Goal: Task Accomplishment & Management: Manage account settings

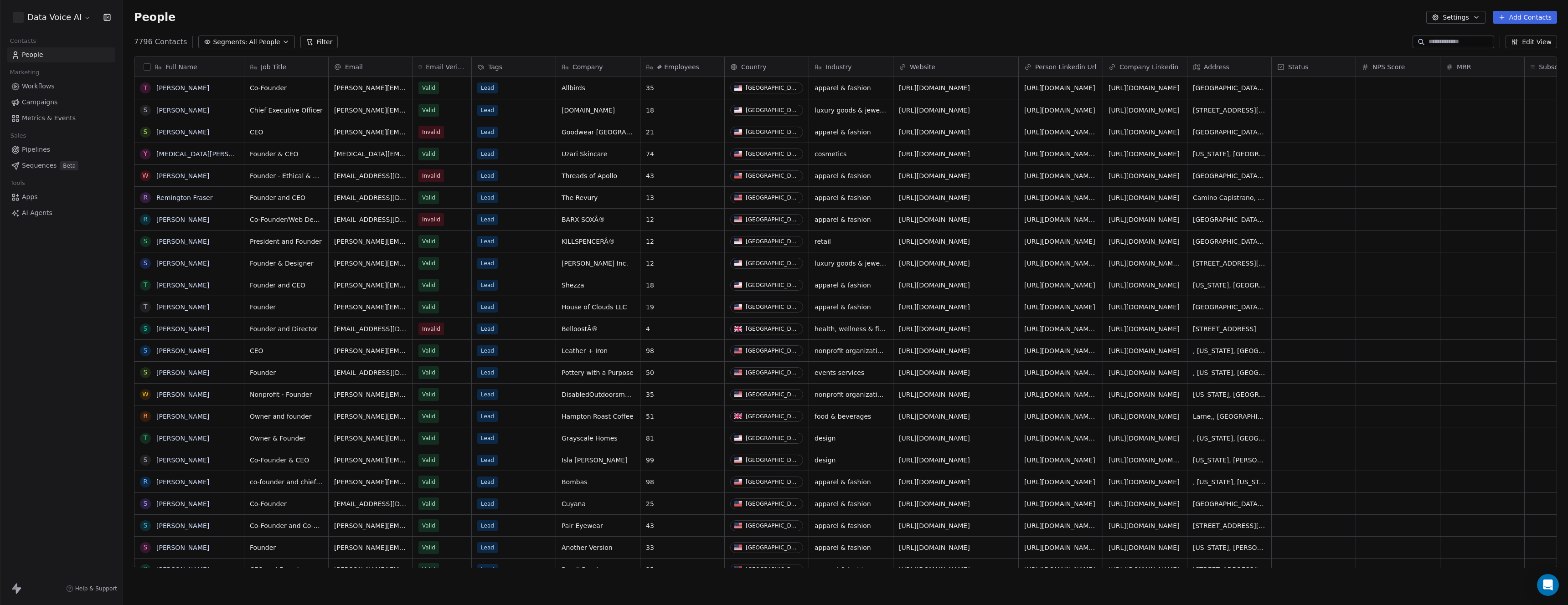
scroll to position [525, 1438]
click at [56, 21] on html "Data Voice AI Contacts People Marketing Workflows Campaigns Metrics & Events Sa…" at bounding box center [784, 302] width 1568 height 605
click at [43, 369] on html "Data Voice AI Contacts People Marketing Workflows Campaigns Metrics & Events Sa…" at bounding box center [784, 302] width 1568 height 605
click at [54, 17] on html "Data Voice AI Contacts People Marketing Workflows Campaigns Metrics & Events Sa…" at bounding box center [784, 302] width 1568 height 605
click at [64, 66] on link "Profile Settings" at bounding box center [70, 67] width 111 height 15
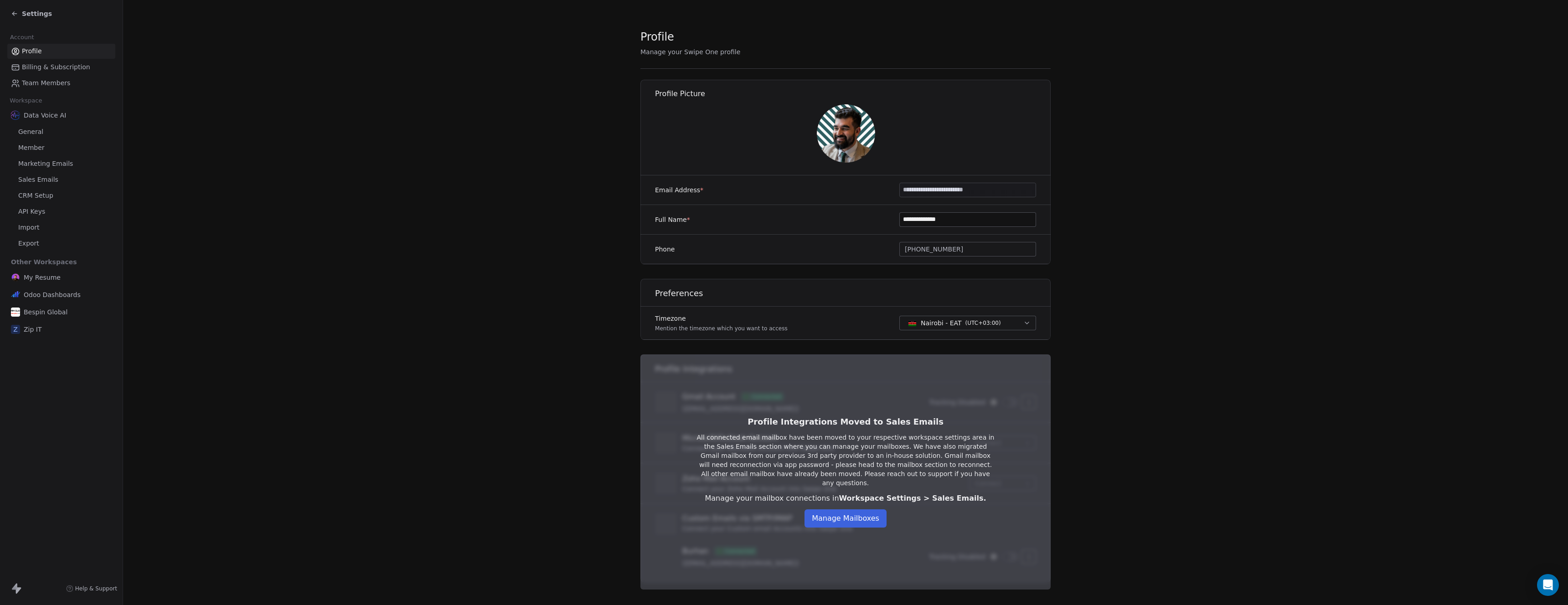
click at [35, 162] on span "Marketing Emails" at bounding box center [45, 164] width 54 height 10
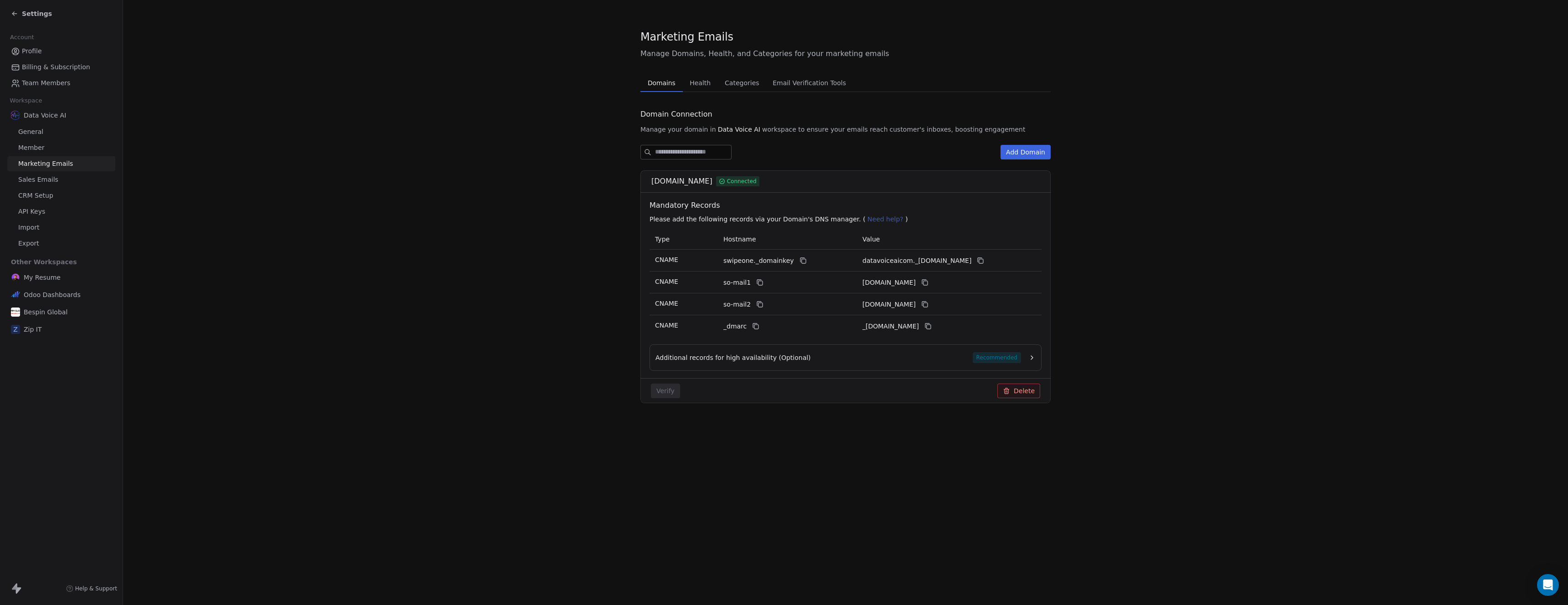
click at [1032, 355] on icon "button" at bounding box center [1032, 358] width 7 height 7
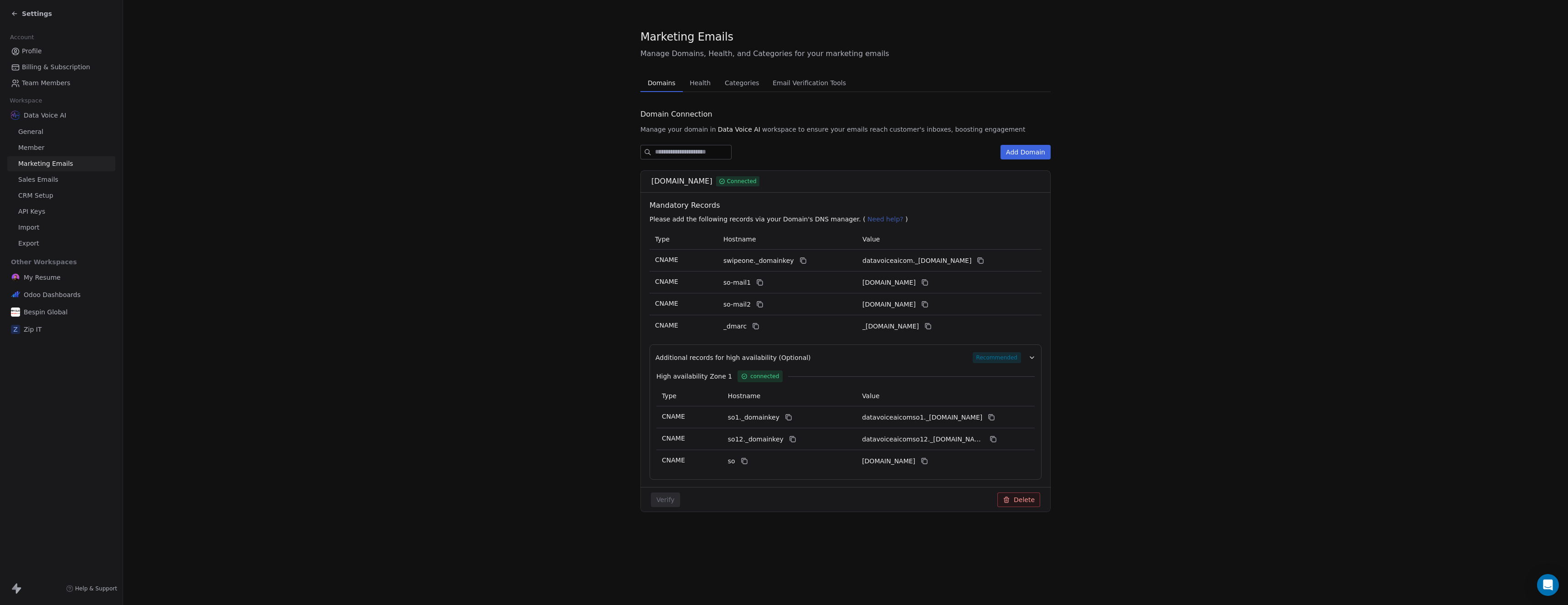
click at [709, 83] on span "Health" at bounding box center [700, 83] width 28 height 13
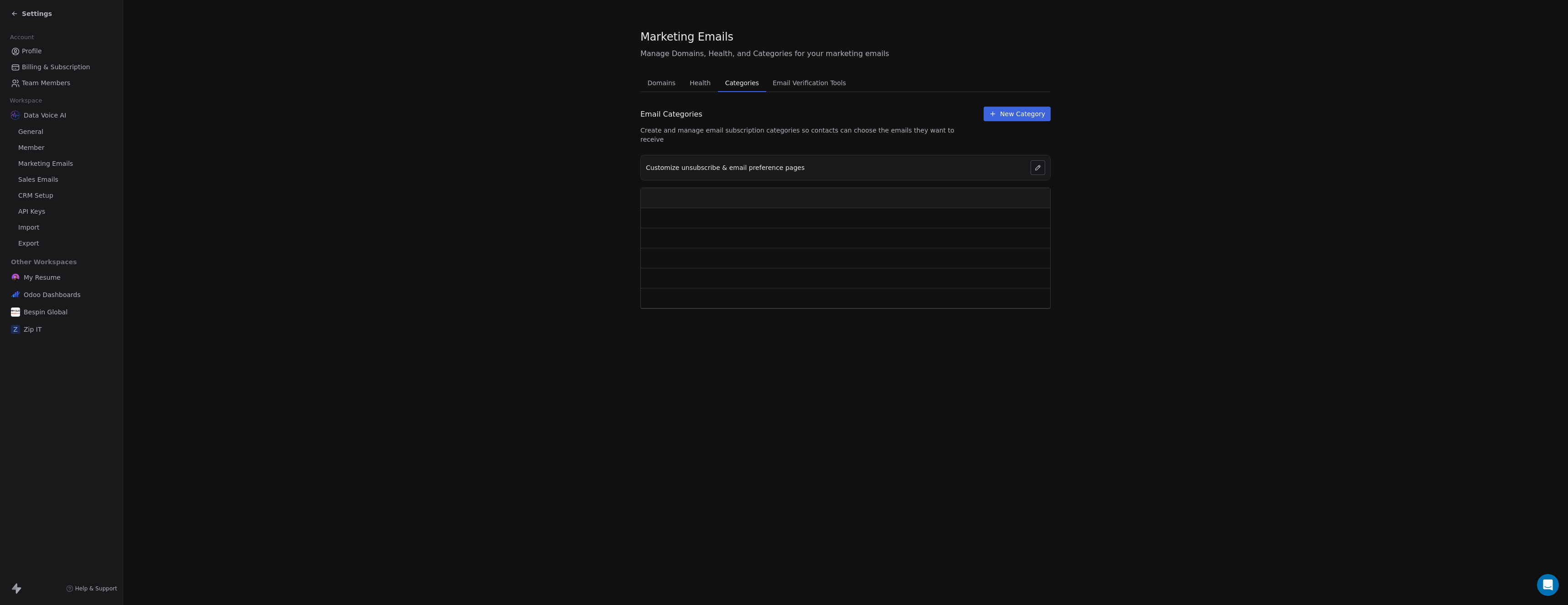
click at [737, 84] on span "Categories" at bounding box center [742, 83] width 41 height 13
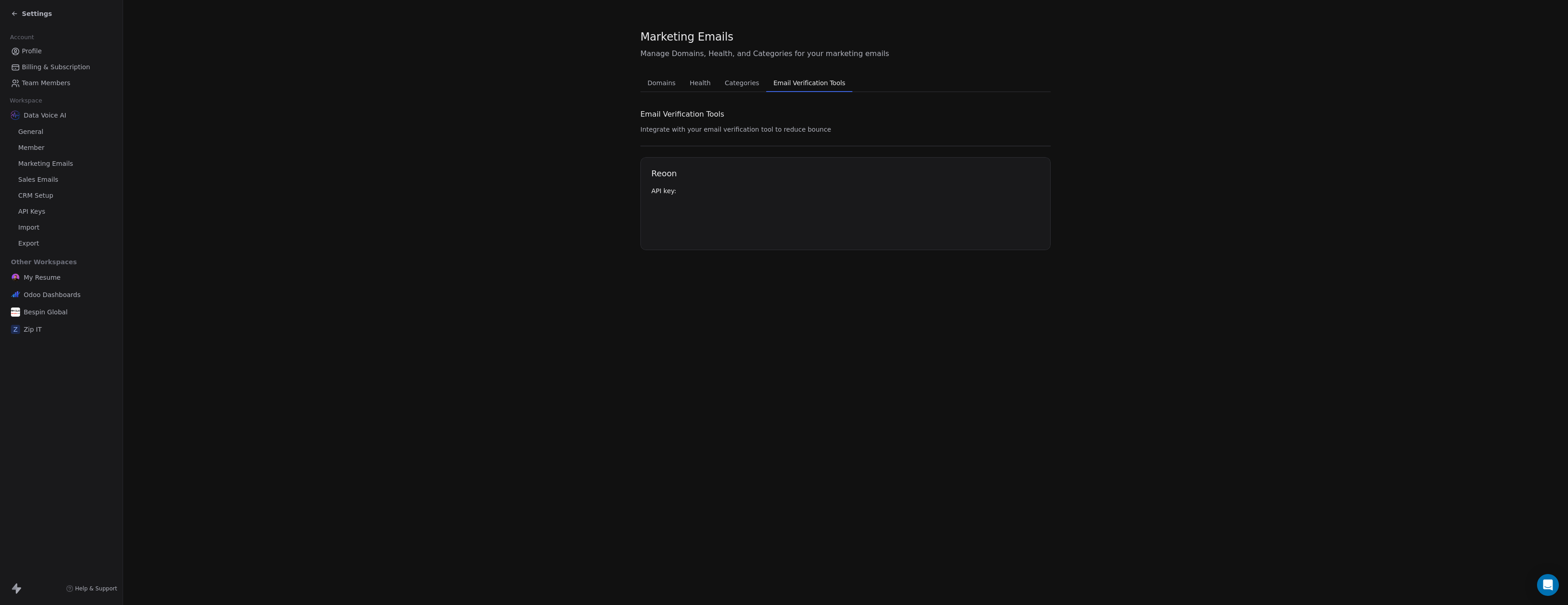
click at [807, 83] on span "Email Verification Tools" at bounding box center [809, 83] width 79 height 13
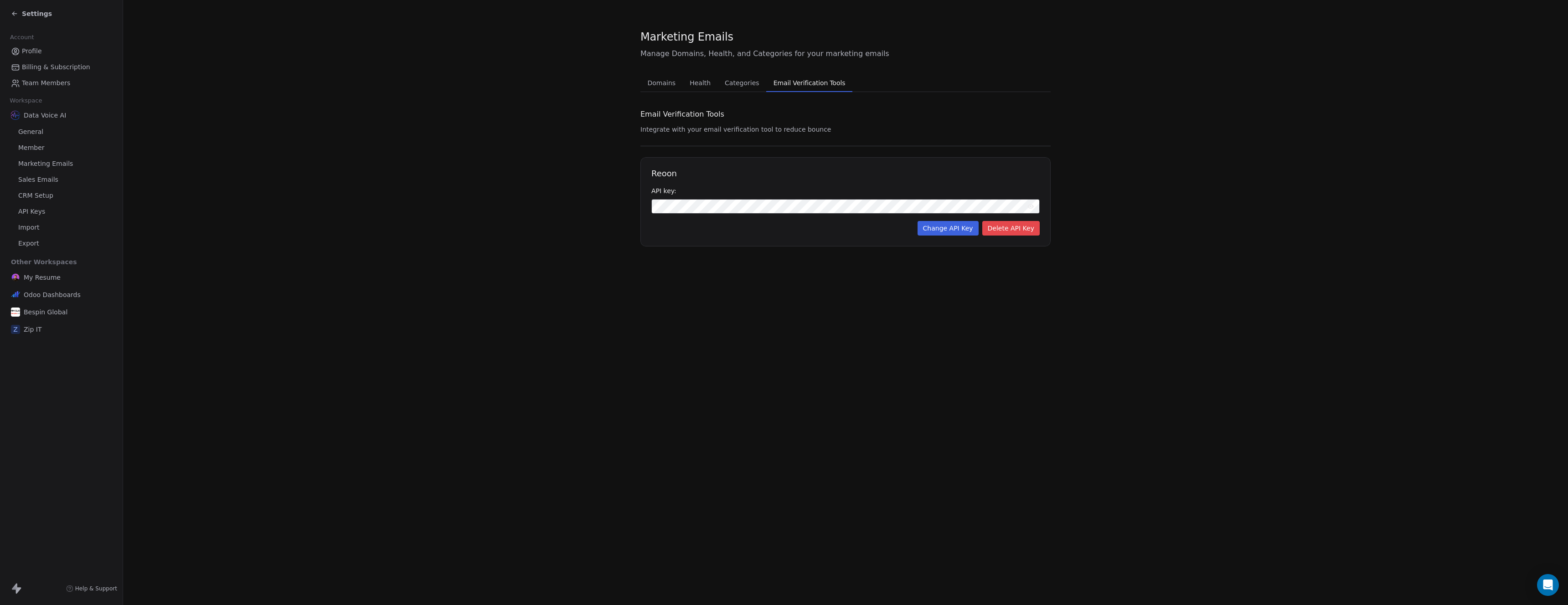
click at [739, 83] on span "Categories" at bounding box center [742, 83] width 42 height 13
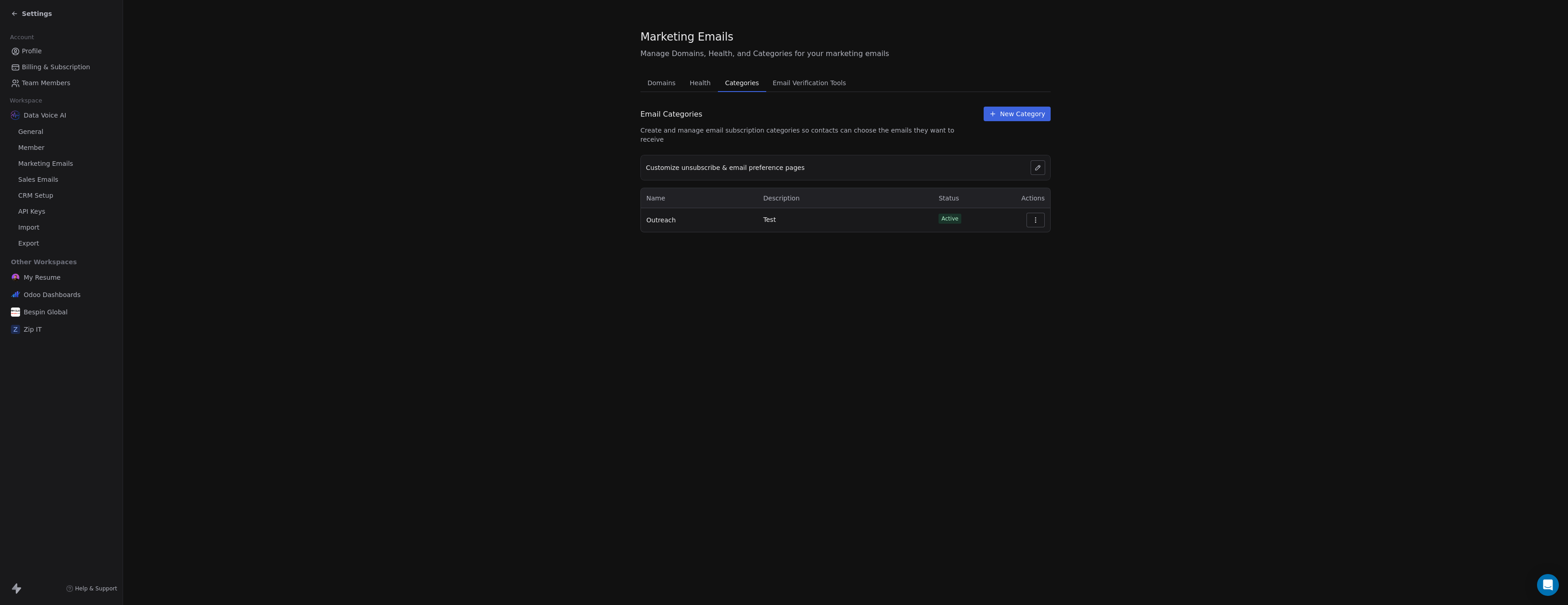
click at [667, 84] on span "Domains" at bounding box center [662, 83] width 35 height 13
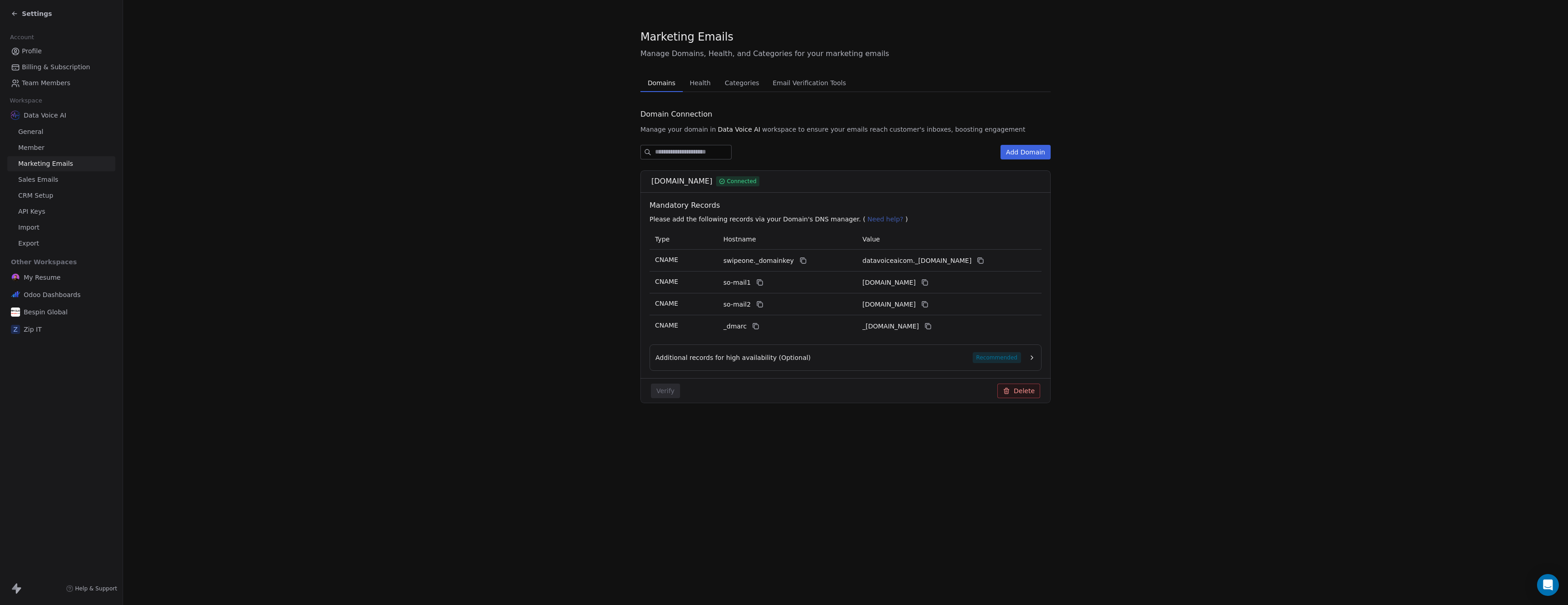
click at [48, 183] on span "Sales Emails" at bounding box center [38, 180] width 40 height 10
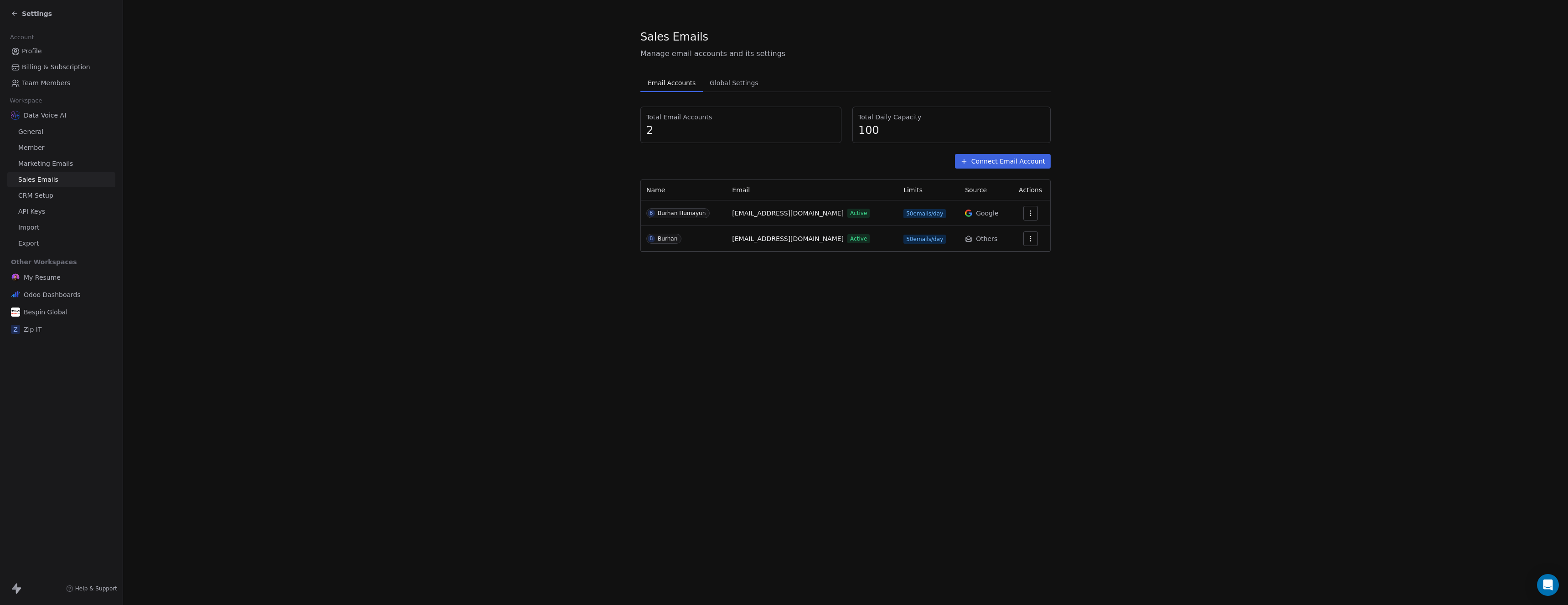
click at [1033, 241] on button "button" at bounding box center [1031, 239] width 15 height 15
click at [1019, 270] on span "Delete" at bounding box center [1014, 274] width 21 height 10
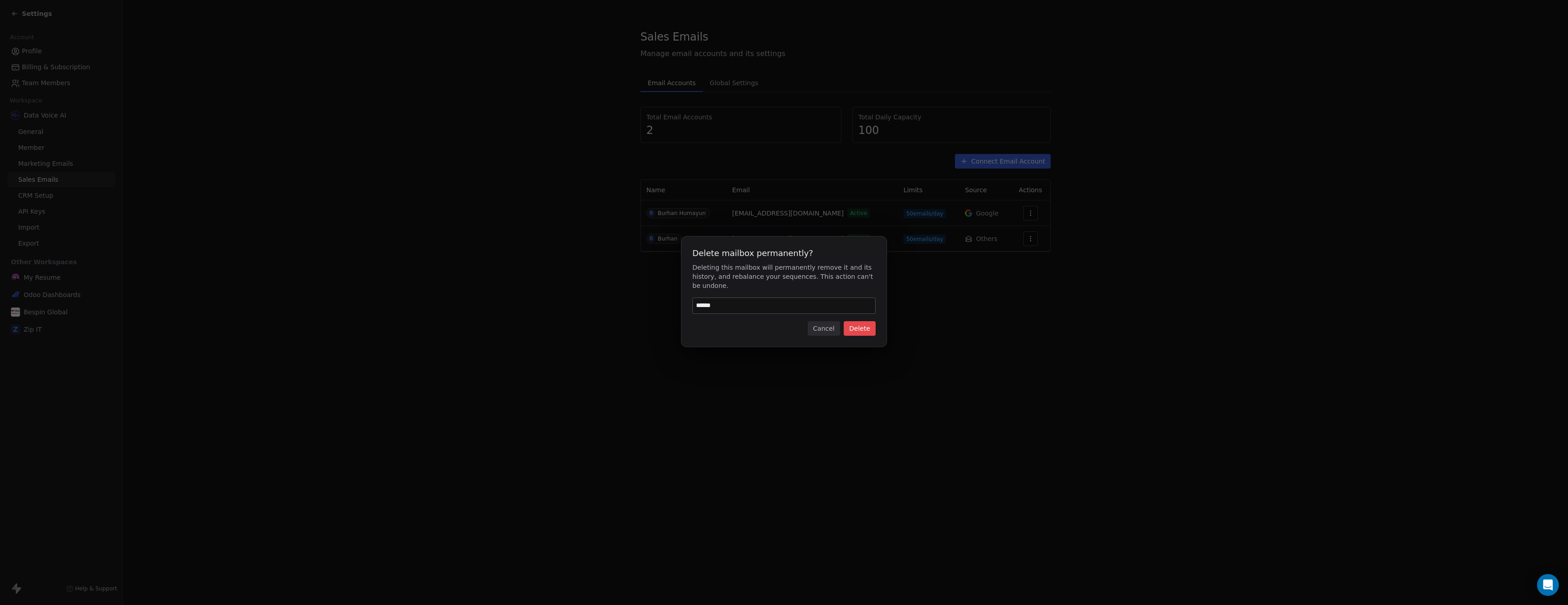
type input "******"
click at [875, 331] on button "Delete" at bounding box center [860, 328] width 32 height 15
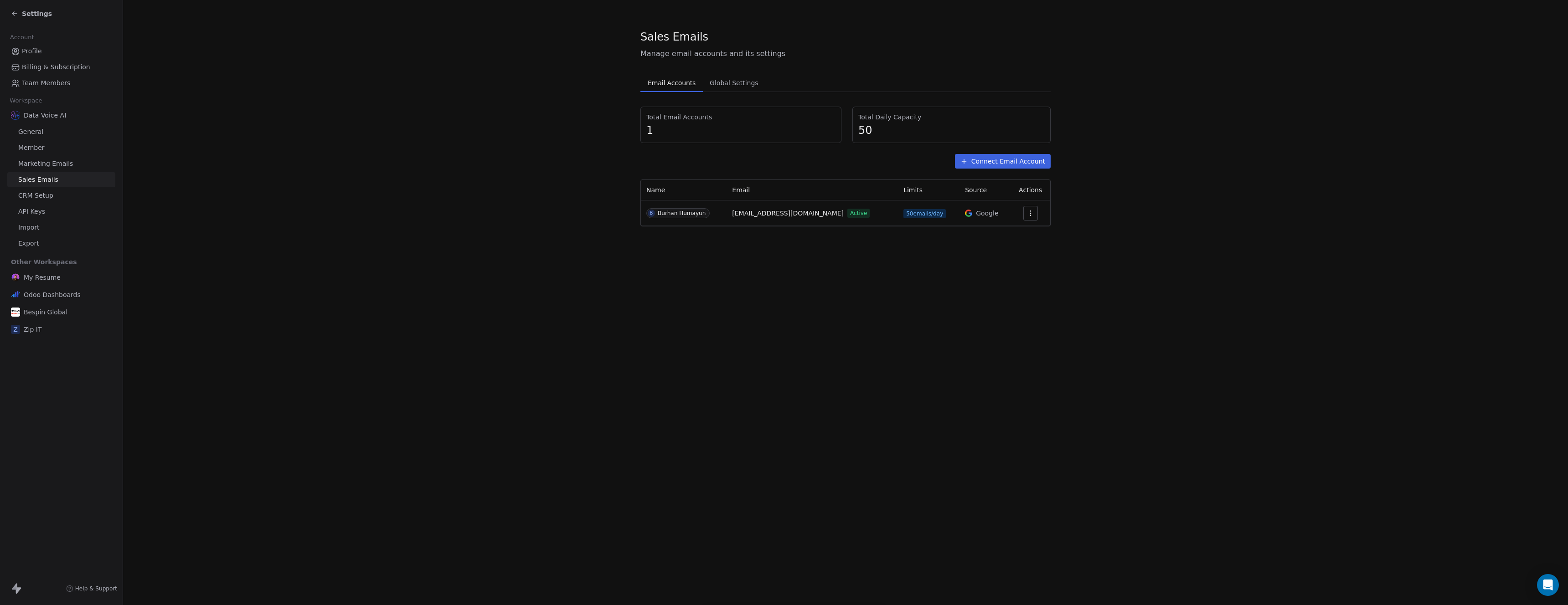
click at [1027, 218] on button "button" at bounding box center [1031, 213] width 15 height 15
click at [841, 256] on html "Settings Account Profile Billing & Subscription Team Members Workspace Data Voi…" at bounding box center [784, 302] width 1568 height 605
click at [1001, 165] on button "Connect Email Account" at bounding box center [1003, 161] width 96 height 15
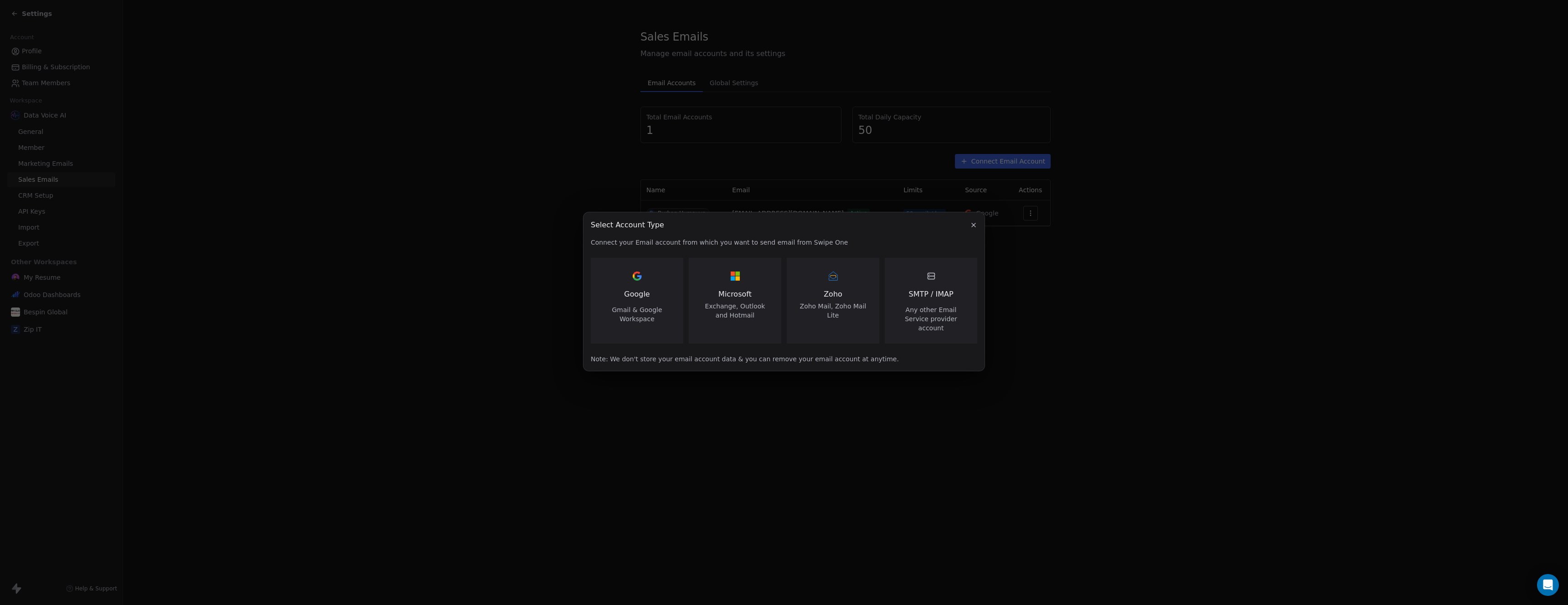
click at [836, 292] on div "Zoho Zoho Mail, Zoho Mail Lite" at bounding box center [833, 294] width 71 height 51
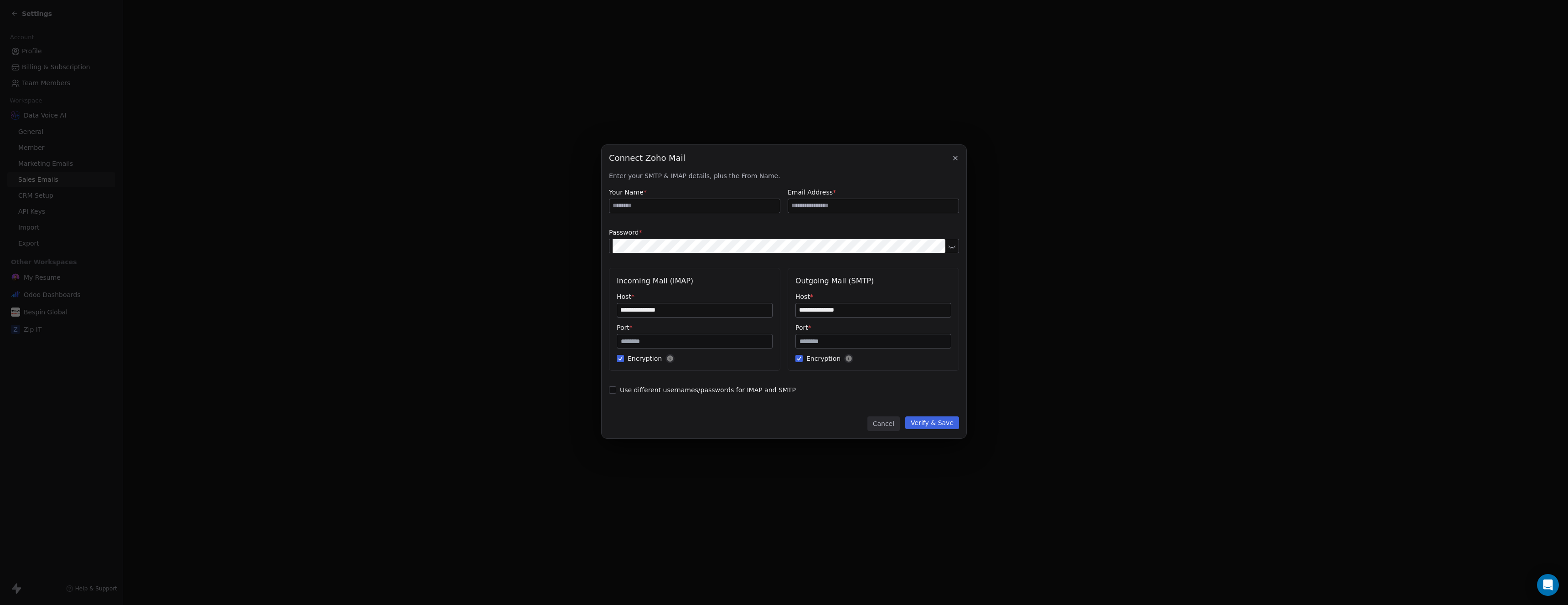
click at [700, 208] on input at bounding box center [694, 205] width 170 height 13
drag, startPoint x: 722, startPoint y: 203, endPoint x: 515, endPoint y: 190, distance: 207.4
click at [515, 190] on div "**********" at bounding box center [784, 303] width 1568 height 345
type input "**********"
click at [819, 205] on input at bounding box center [873, 205] width 170 height 13
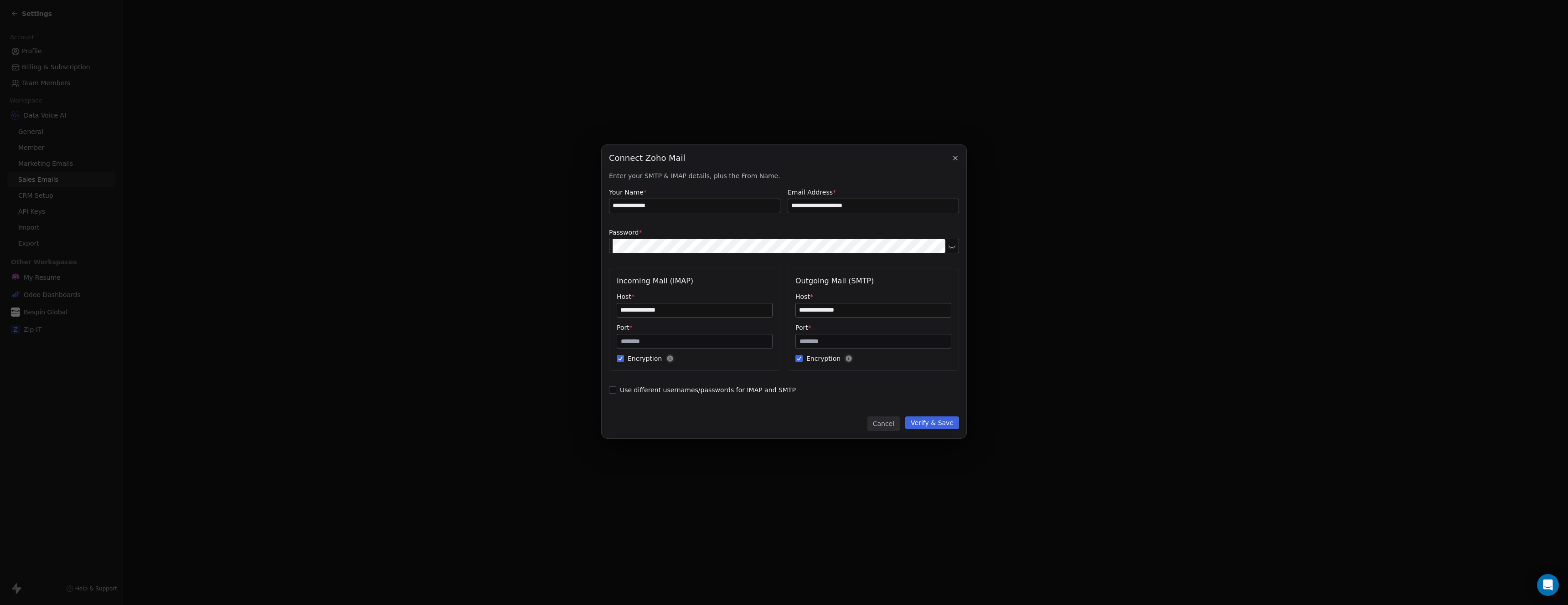
type input "**********"
click at [684, 311] on input "**********" at bounding box center [694, 310] width 155 height 13
paste input
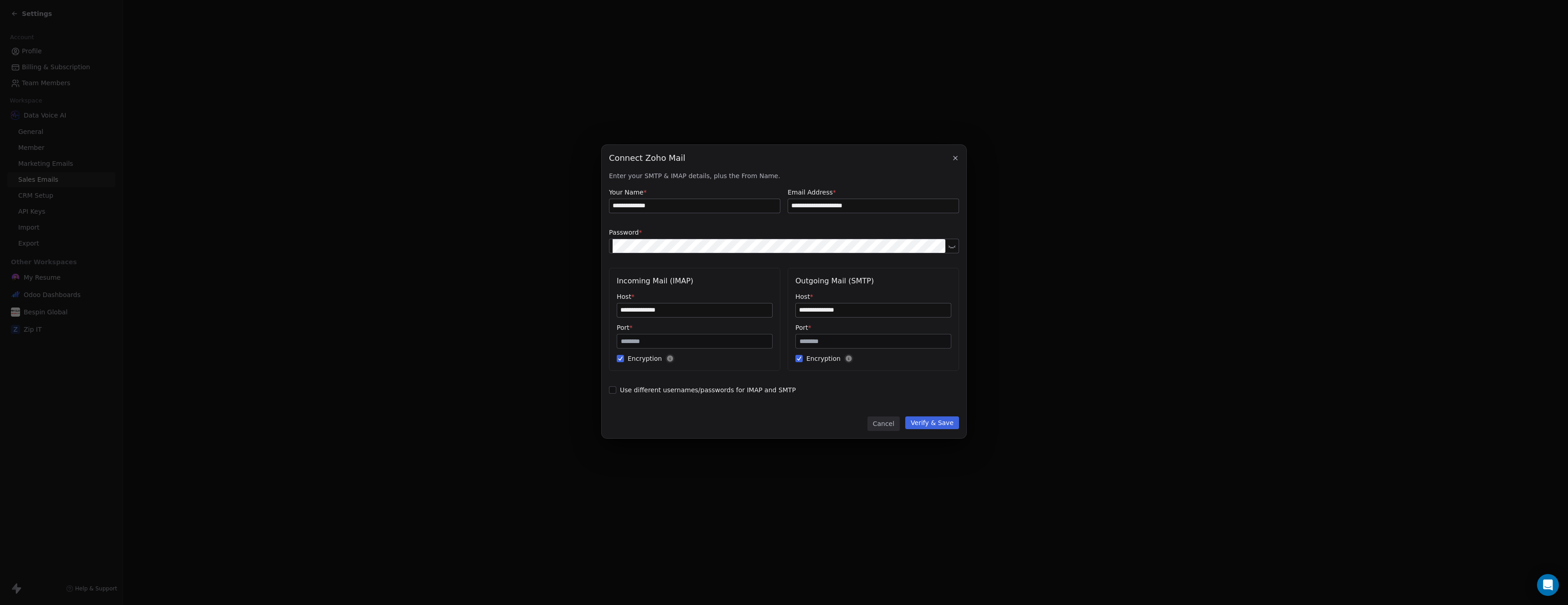
type input "**********"
click at [841, 312] on input "**********" at bounding box center [873, 310] width 155 height 13
click at [842, 312] on input "**********" at bounding box center [873, 310] width 155 height 13
paste input
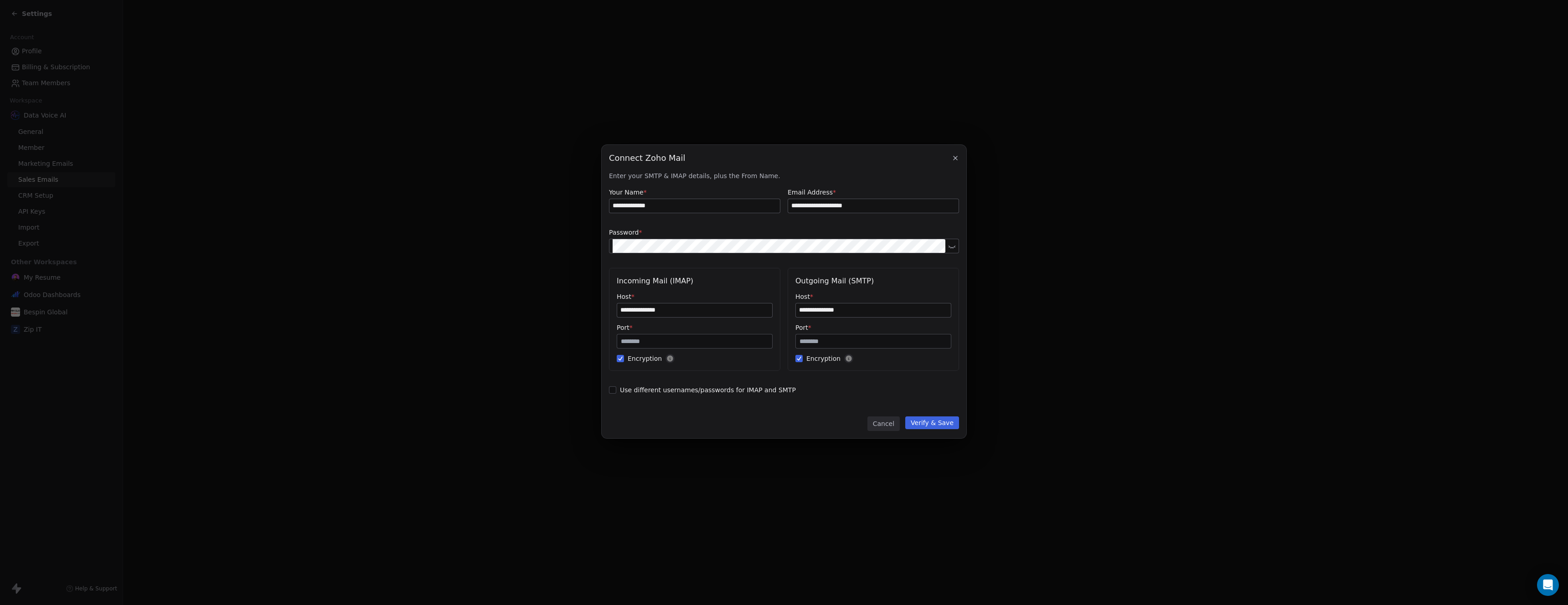
type input "**********"
click at [941, 423] on button "Verify & Save" at bounding box center [932, 423] width 54 height 13
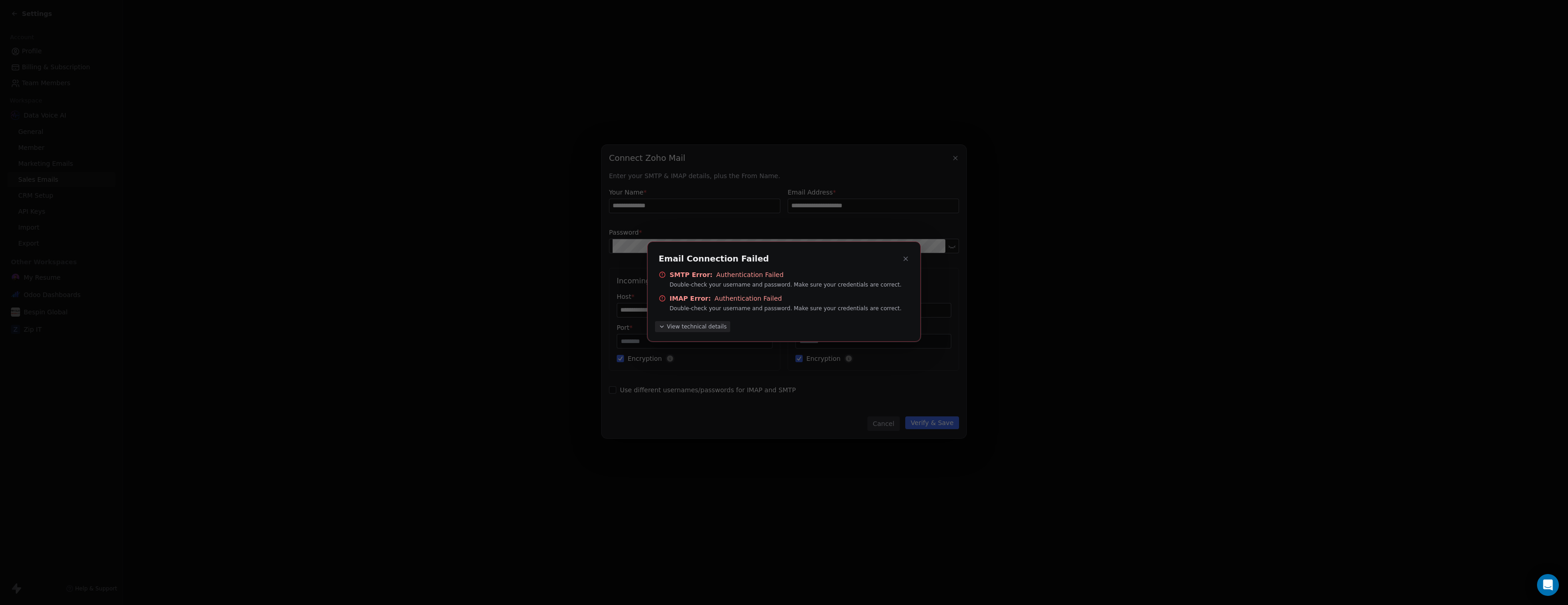
click at [684, 325] on span "View technical details" at bounding box center [696, 327] width 60 height 7
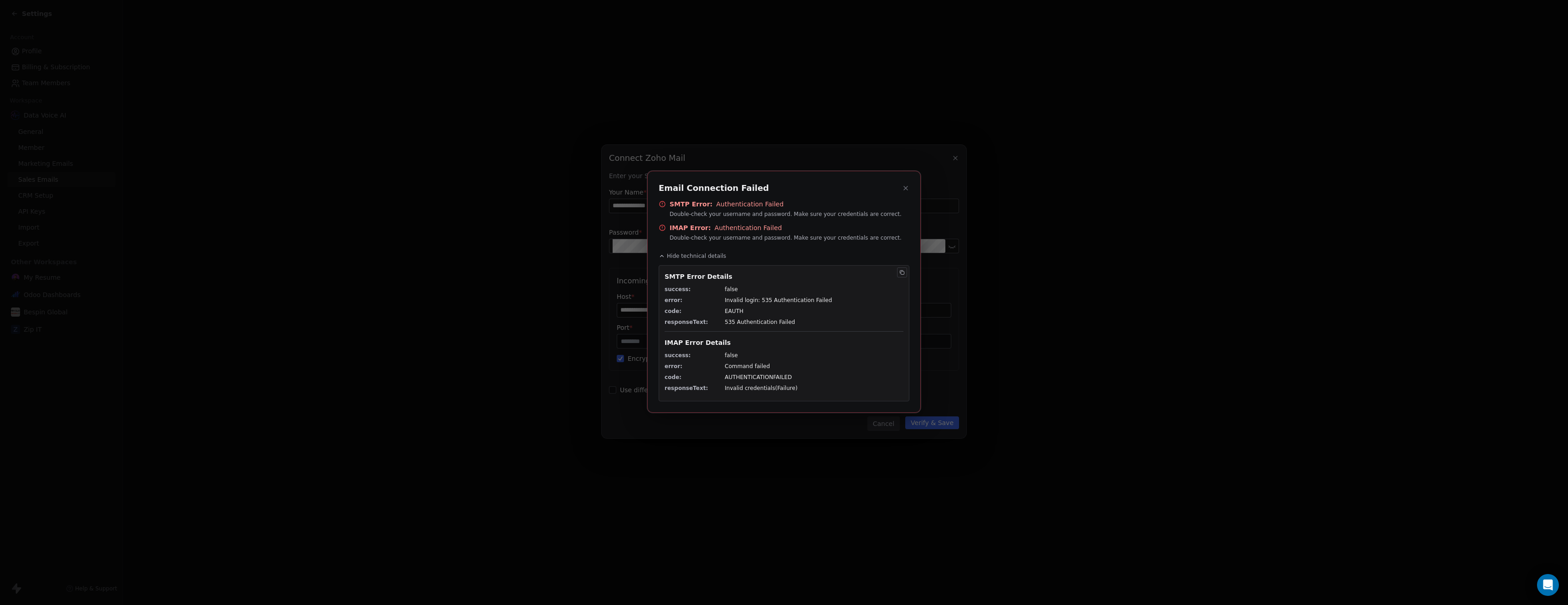
click at [908, 187] on icon at bounding box center [905, 188] width 7 height 7
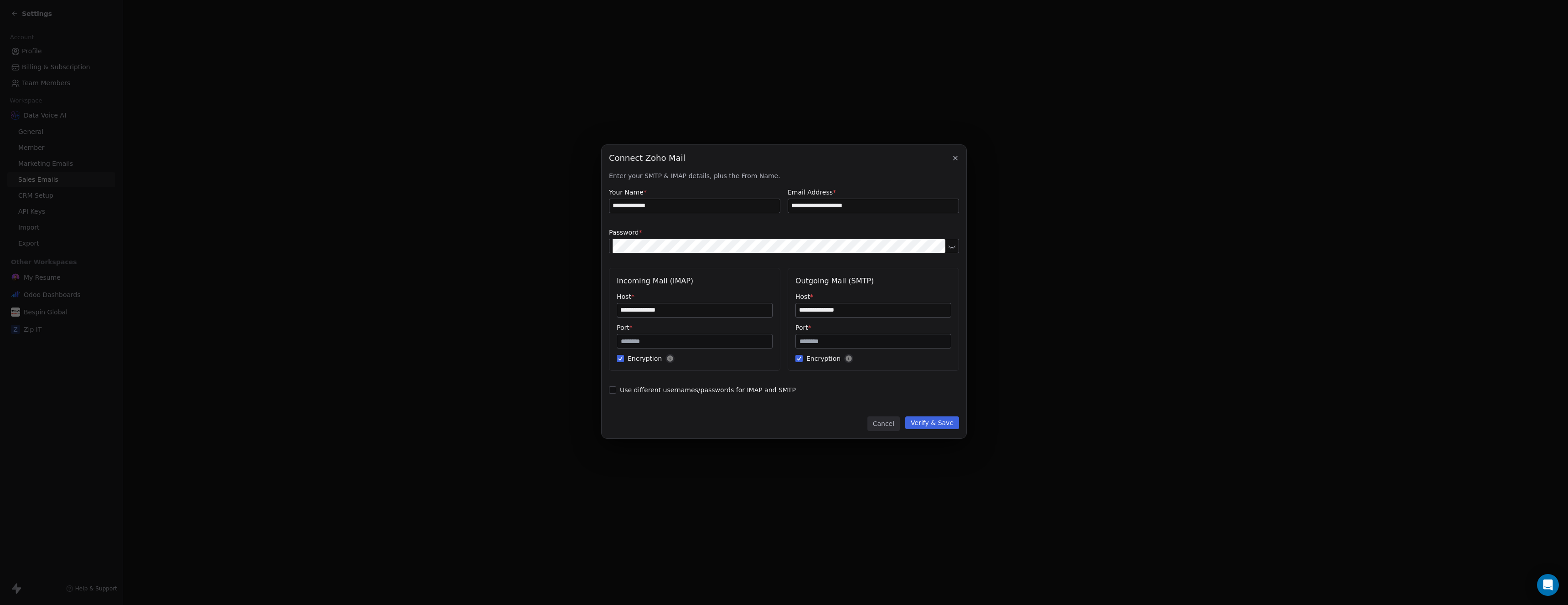
click at [952, 246] on icon at bounding box center [952, 246] width 7 height 7
click at [922, 263] on div "**********" at bounding box center [784, 287] width 350 height 231
click at [843, 393] on span "Use different usernames/passwords for IMAP and SMTP" at bounding box center [784, 390] width 350 height 9
click at [617, 393] on button "Use different usernames/passwords for IMAP and SMTP" at bounding box center [612, 390] width 7 height 9
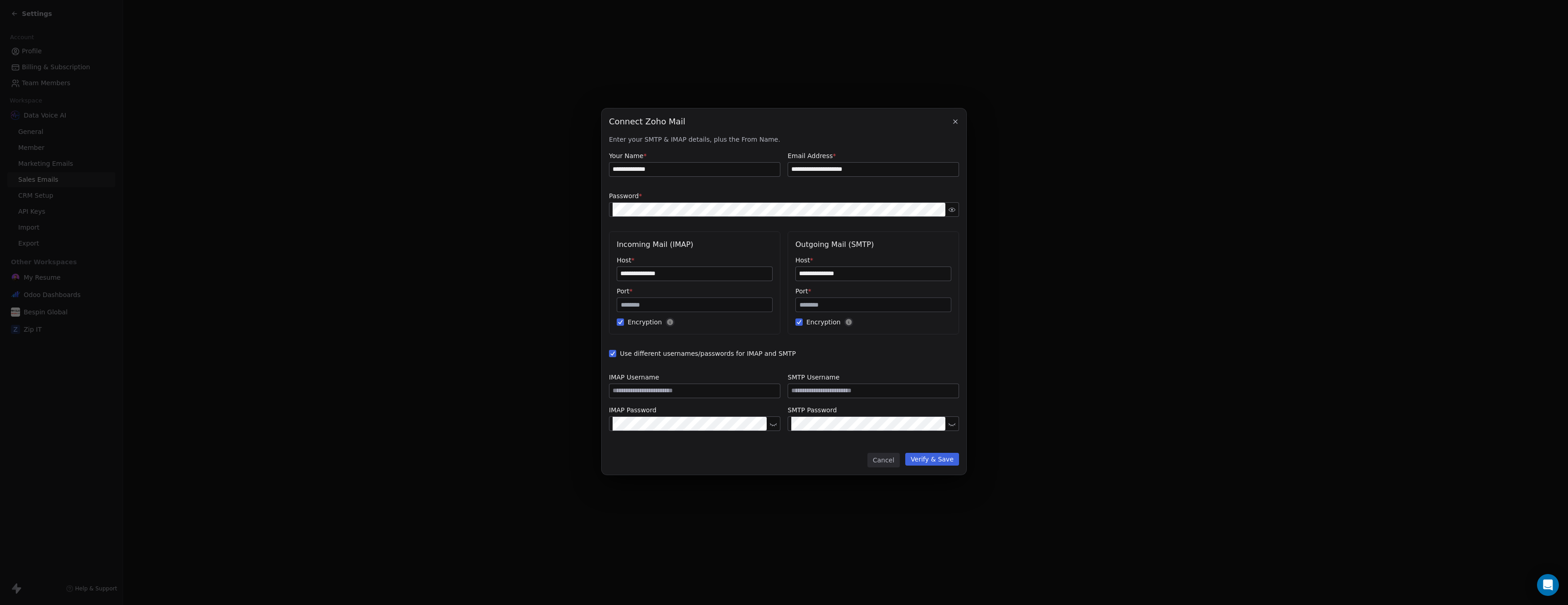
click at [668, 352] on span "Use different usernames/passwords for IMAP and SMTP" at bounding box center [784, 353] width 350 height 9
click at [617, 352] on button "Use different usernames/passwords for IMAP and SMTP" at bounding box center [612, 353] width 7 height 9
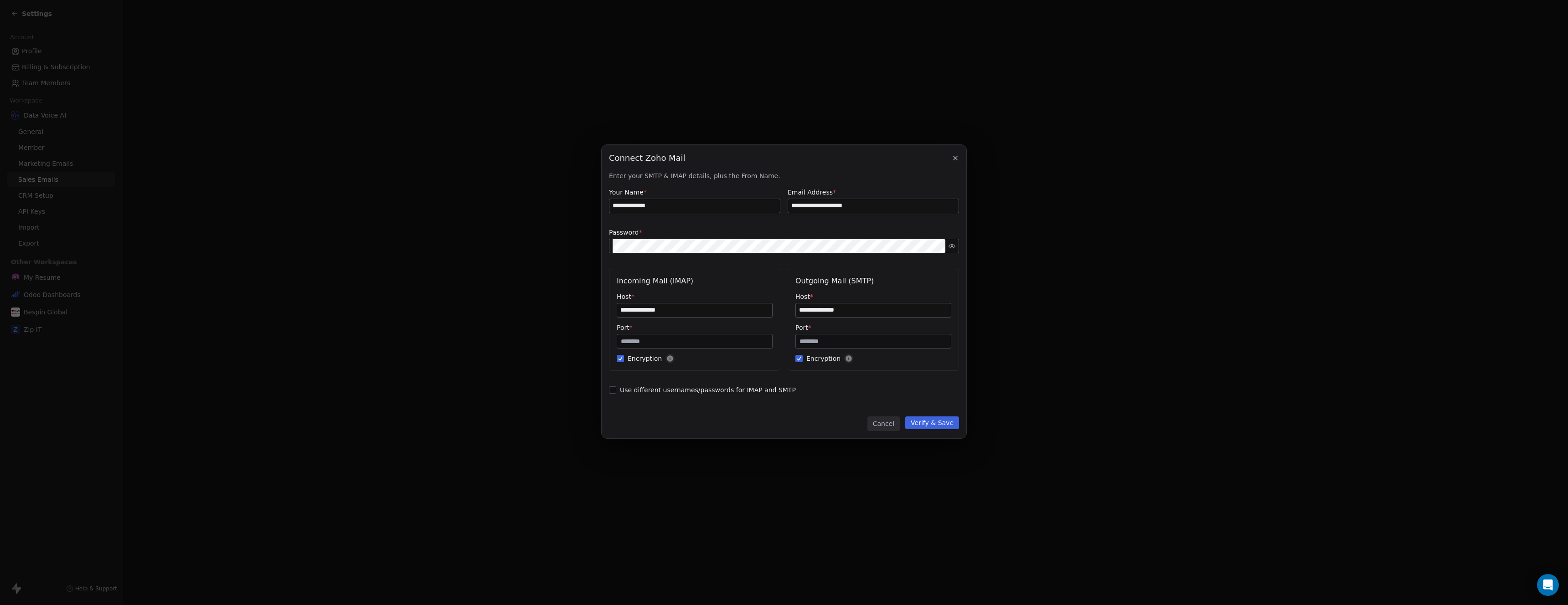
click at [929, 423] on button "Verify & Save" at bounding box center [932, 423] width 54 height 13
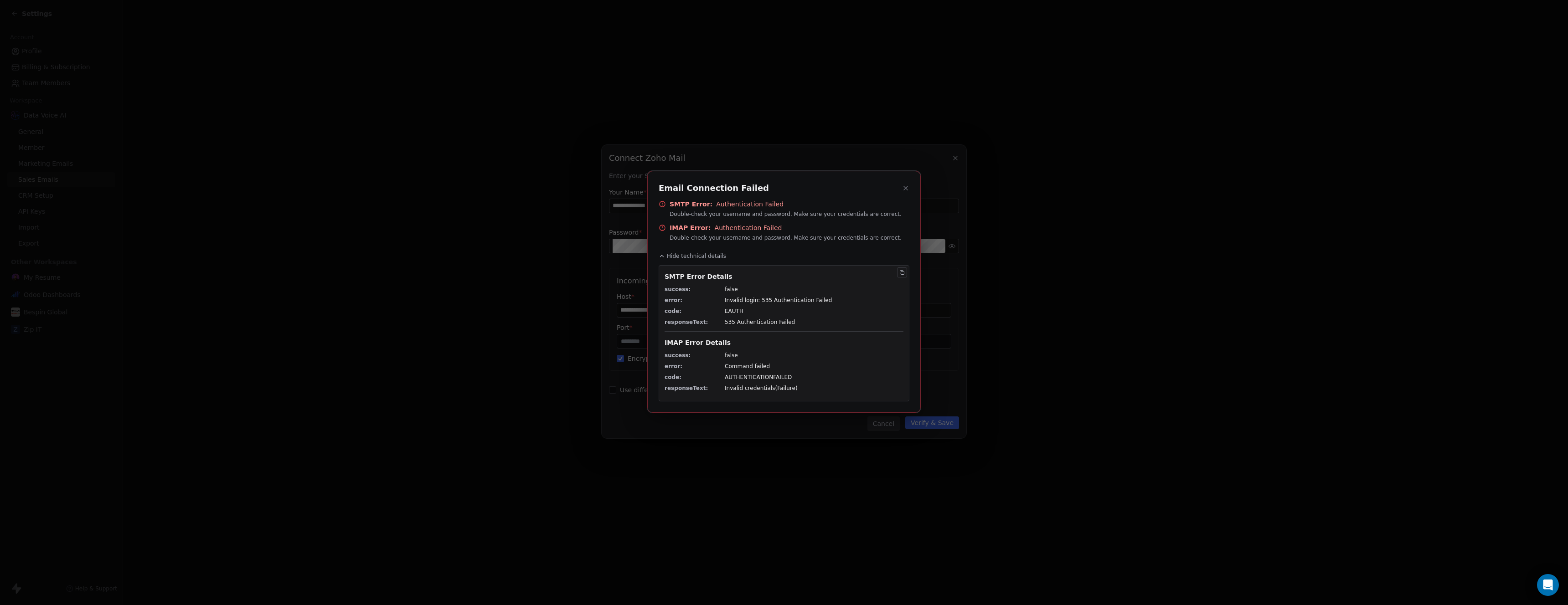
click at [901, 271] on icon at bounding box center [902, 272] width 6 height 6
click at [908, 188] on icon at bounding box center [905, 188] width 7 height 7
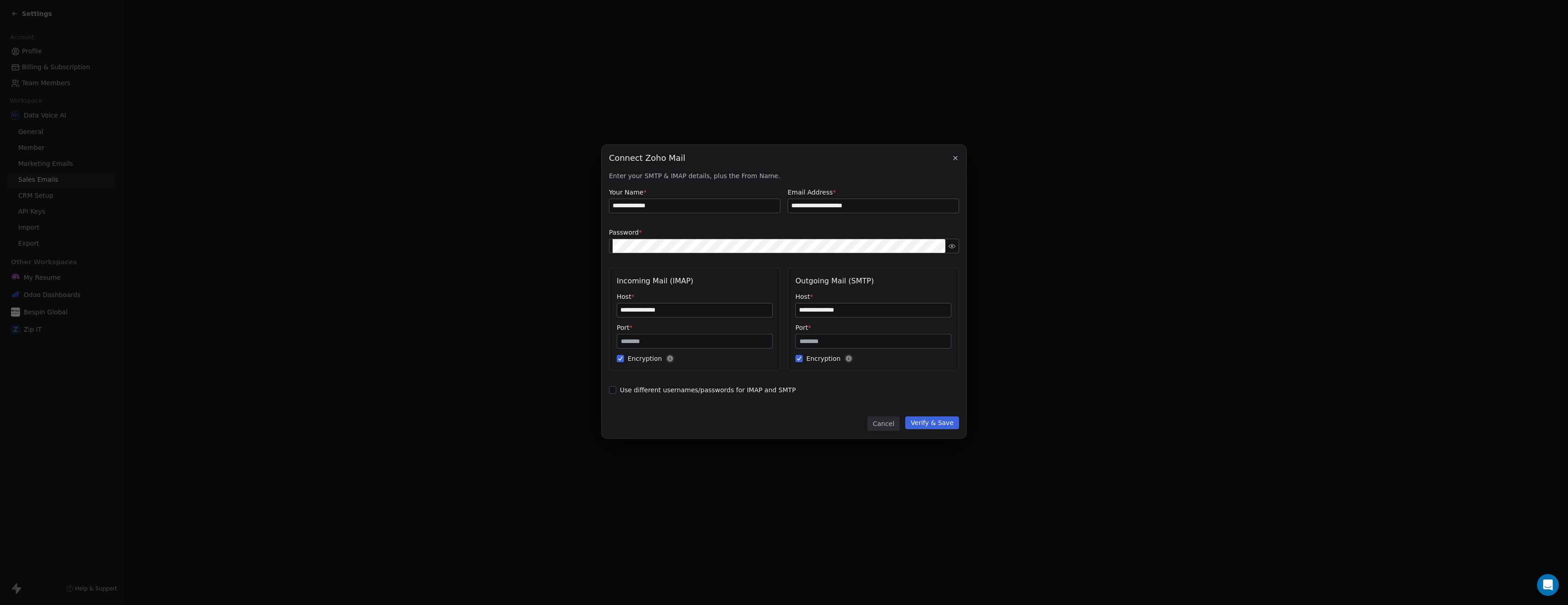
click at [857, 208] on input "**********" at bounding box center [873, 205] width 170 height 13
click at [938, 421] on button "Verify & Save" at bounding box center [932, 423] width 54 height 13
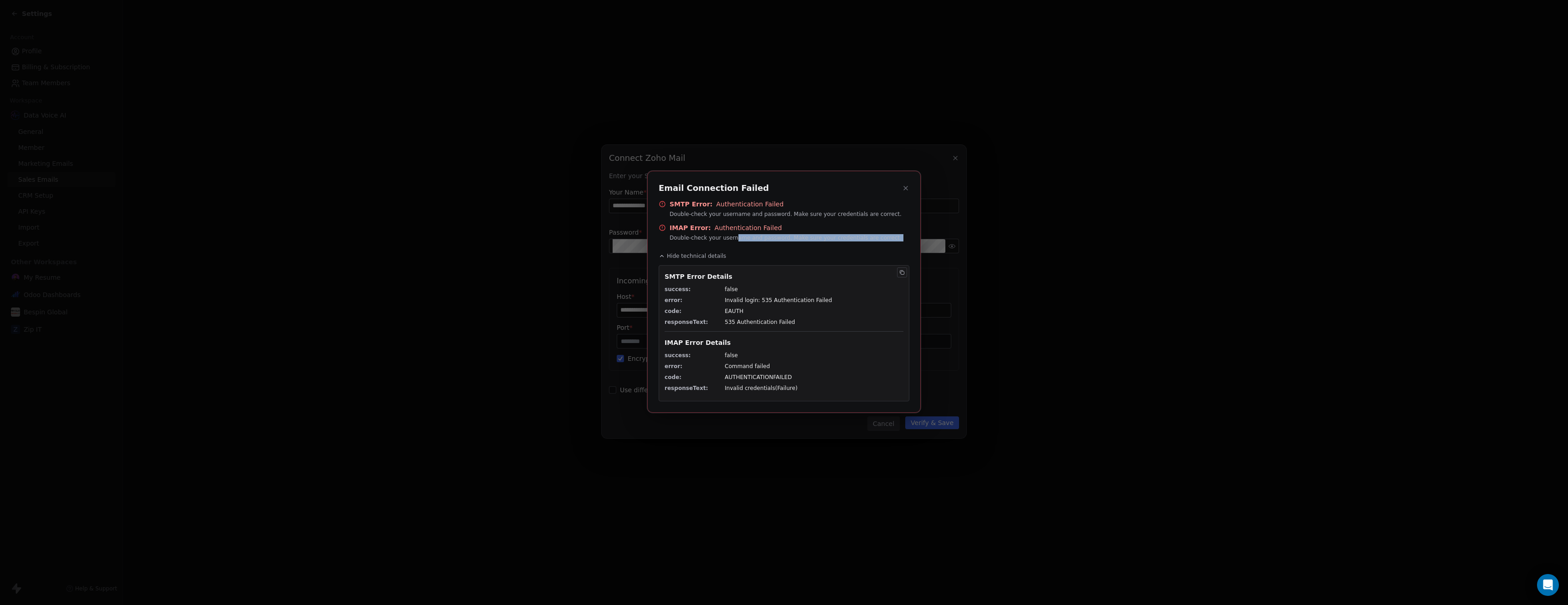
drag, startPoint x: 734, startPoint y: 237, endPoint x: 849, endPoint y: 243, distance: 115.2
click at [849, 243] on div "SMTP Error: Authentication Failed Double-check your username and password. Make…" at bounding box center [784, 301] width 251 height 202
click at [907, 191] on icon at bounding box center [905, 188] width 7 height 7
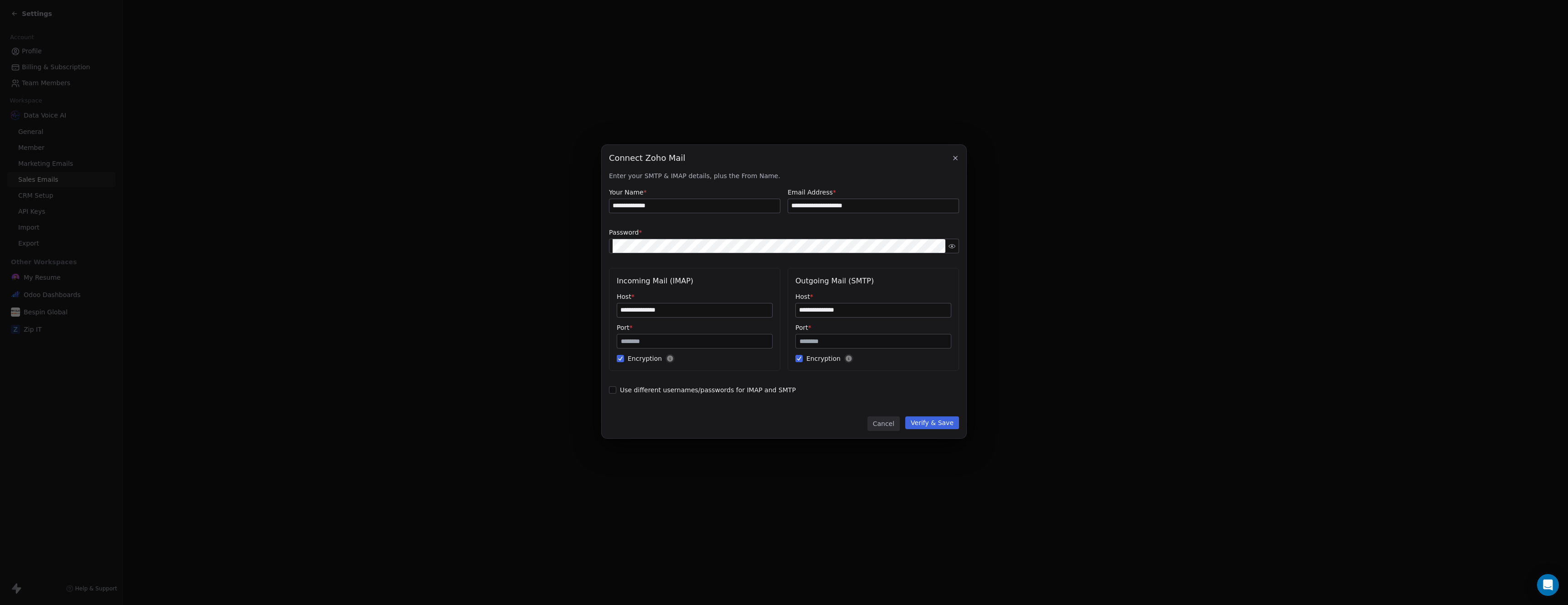
click at [936, 427] on button "Verify & Save" at bounding box center [932, 423] width 54 height 13
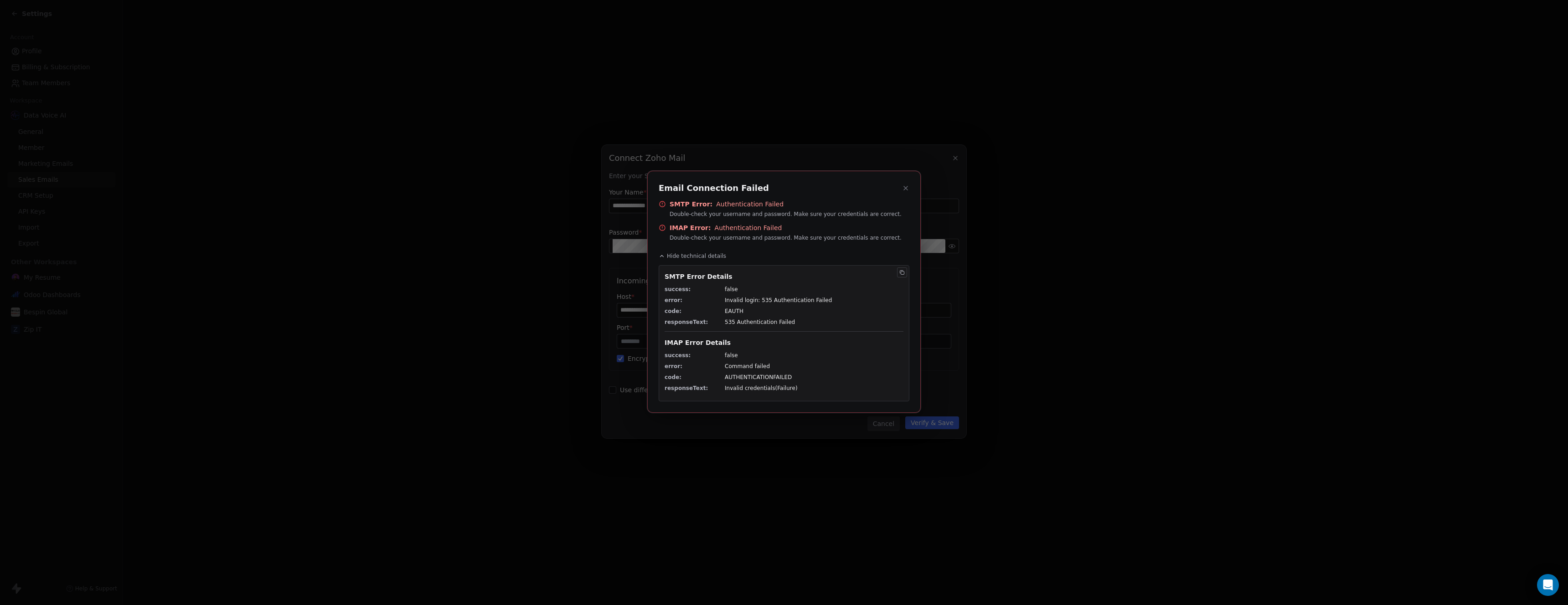
click at [901, 273] on icon at bounding box center [902, 272] width 6 height 6
click at [906, 186] on icon at bounding box center [905, 188] width 7 height 7
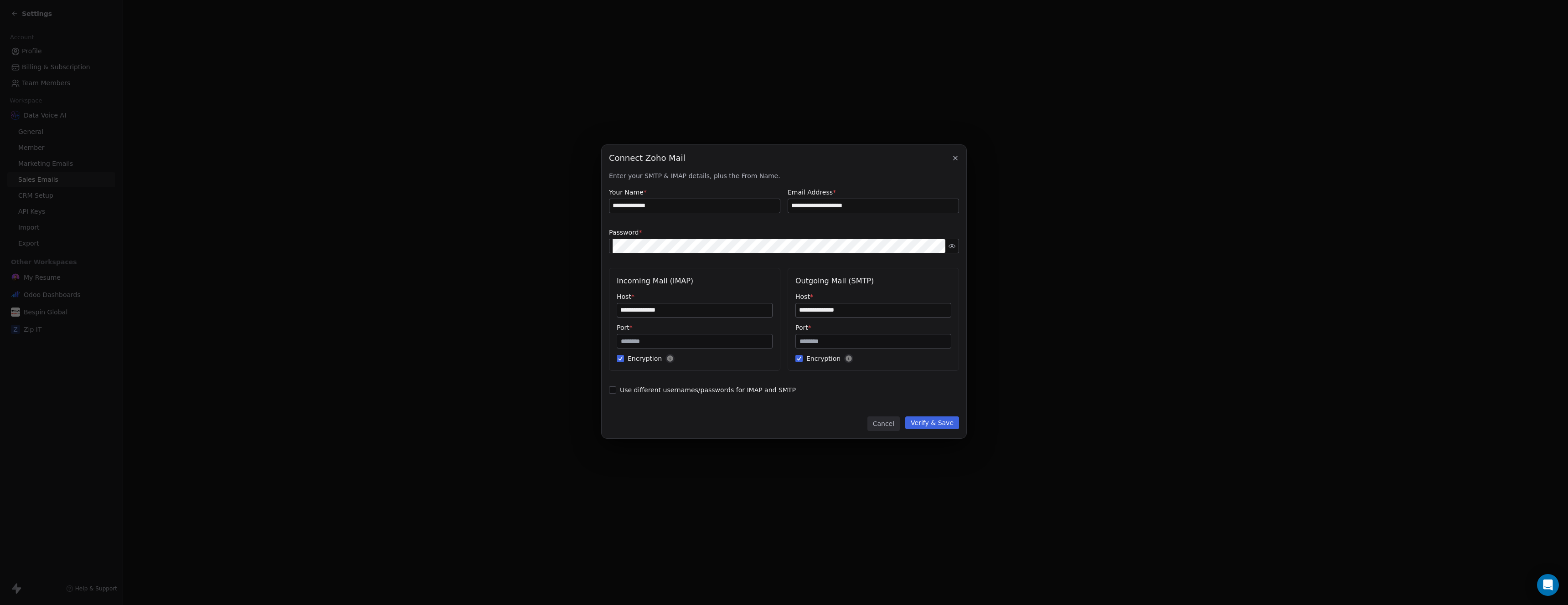
click at [891, 309] on input "**********" at bounding box center [873, 310] width 155 height 13
click at [891, 308] on input "**********" at bounding box center [873, 310] width 155 height 13
click at [843, 329] on label "Port *" at bounding box center [873, 328] width 156 height 9
click at [826, 343] on input "***" at bounding box center [874, 342] width 151 height 7
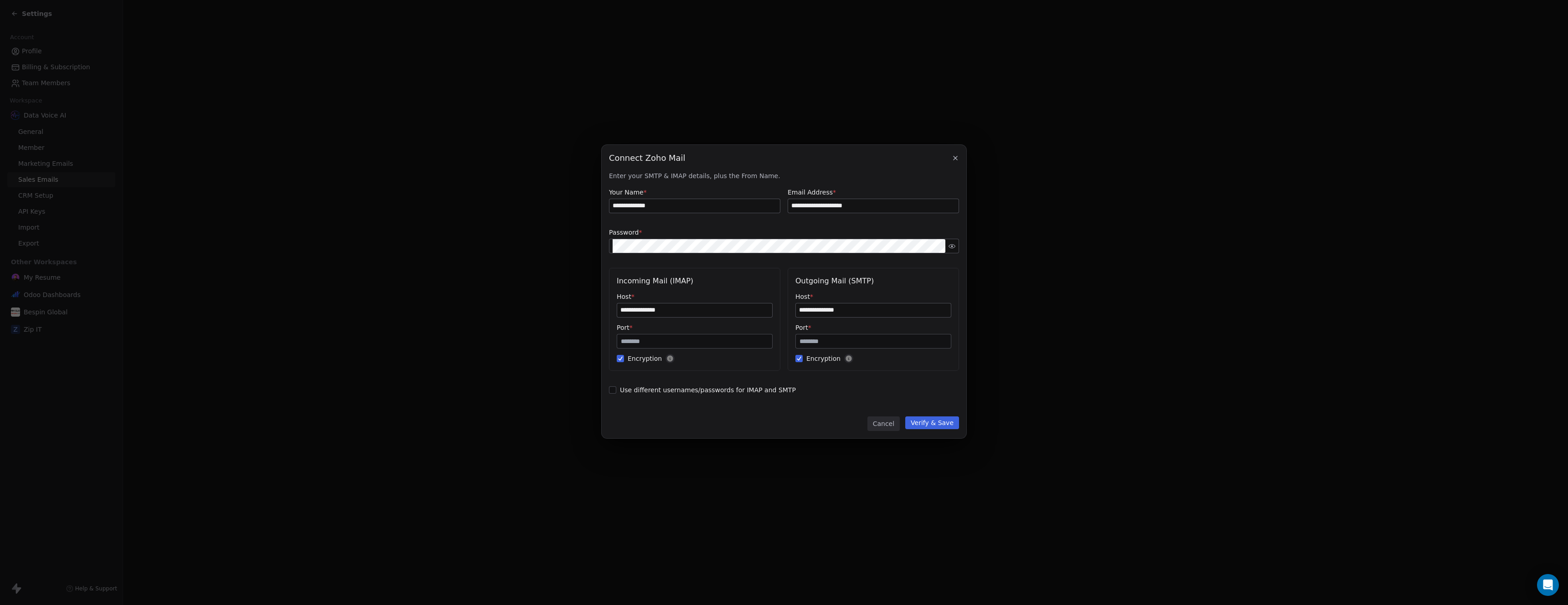
click at [826, 343] on input "***" at bounding box center [874, 342] width 151 height 7
paste input "number"
type input "***"
click at [940, 426] on button "Verify & Save" at bounding box center [932, 423] width 54 height 13
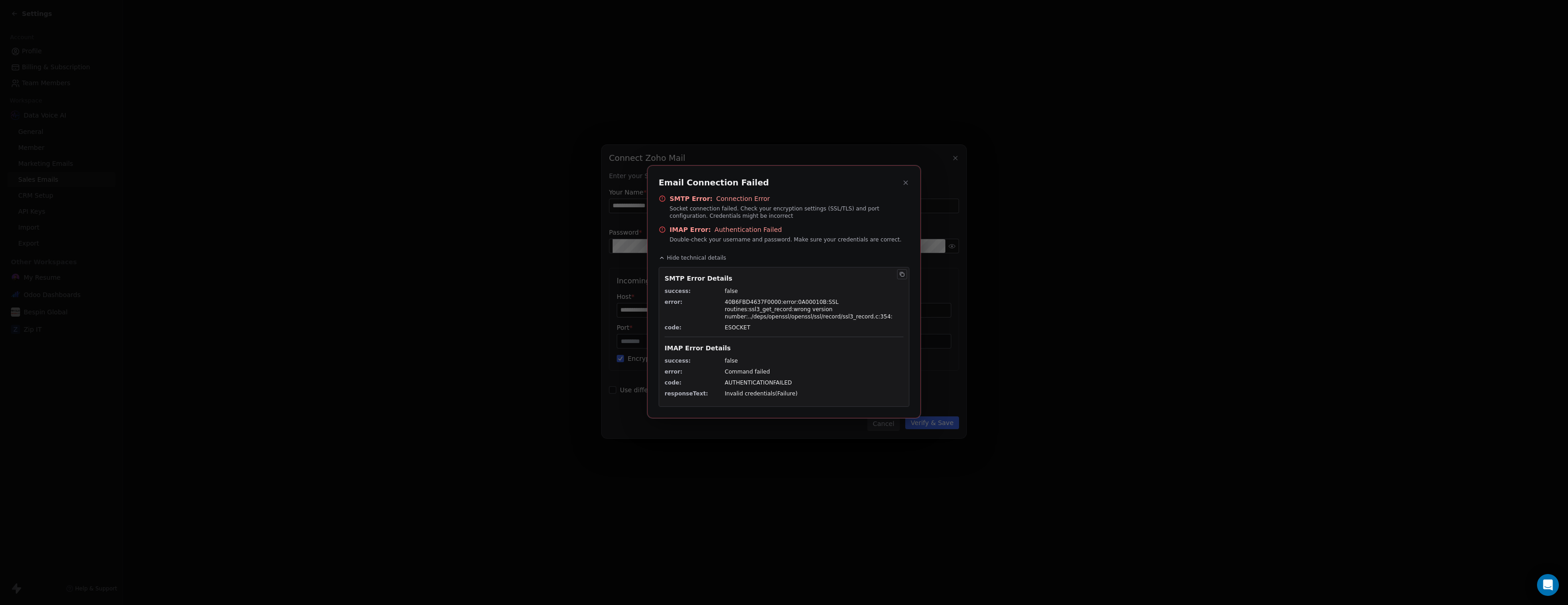
click at [905, 186] on button at bounding box center [905, 182] width 11 height 11
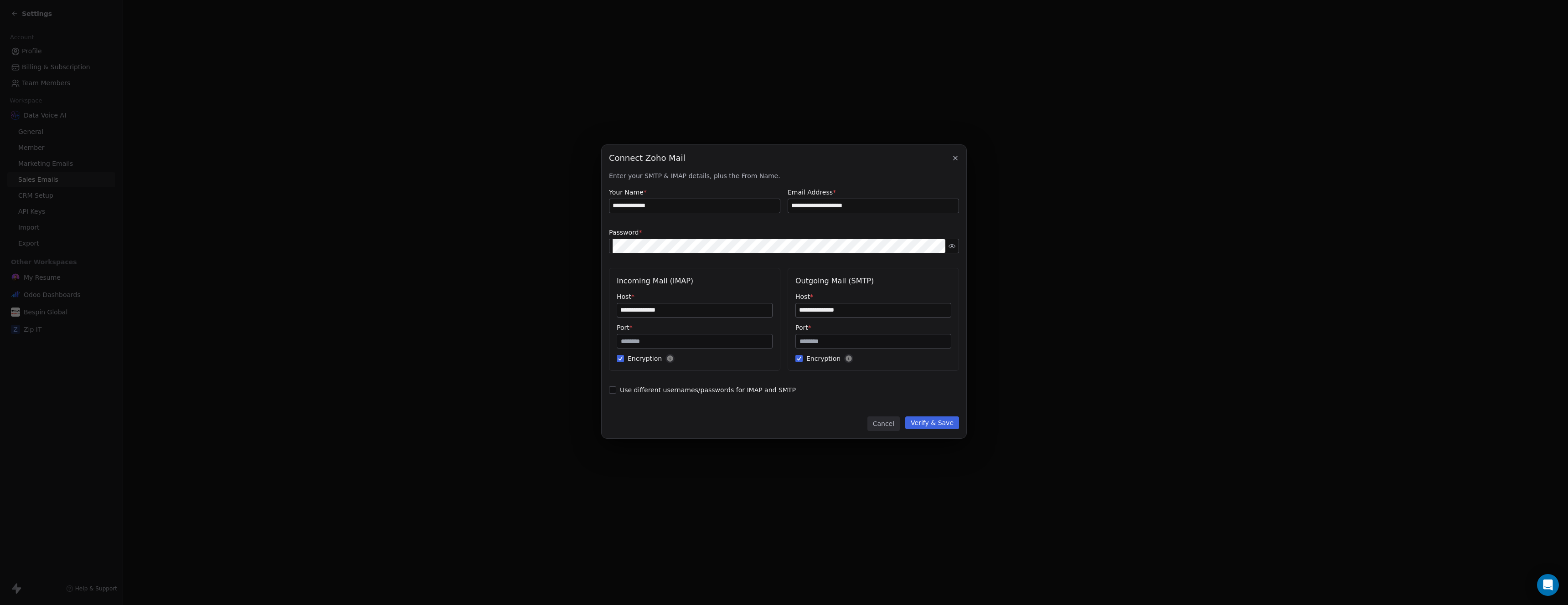
click at [938, 426] on button "Verify & Save" at bounding box center [932, 423] width 54 height 13
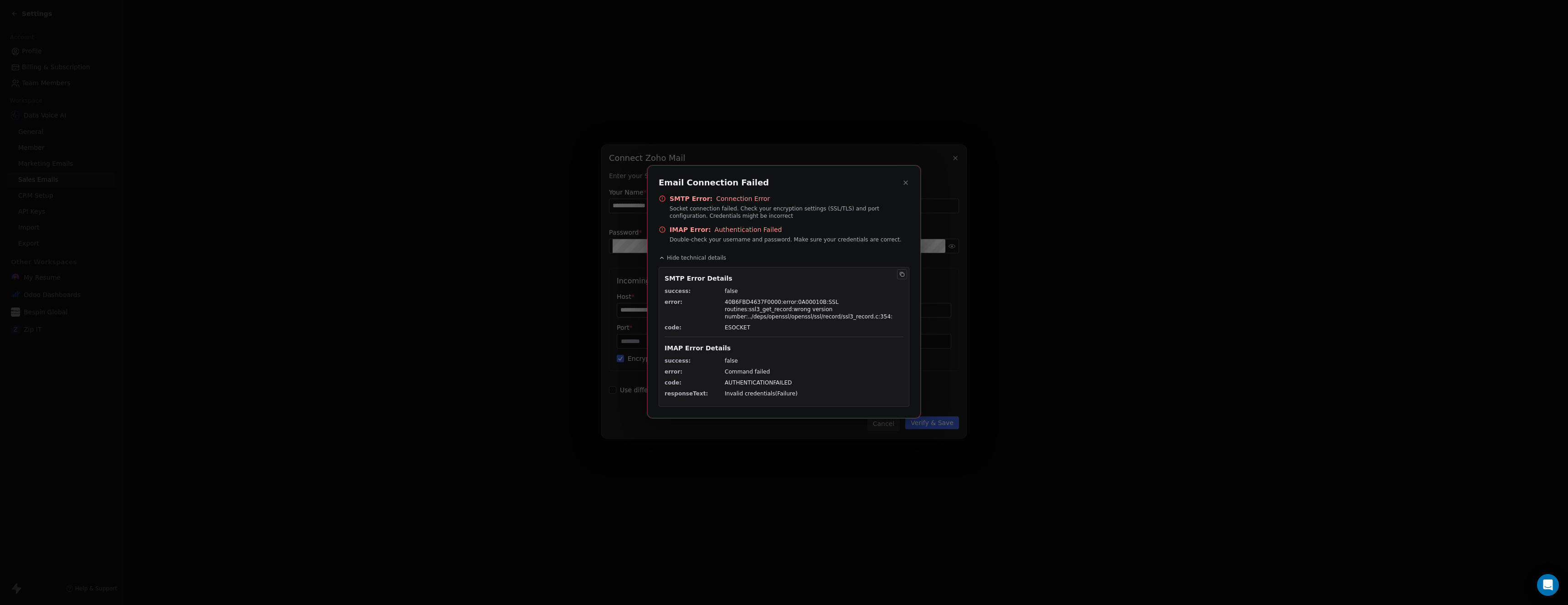
drag, startPoint x: 661, startPoint y: 181, endPoint x: 802, endPoint y: 215, distance: 145.0
click at [784, 244] on div "Email Connection Failed SMTP Error: Connection Error Socket connection failed. …" at bounding box center [784, 292] width 273 height 253
click at [907, 182] on icon at bounding box center [905, 183] width 7 height 7
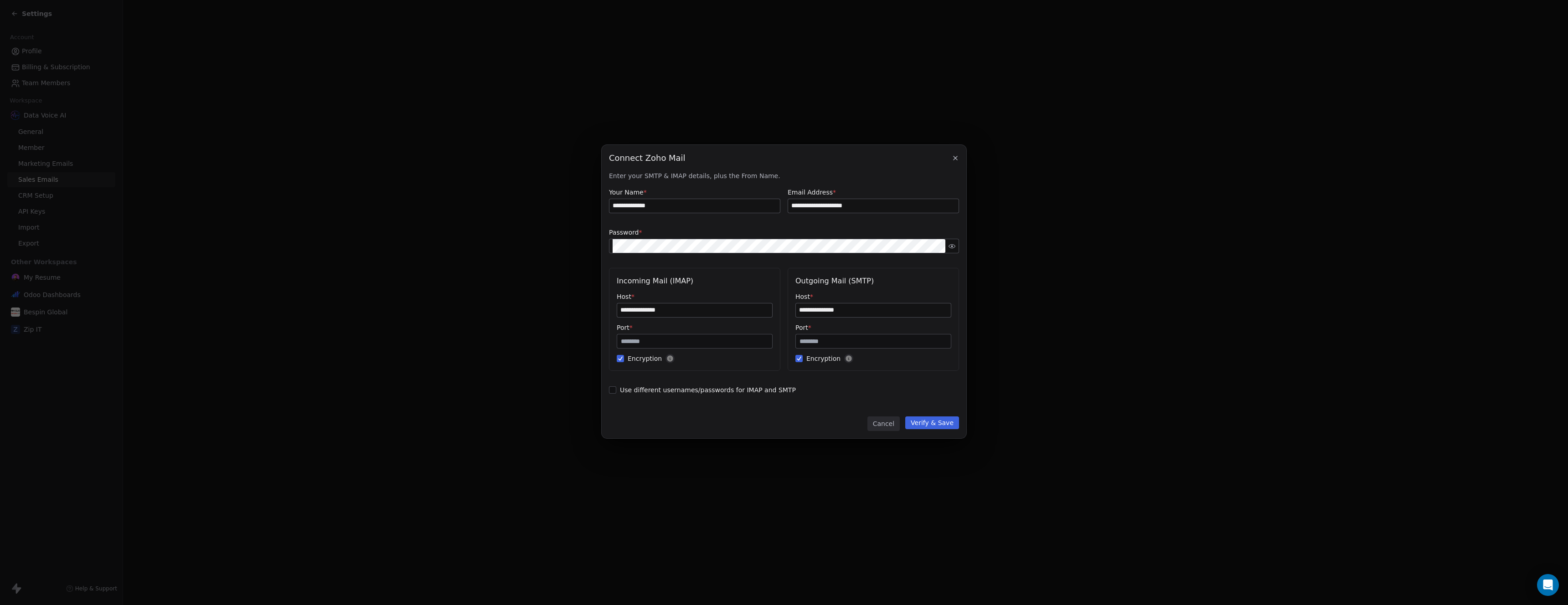
click at [932, 421] on button "Verify & Save" at bounding box center [932, 423] width 54 height 13
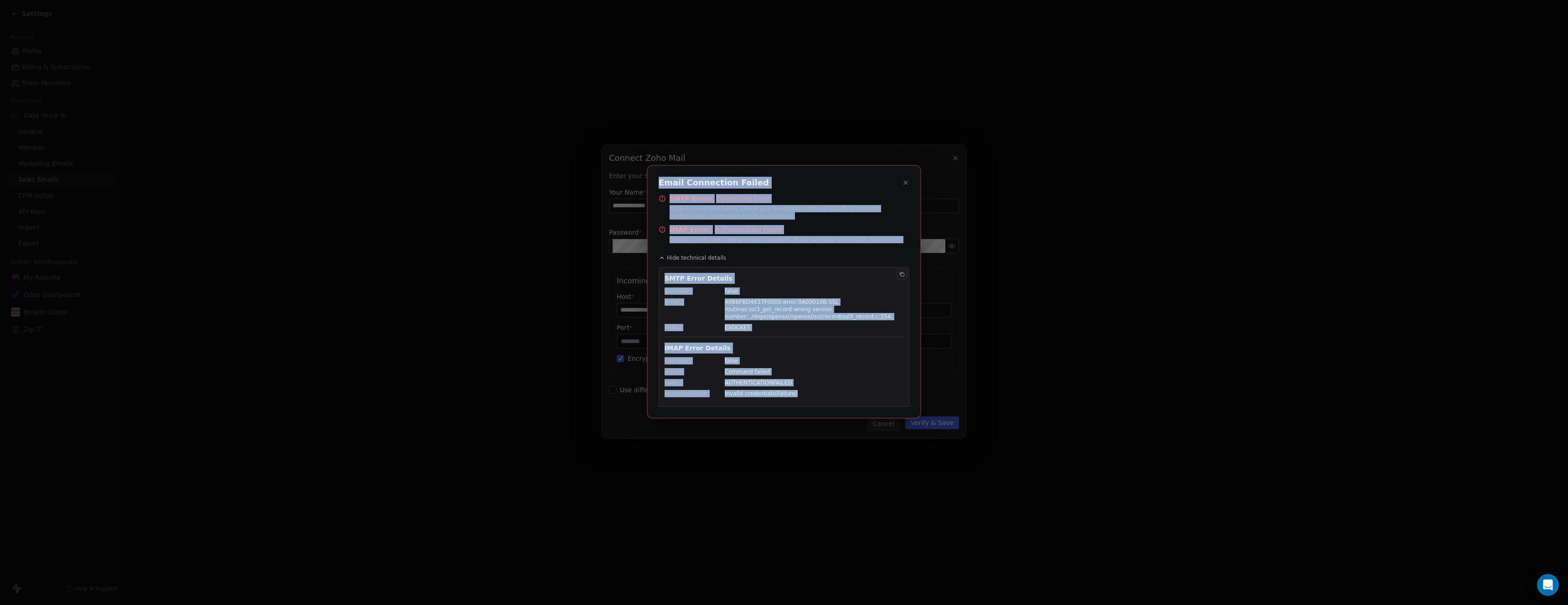
drag, startPoint x: 660, startPoint y: 181, endPoint x: 814, endPoint y: 394, distance: 262.8
click at [814, 394] on div "Email Connection Failed SMTP Error: Connection Error Socket connection failed. …" at bounding box center [784, 292] width 273 height 253
click at [832, 361] on span "false" at bounding box center [814, 361] width 179 height 7
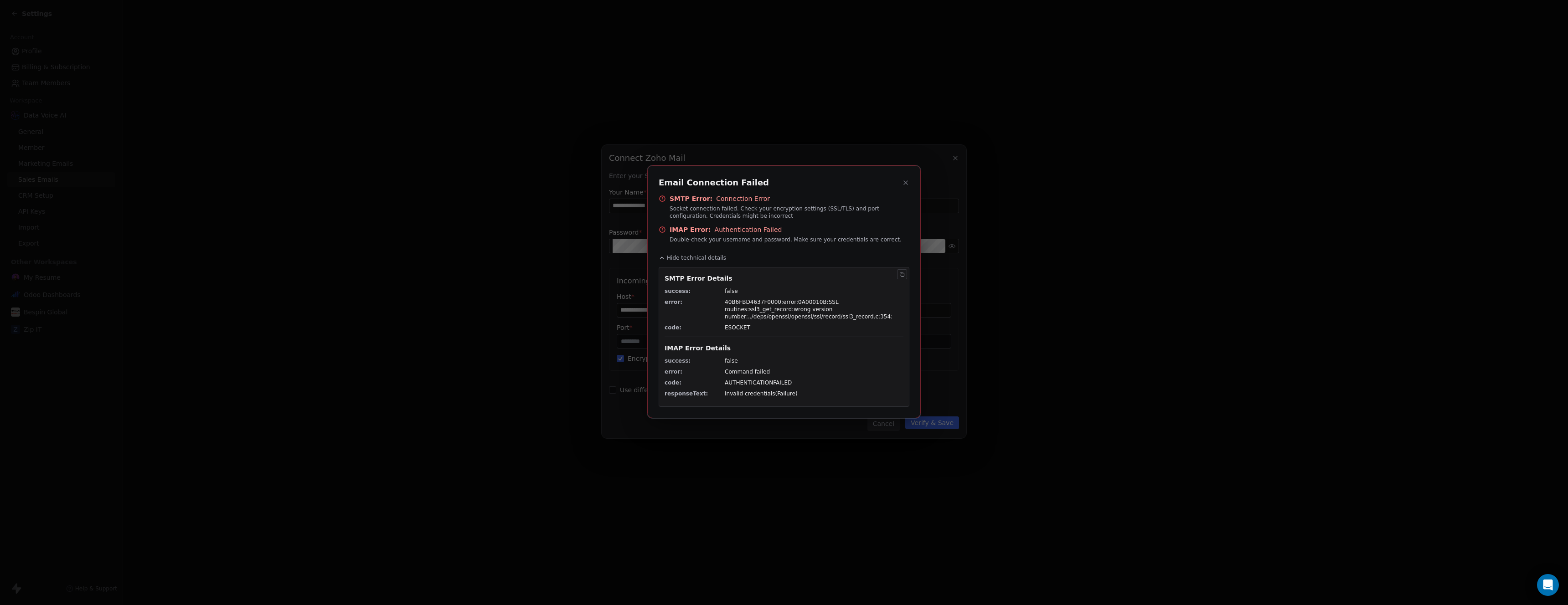
click at [907, 186] on button at bounding box center [905, 182] width 11 height 11
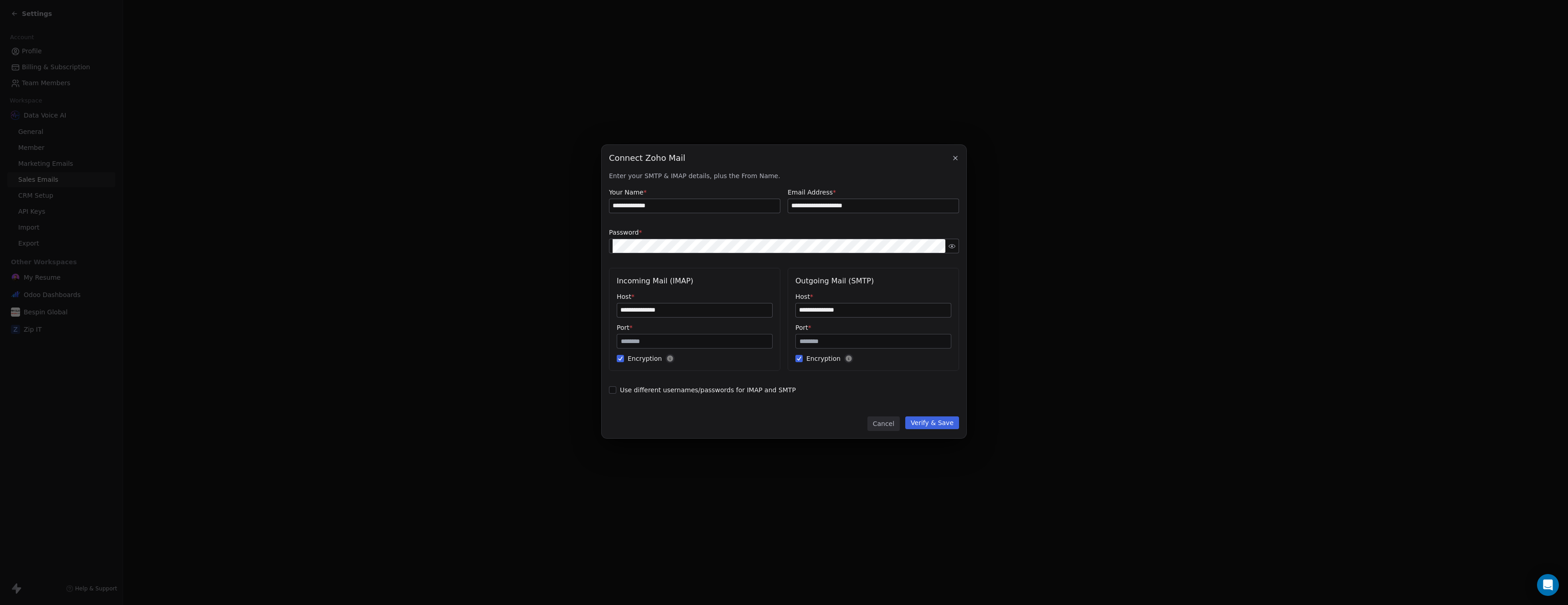
click at [821, 361] on span "Encryption" at bounding box center [873, 359] width 156 height 9
click at [803, 361] on button "Encryption" at bounding box center [799, 359] width 7 height 9
click at [821, 361] on span "Encryption" at bounding box center [873, 359] width 156 height 9
click at [803, 361] on button "Encryption" at bounding box center [799, 359] width 7 height 9
click at [885, 429] on button "Cancel" at bounding box center [884, 424] width 32 height 15
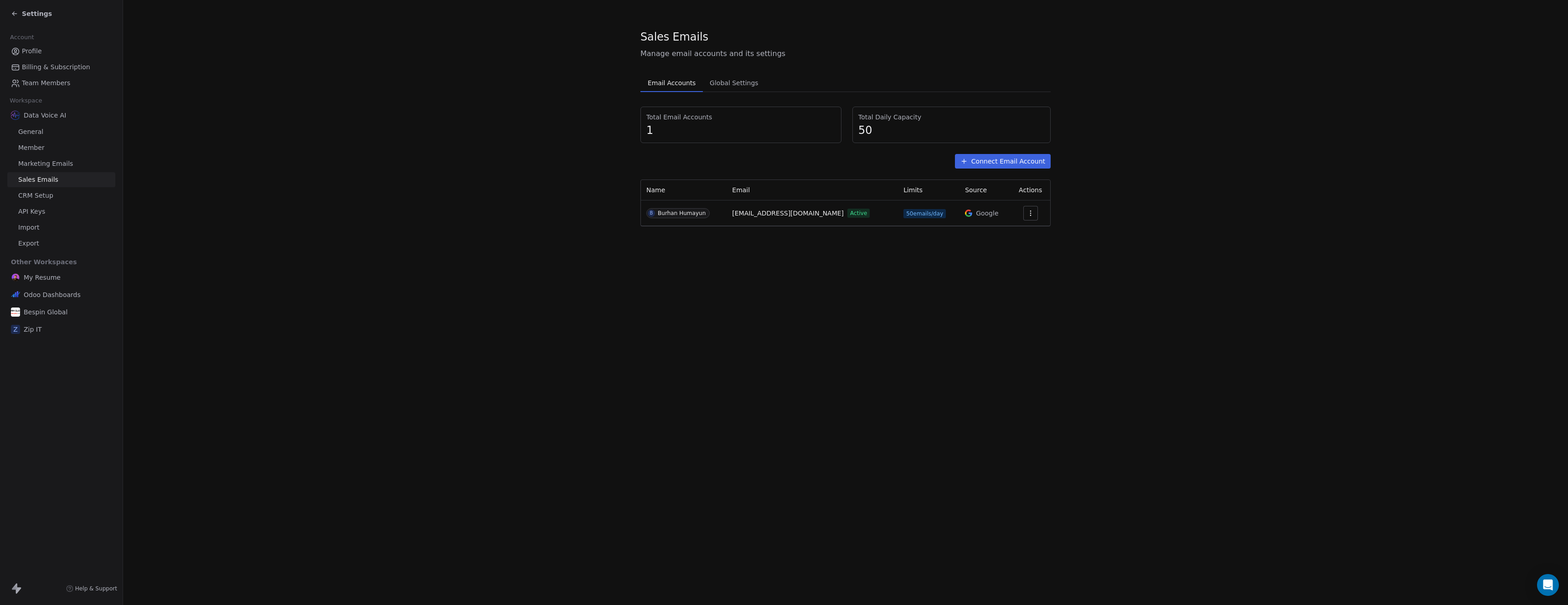
click at [990, 162] on button "Connect Email Account" at bounding box center [1003, 161] width 96 height 15
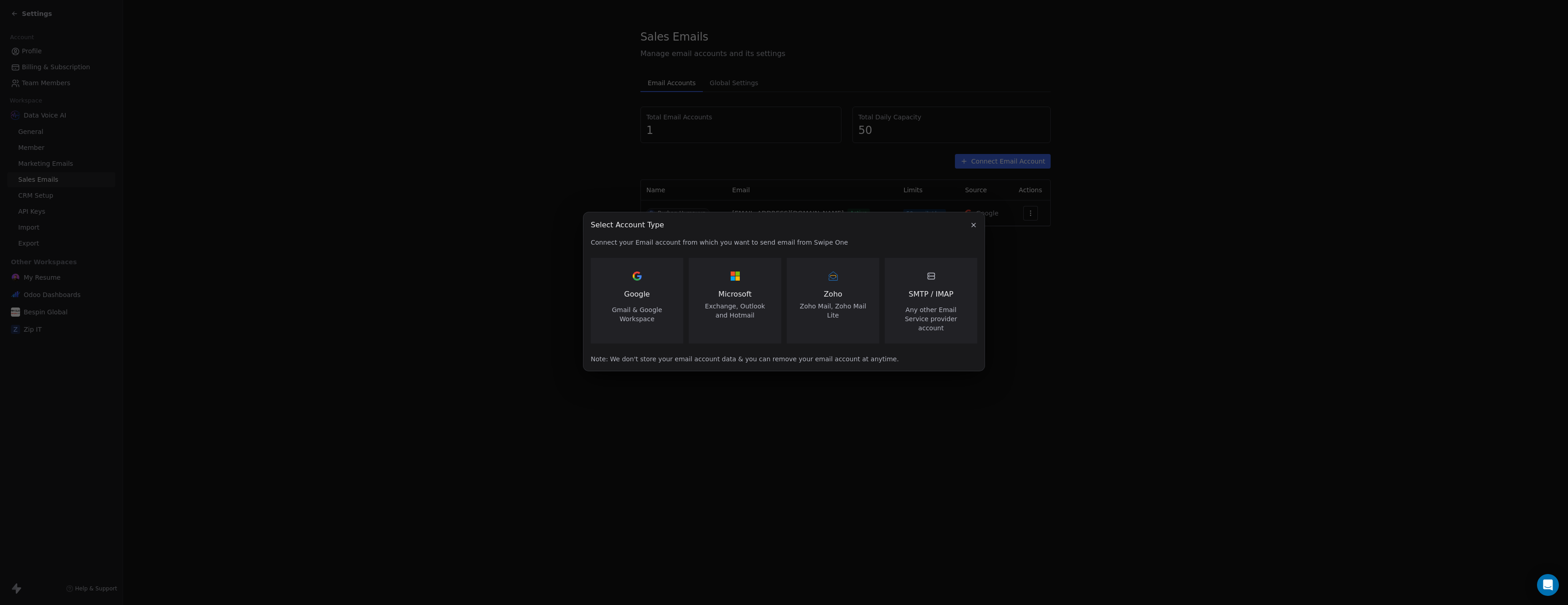
click at [853, 296] on span "Zoho" at bounding box center [833, 294] width 71 height 11
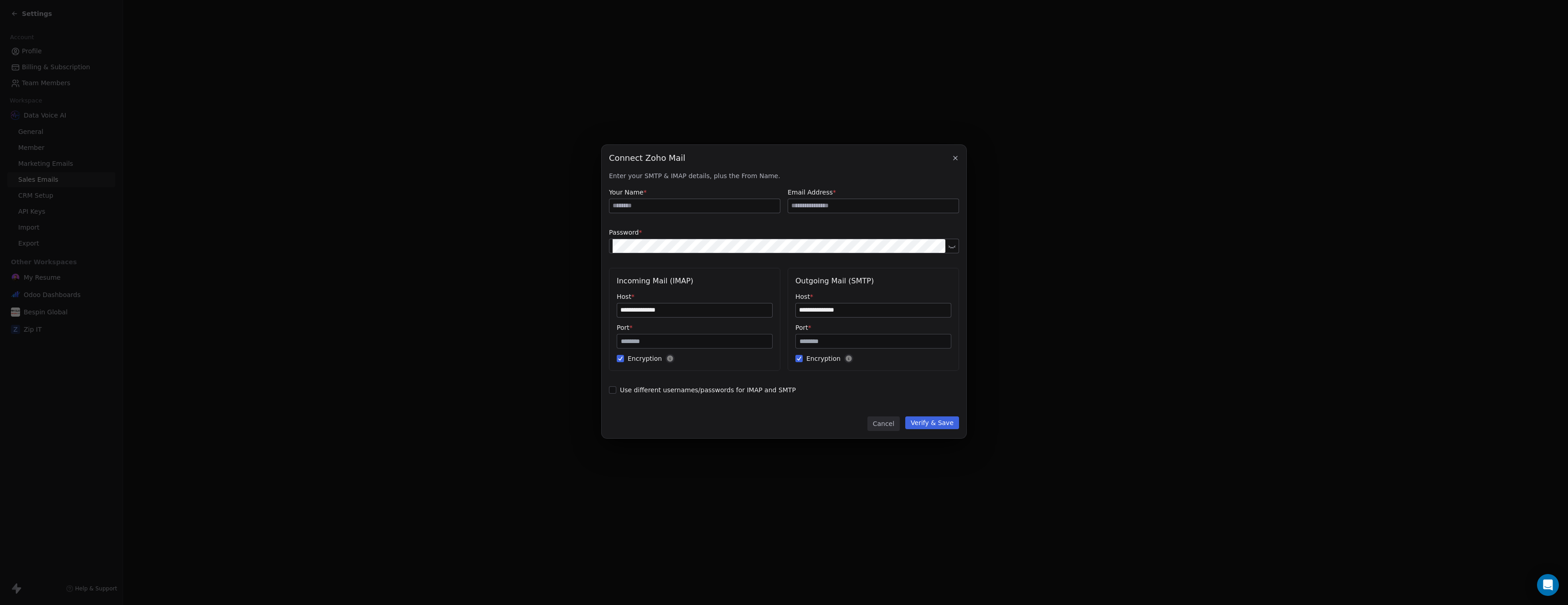
click at [889, 422] on button "Cancel" at bounding box center [884, 424] width 32 height 15
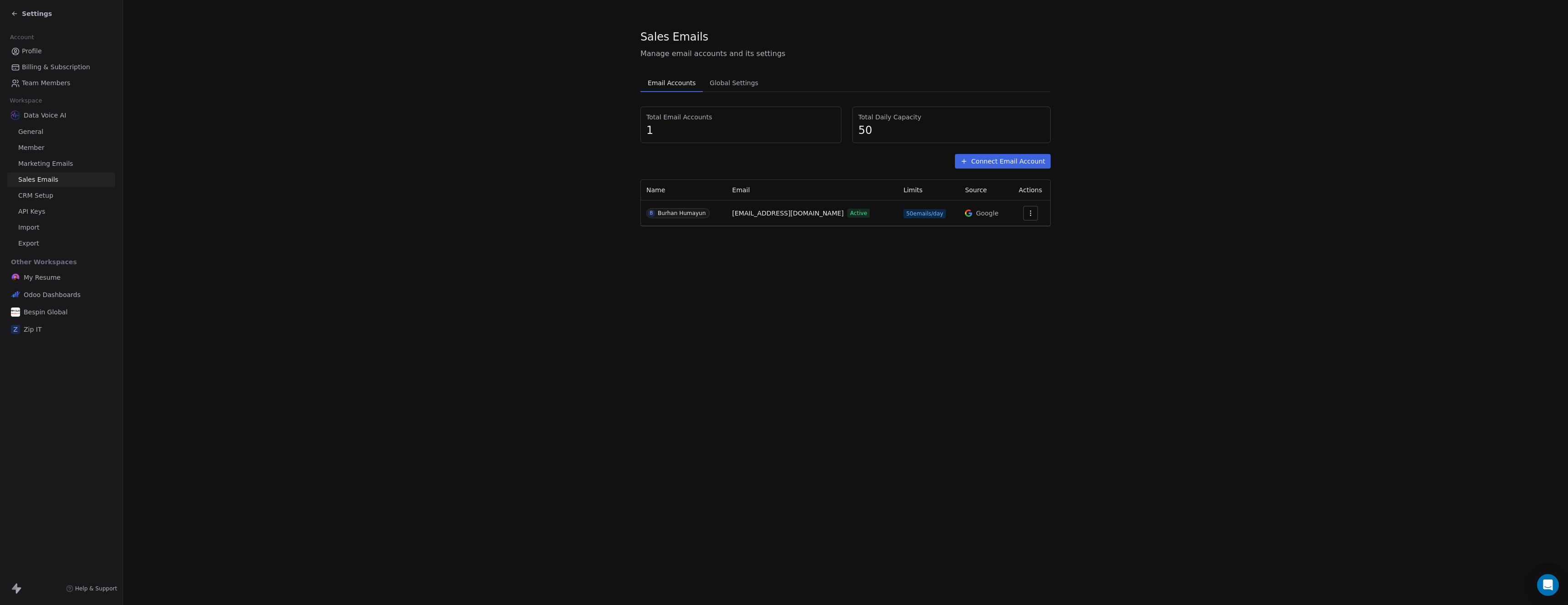
click at [1032, 214] on icon "button" at bounding box center [1031, 213] width 7 height 7
click at [1026, 232] on span "Settings" at bounding box center [1016, 234] width 26 height 10
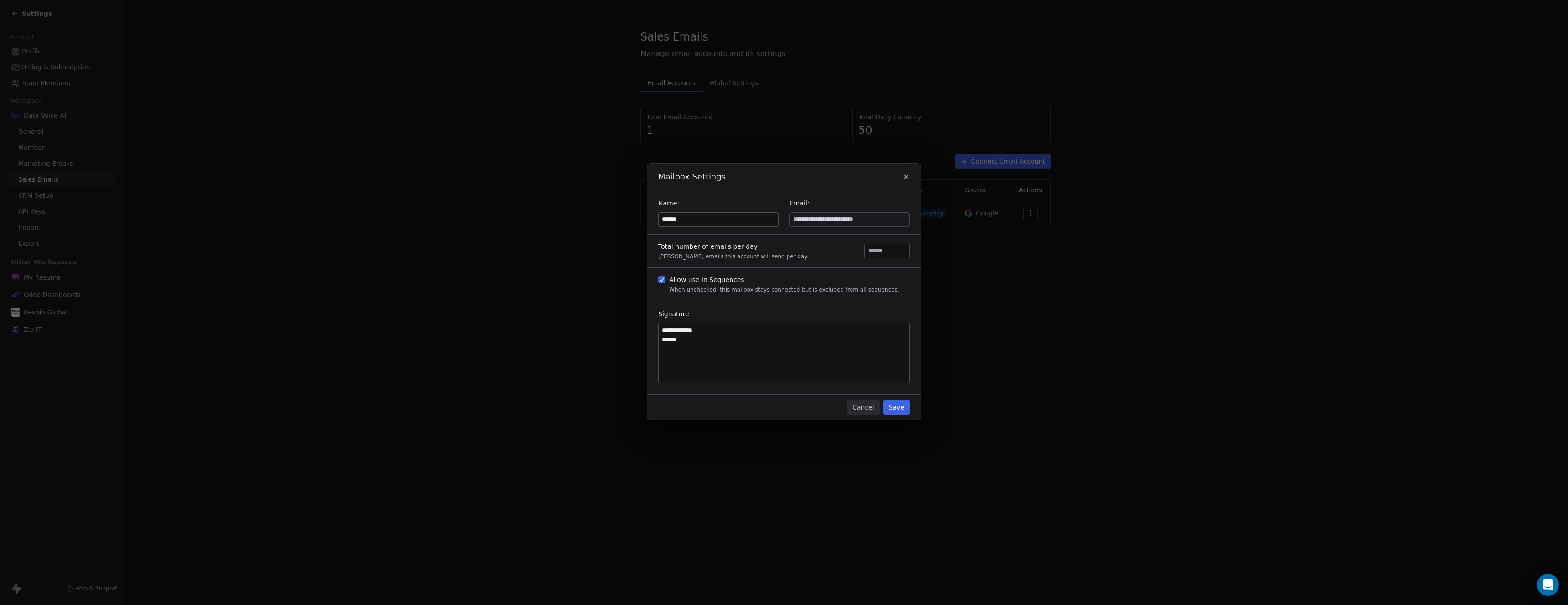
click at [908, 177] on icon "button" at bounding box center [906, 176] width 7 height 7
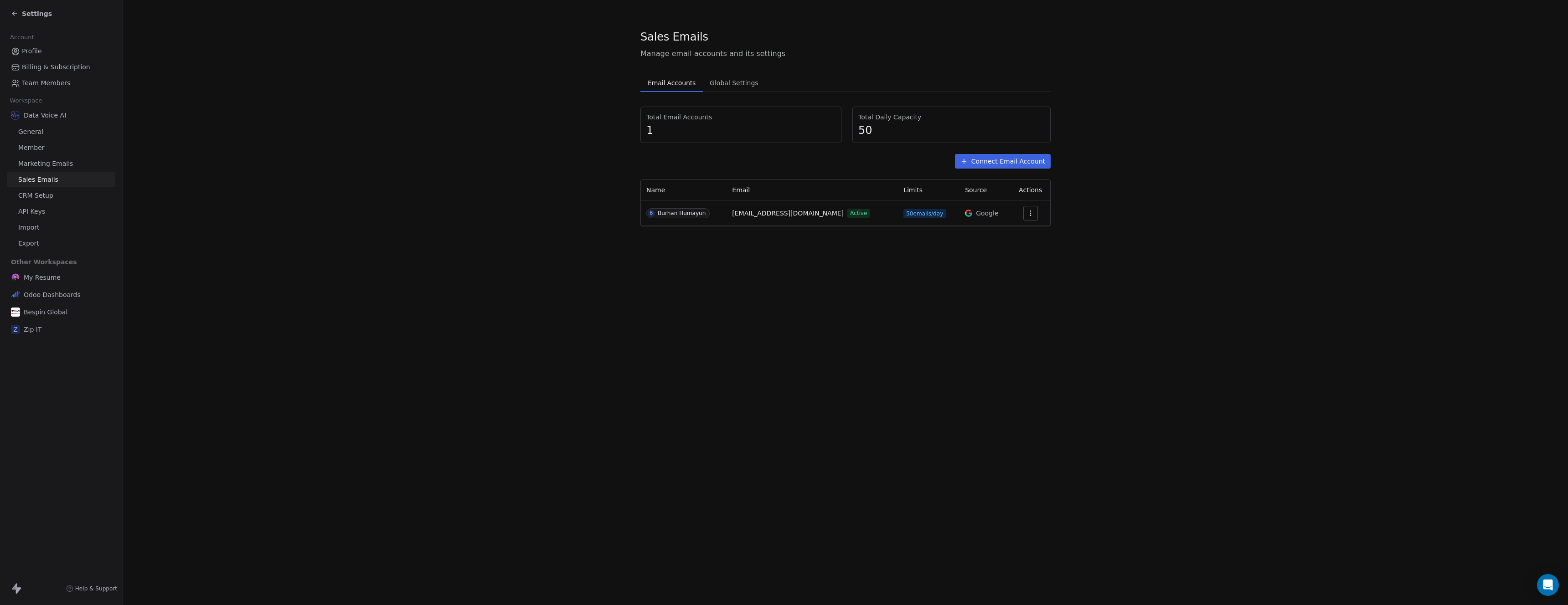
click at [1014, 166] on button "Connect Email Account" at bounding box center [1003, 161] width 96 height 15
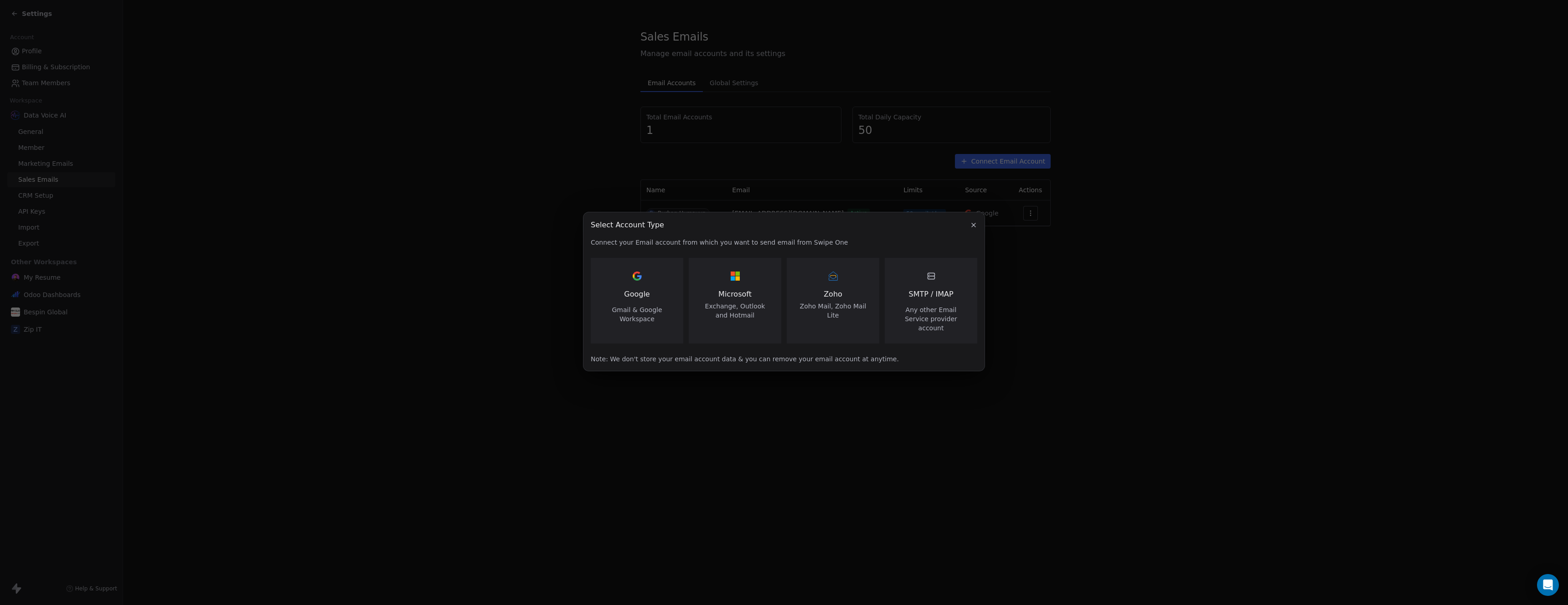
click at [942, 286] on div "SMTP / IMAP Any other Email Service provider account" at bounding box center [931, 301] width 71 height 64
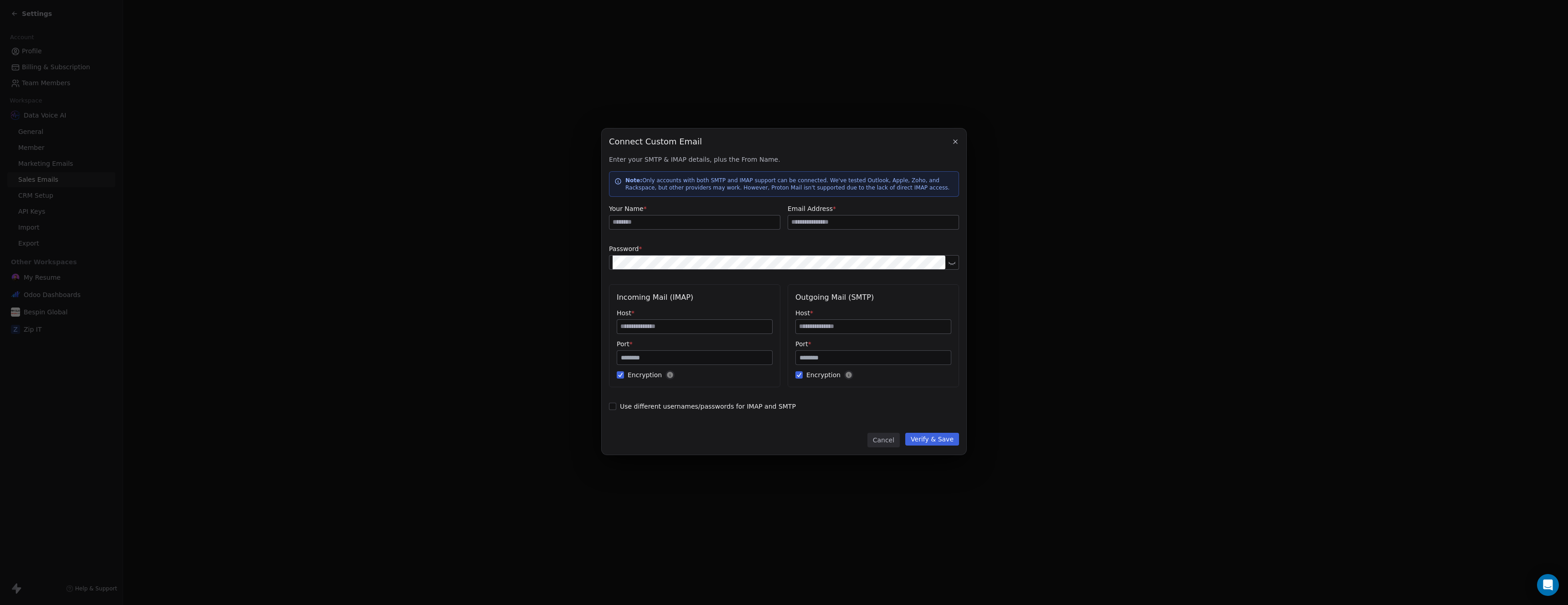
click at [889, 441] on button "Cancel" at bounding box center [884, 440] width 32 height 15
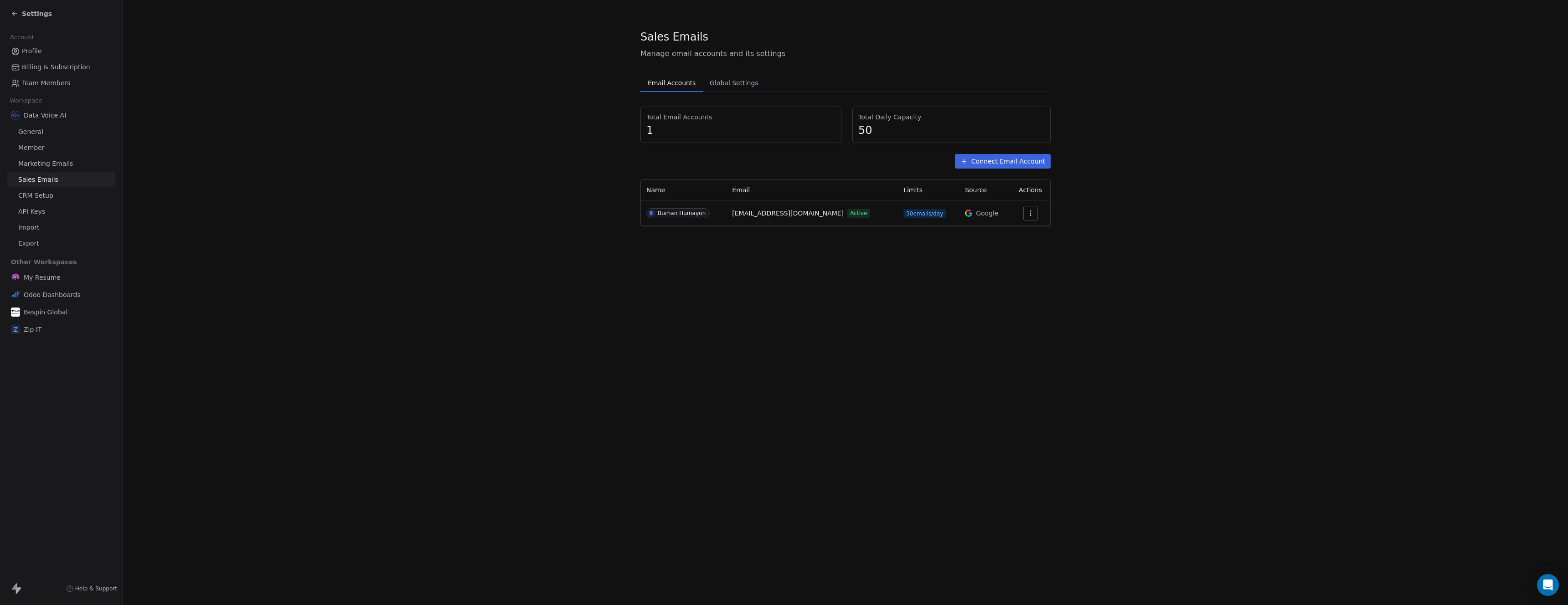
click at [1019, 164] on button "Connect Email Account" at bounding box center [1003, 161] width 96 height 15
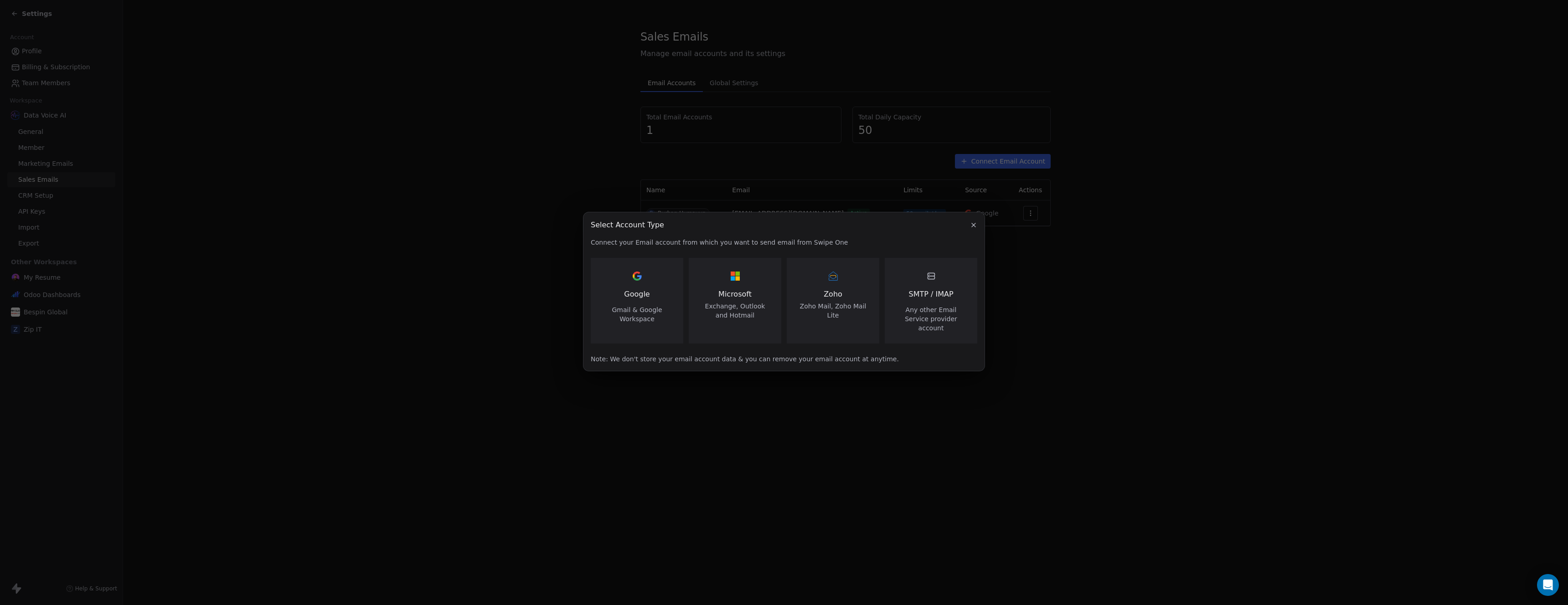
click at [735, 299] on span "Microsoft" at bounding box center [735, 294] width 71 height 11
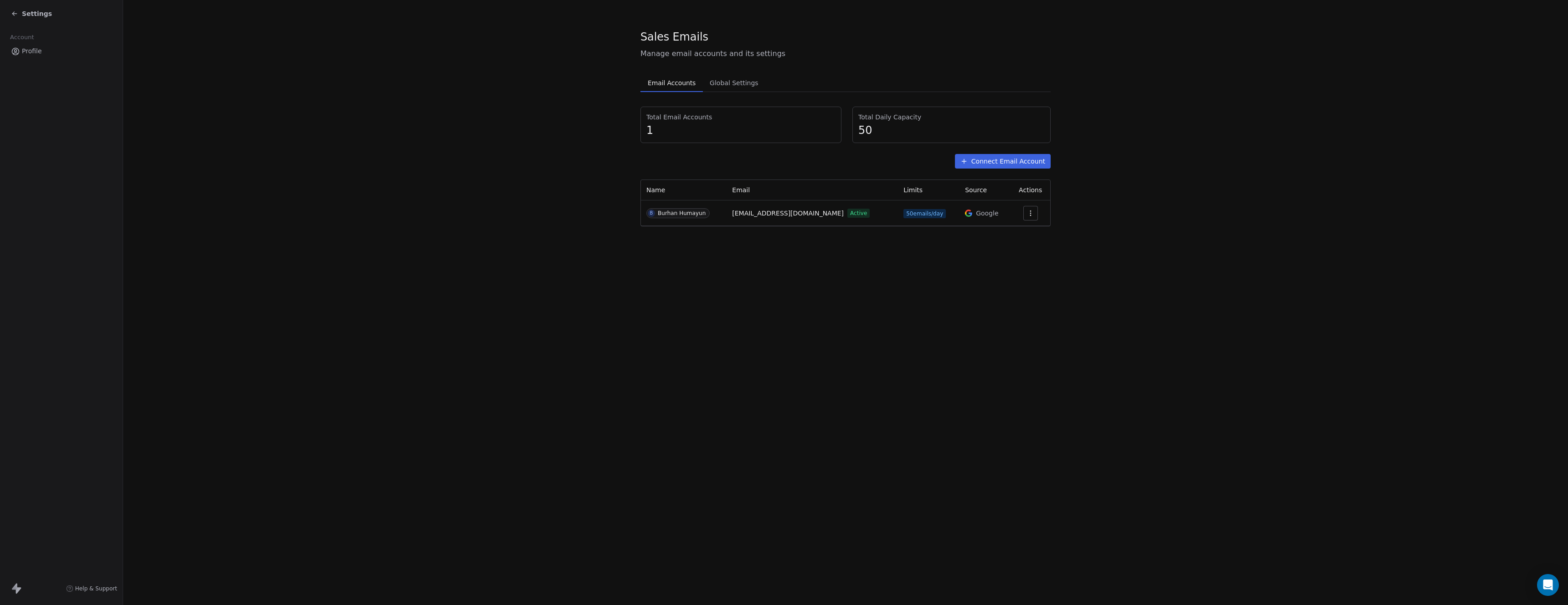
click at [1006, 161] on button "Connect Email Account" at bounding box center [1003, 161] width 96 height 15
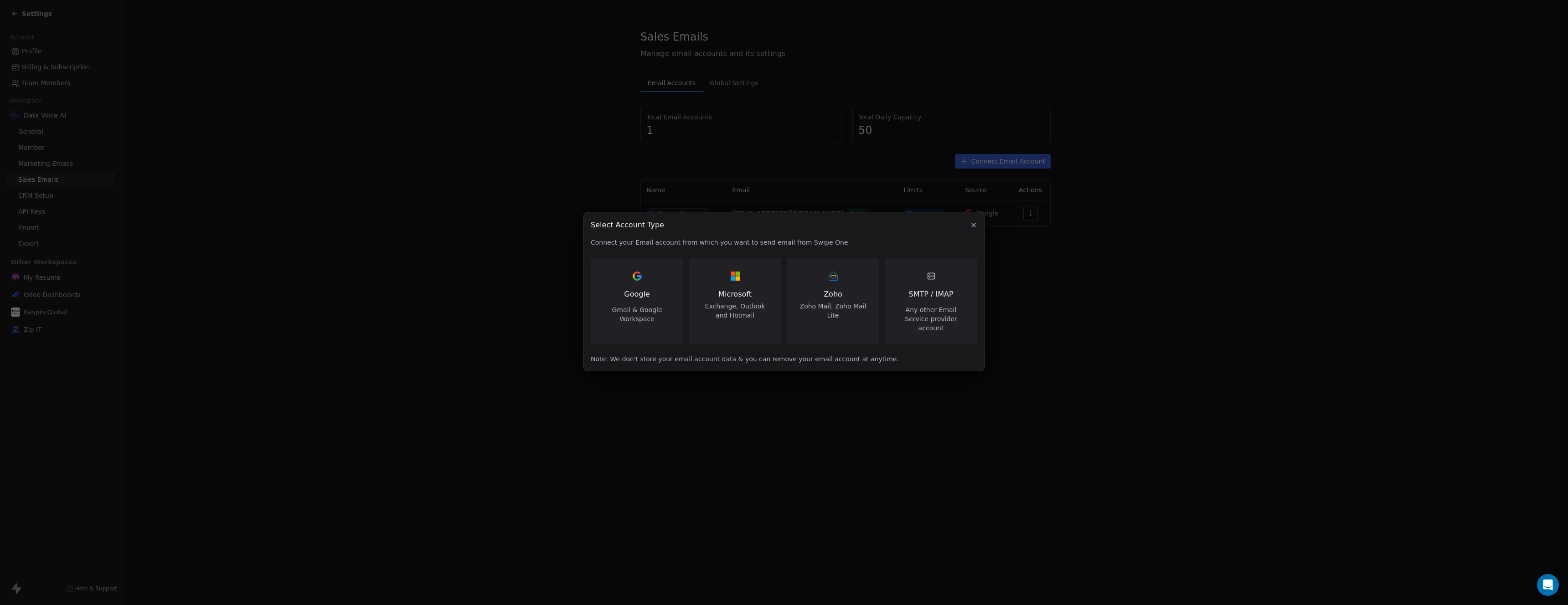
click at [844, 294] on span "Zoho" at bounding box center [833, 294] width 71 height 11
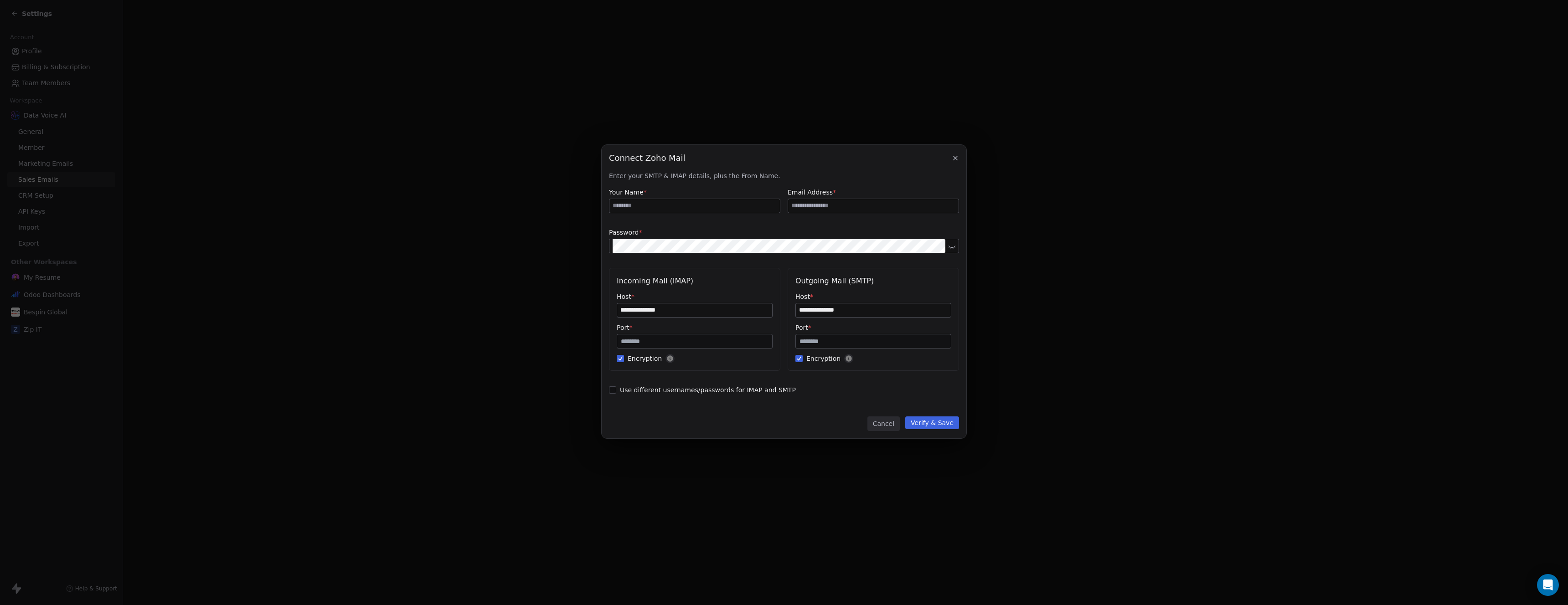
click at [708, 205] on input at bounding box center [694, 205] width 170 height 13
type input "**********"
click at [678, 311] on input "**********" at bounding box center [694, 310] width 155 height 13
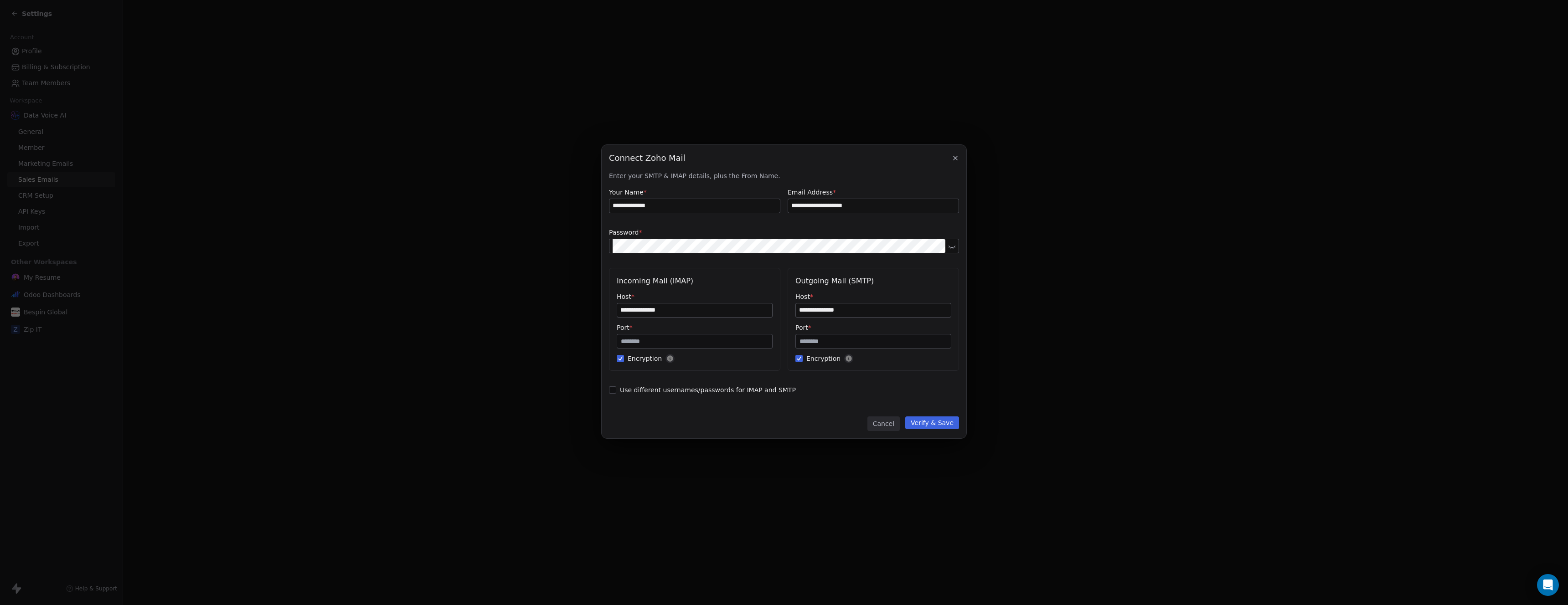
click at [678, 311] on input "**********" at bounding box center [694, 310] width 155 height 13
paste input
type input "**********"
click at [836, 312] on input "**********" at bounding box center [873, 310] width 155 height 13
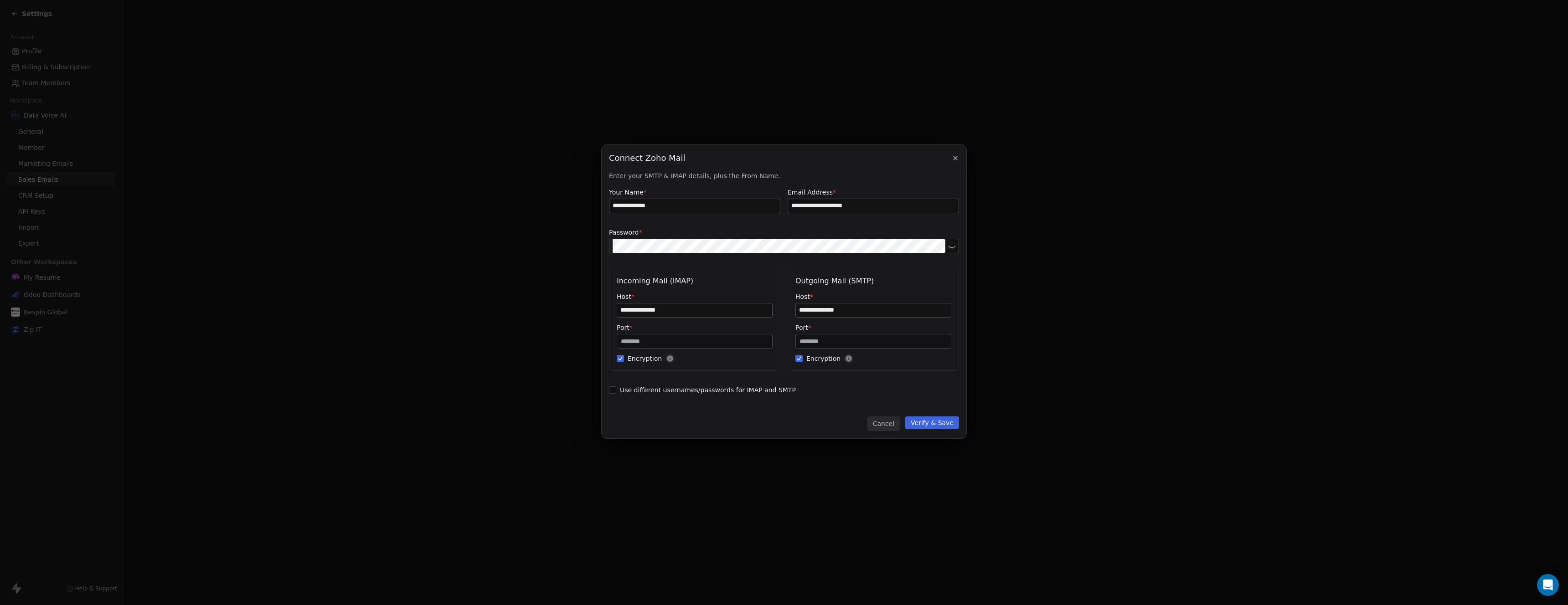
click at [836, 312] on input "**********" at bounding box center [873, 310] width 155 height 13
paste input
type input "**********"
click at [694, 388] on span "Use different usernames/passwords for IMAP and SMTP" at bounding box center [784, 390] width 350 height 9
click at [617, 388] on button "Use different usernames/passwords for IMAP and SMTP" at bounding box center [612, 390] width 7 height 9
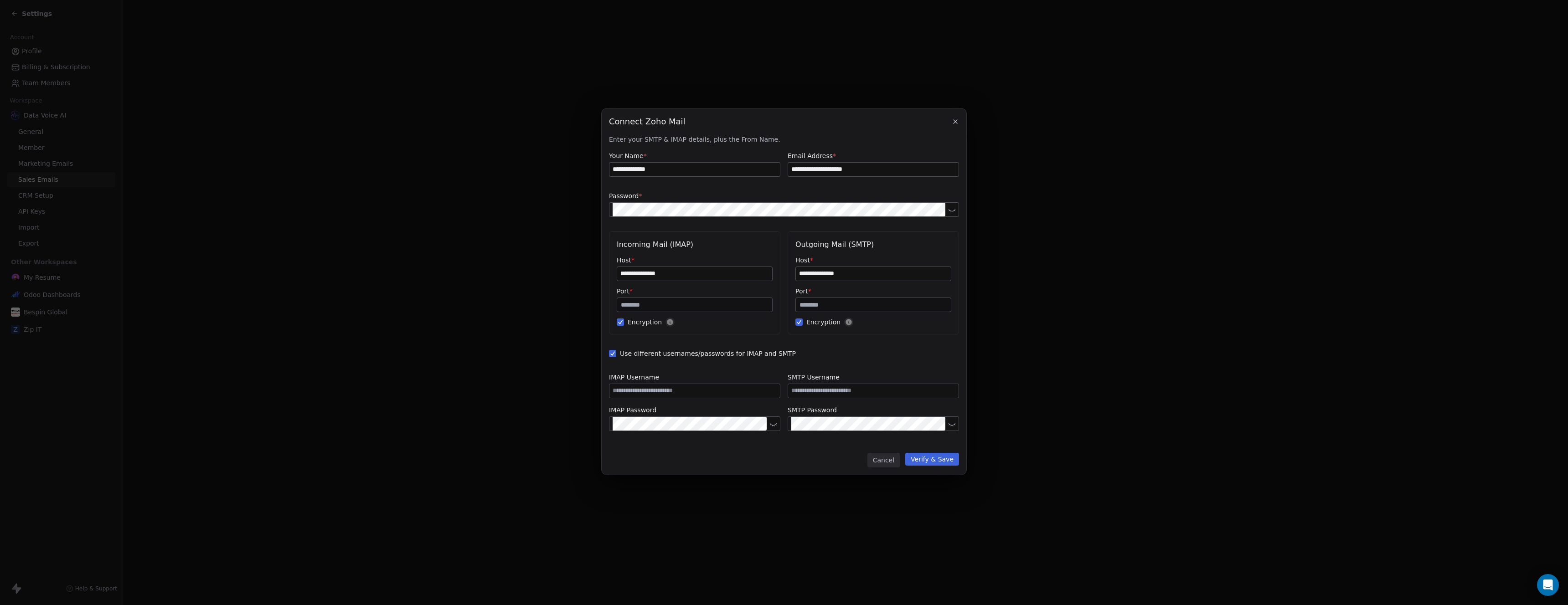
click at [632, 351] on span "Use different usernames/passwords for IMAP and SMTP" at bounding box center [784, 353] width 350 height 9
click at [617, 351] on button "Use different usernames/passwords for IMAP and SMTP" at bounding box center [612, 353] width 7 height 9
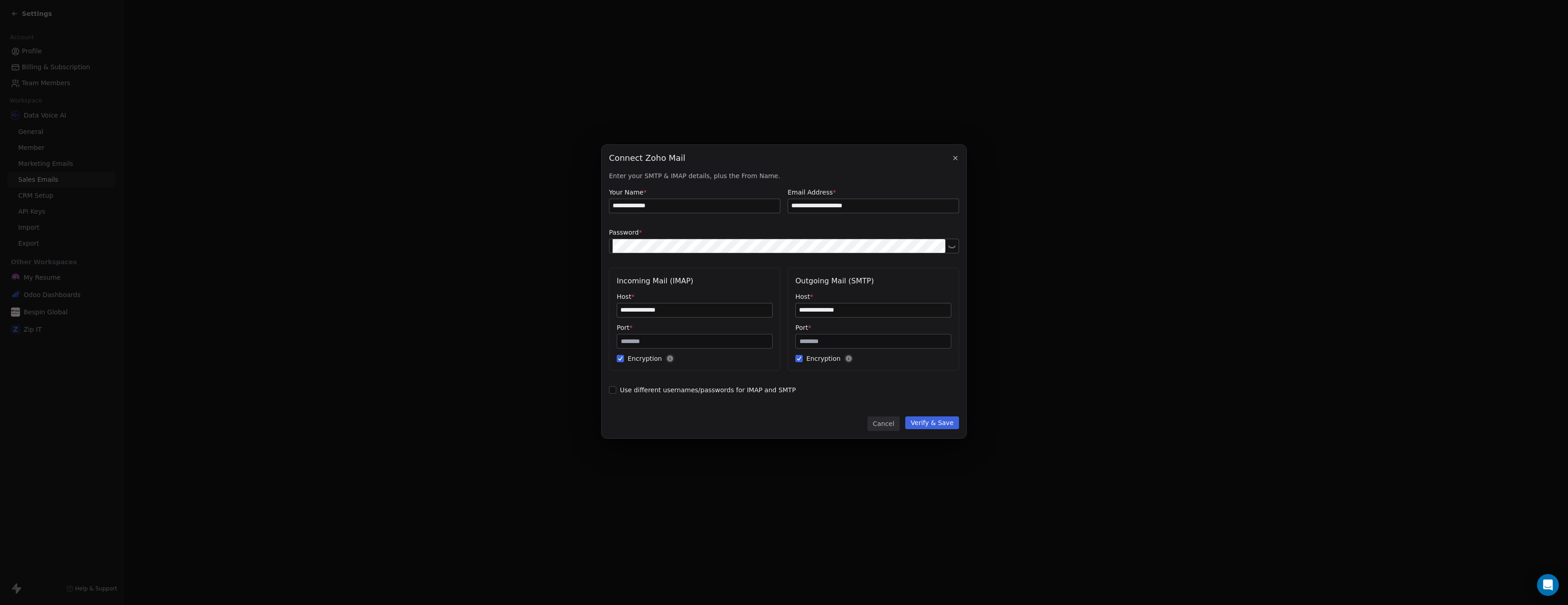
drag, startPoint x: 942, startPoint y: 425, endPoint x: 752, endPoint y: 404, distance: 191.2
click at [756, 404] on div "**********" at bounding box center [784, 292] width 364 height 294
click at [756, 388] on span "Use different usernames/passwords for IMAP and SMTP" at bounding box center [784, 390] width 350 height 9
click at [617, 388] on button "Use different usernames/passwords for IMAP and SMTP" at bounding box center [612, 390] width 7 height 9
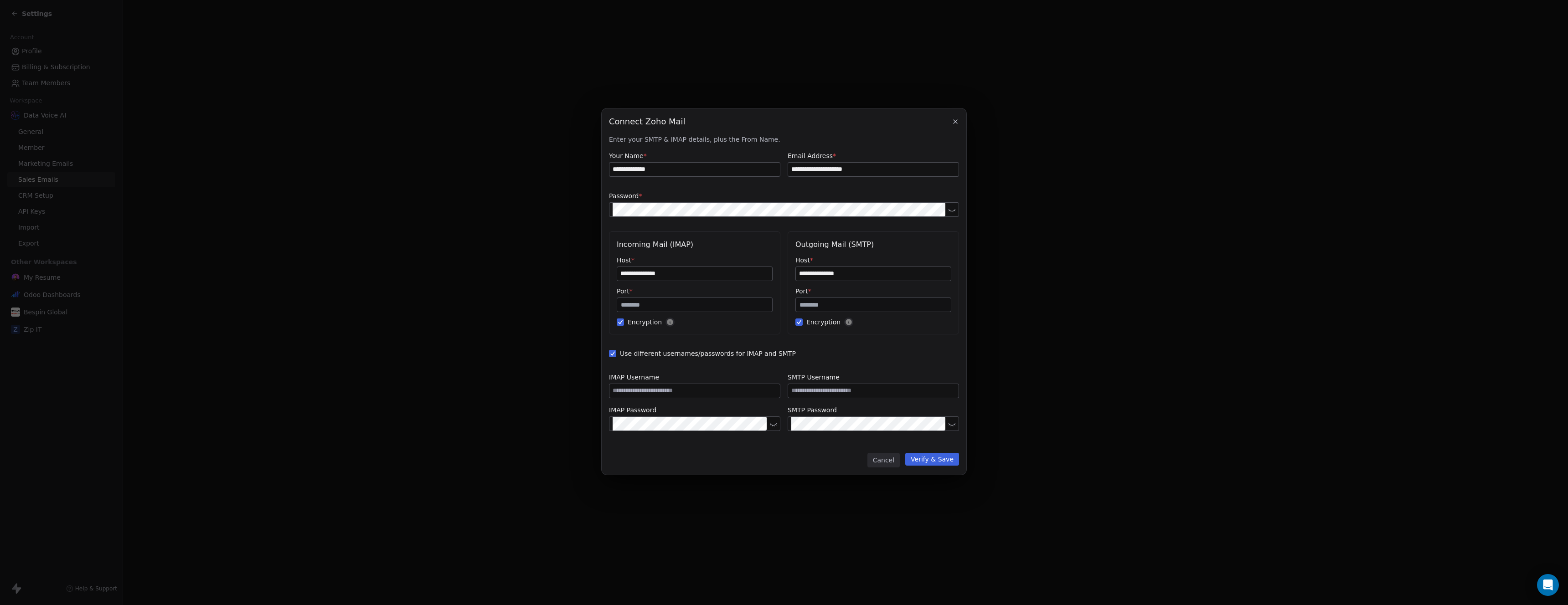
click at [740, 354] on span "Use different usernames/passwords for IMAP and SMTP" at bounding box center [784, 353] width 350 height 9
click at [617, 354] on button "Use different usernames/passwords for IMAP and SMTP" at bounding box center [612, 353] width 7 height 9
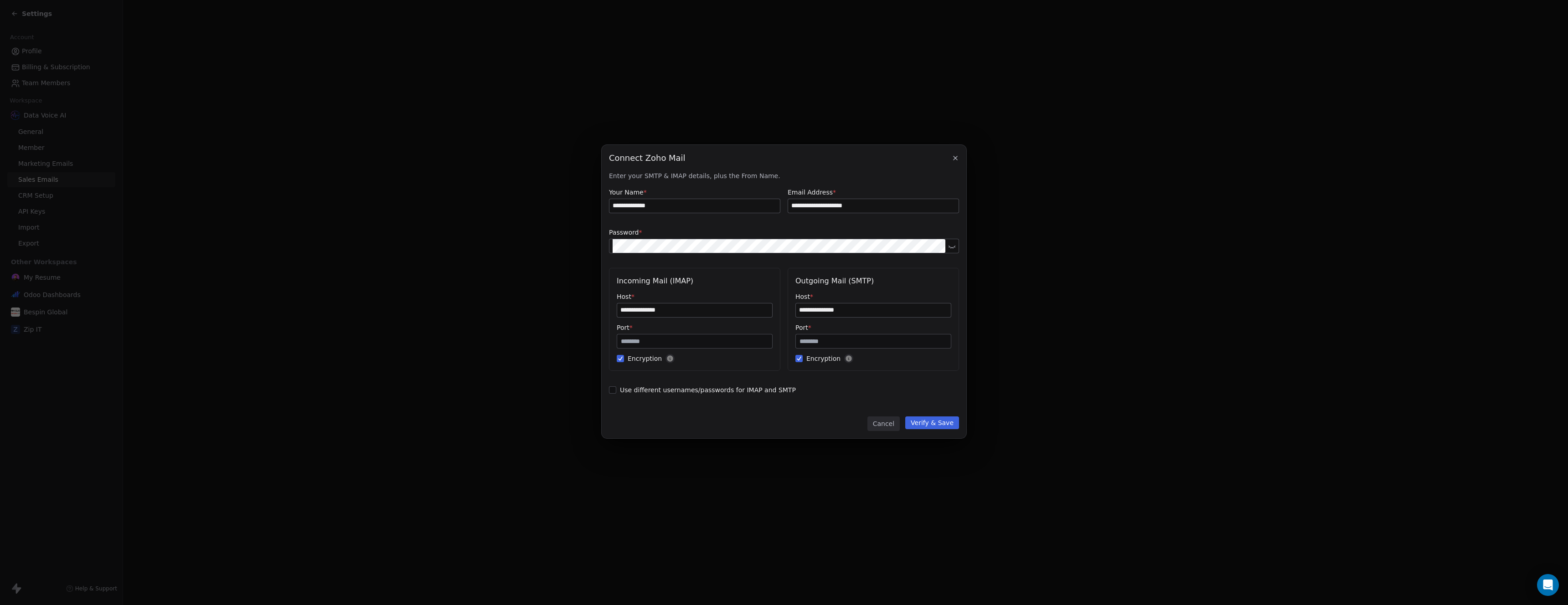
click at [915, 419] on button "Verify & Save" at bounding box center [932, 423] width 54 height 13
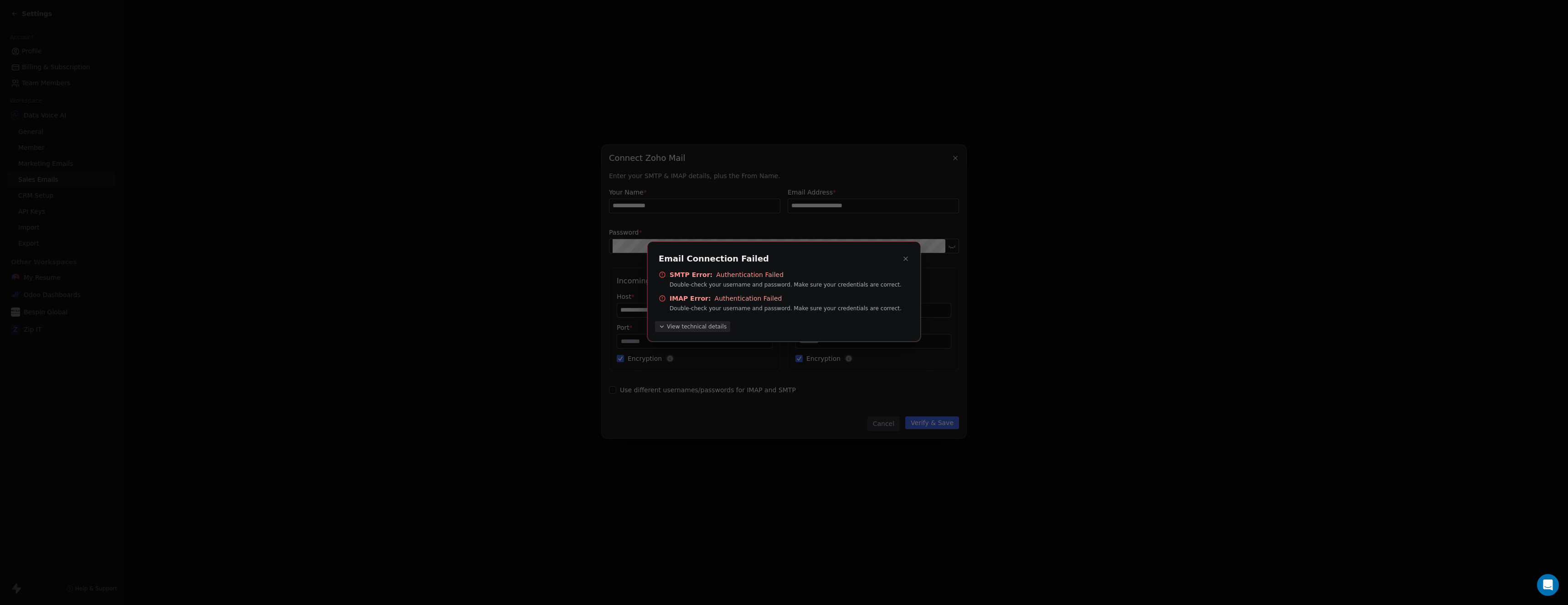
click at [711, 328] on span "View technical details" at bounding box center [696, 327] width 60 height 7
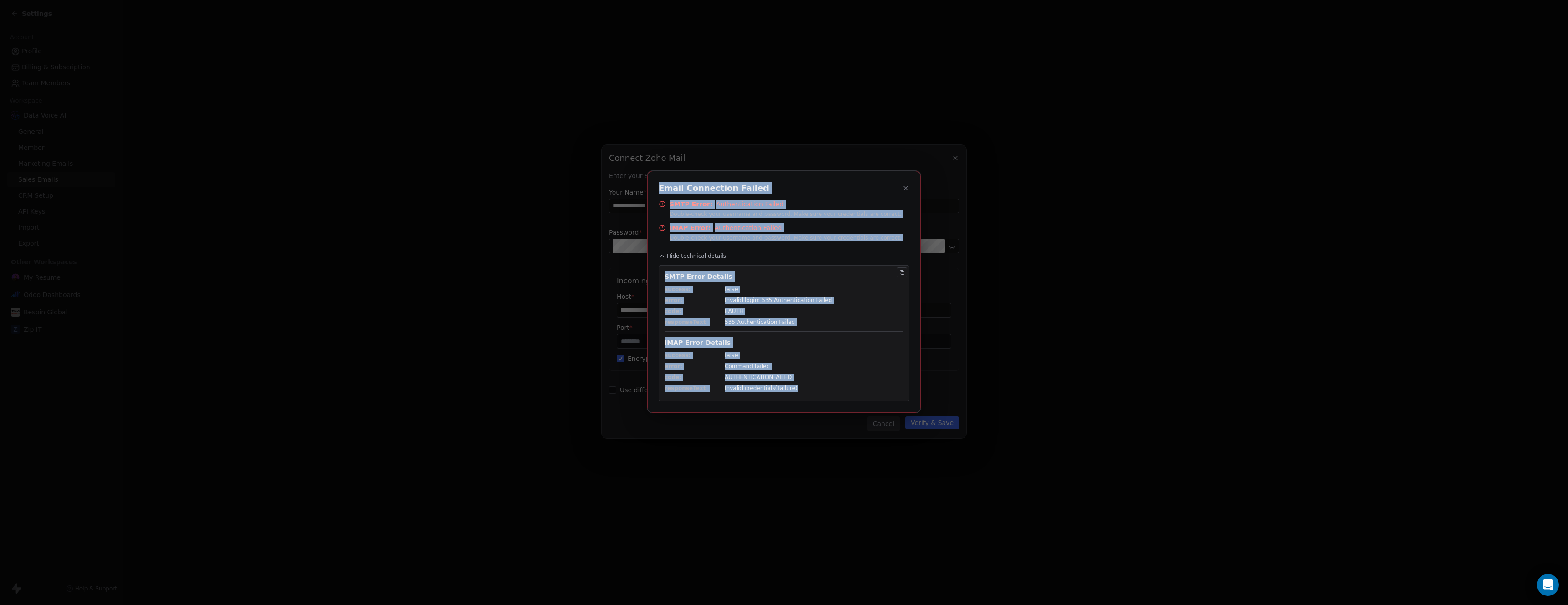
drag, startPoint x: 660, startPoint y: 187, endPoint x: 823, endPoint y: 388, distance: 258.8
click at [823, 388] on div "Email Connection Failed SMTP Error: Authentication Failed Double-check your use…" at bounding box center [784, 292] width 273 height 242
copy div "Email Connection Failed SMTP Error: Authentication Failed Double-check your use…"
click at [907, 189] on icon at bounding box center [905, 188] width 4 height 4
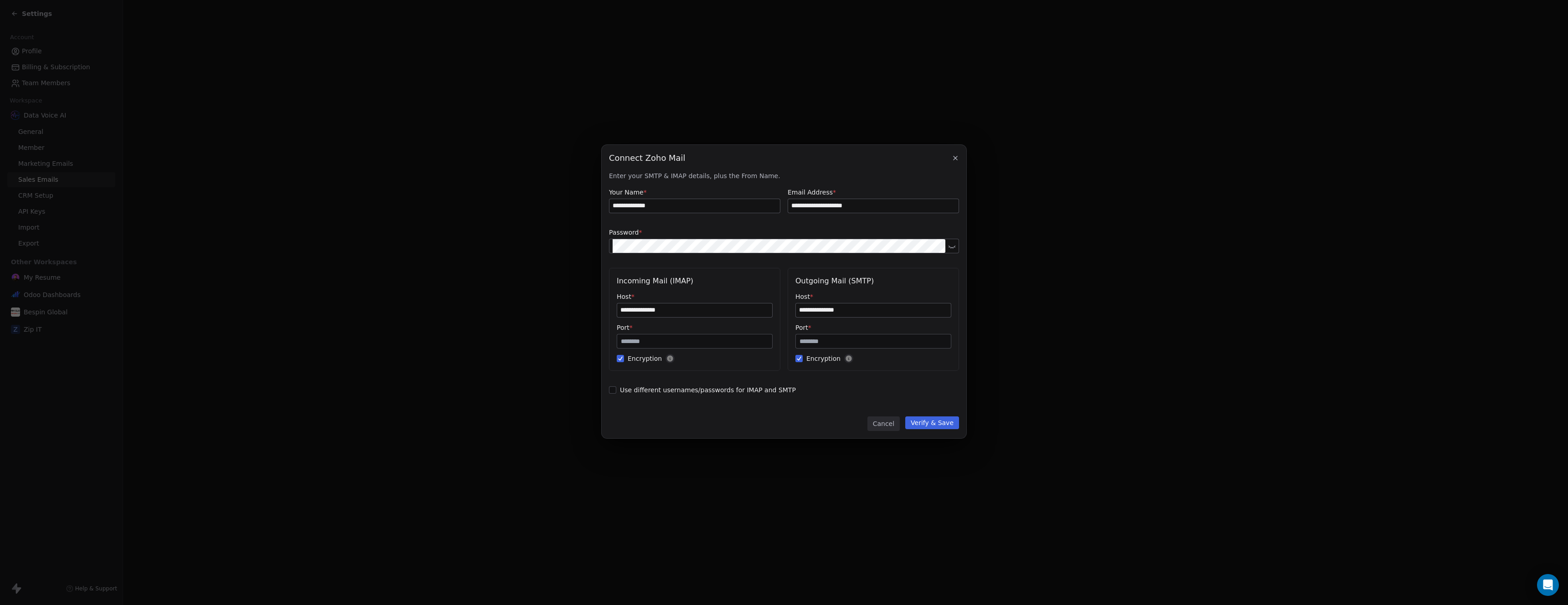
click at [951, 248] on icon at bounding box center [952, 246] width 7 height 7
click at [932, 422] on button "Verify & Save" at bounding box center [932, 423] width 54 height 13
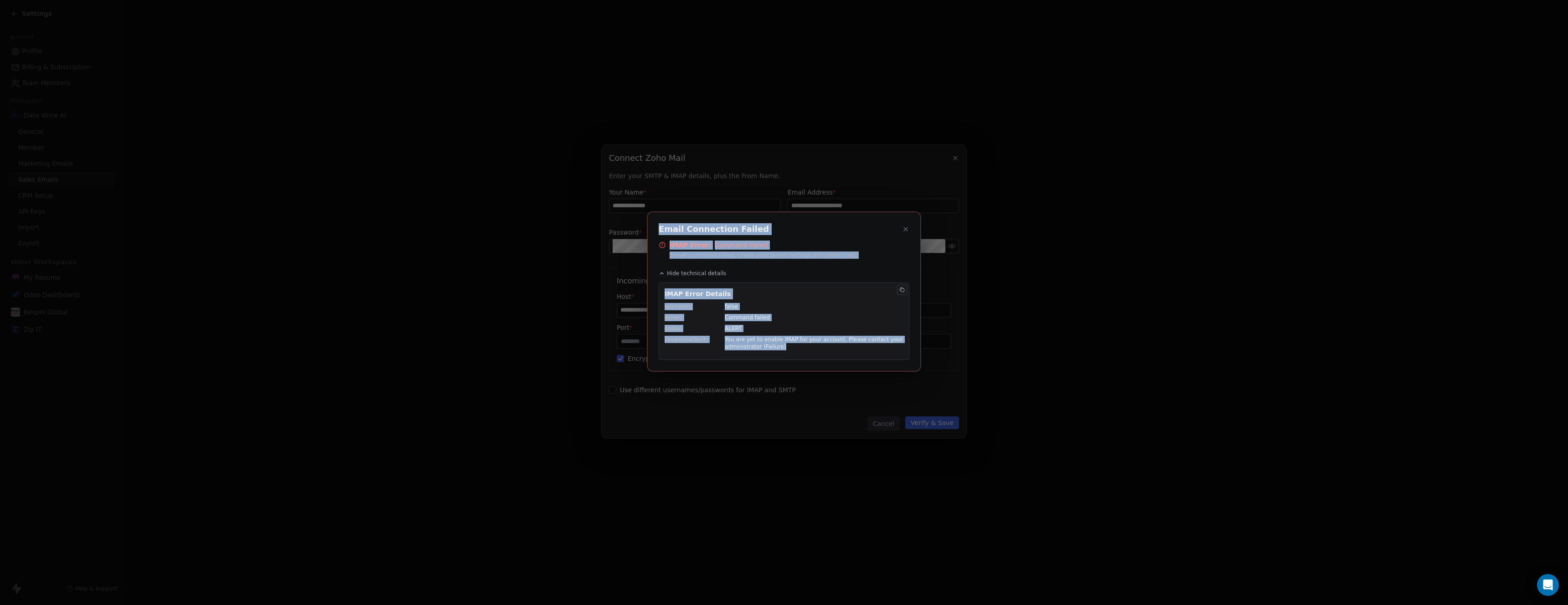
drag, startPoint x: 659, startPoint y: 227, endPoint x: 864, endPoint y: 344, distance: 236.0
click at [864, 344] on div "Email Connection Failed IMAP Error: Command Failed Server command failed. Check…" at bounding box center [784, 292] width 273 height 160
copy div "Email Connection Failed IMAP Error: Command Failed Server command failed. Check…"
click at [909, 227] on icon at bounding box center [905, 229] width 7 height 7
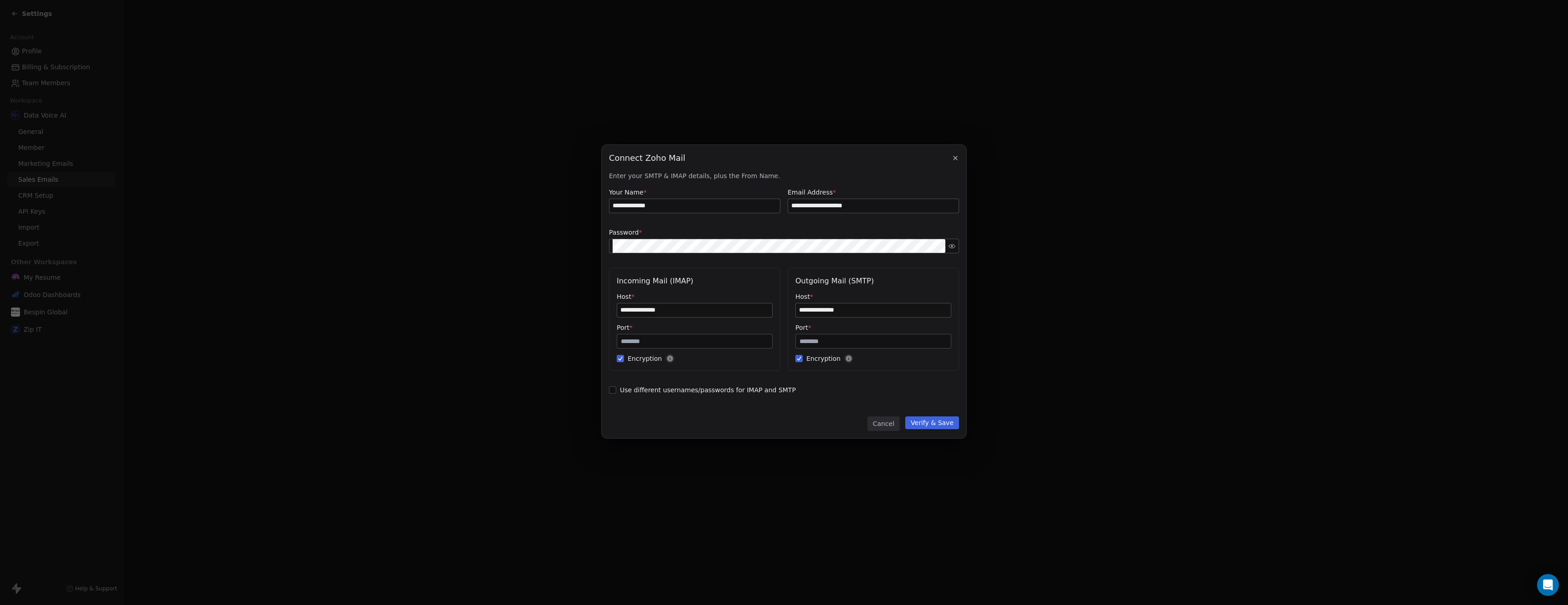
click at [940, 423] on button "Verify & Save" at bounding box center [932, 423] width 54 height 13
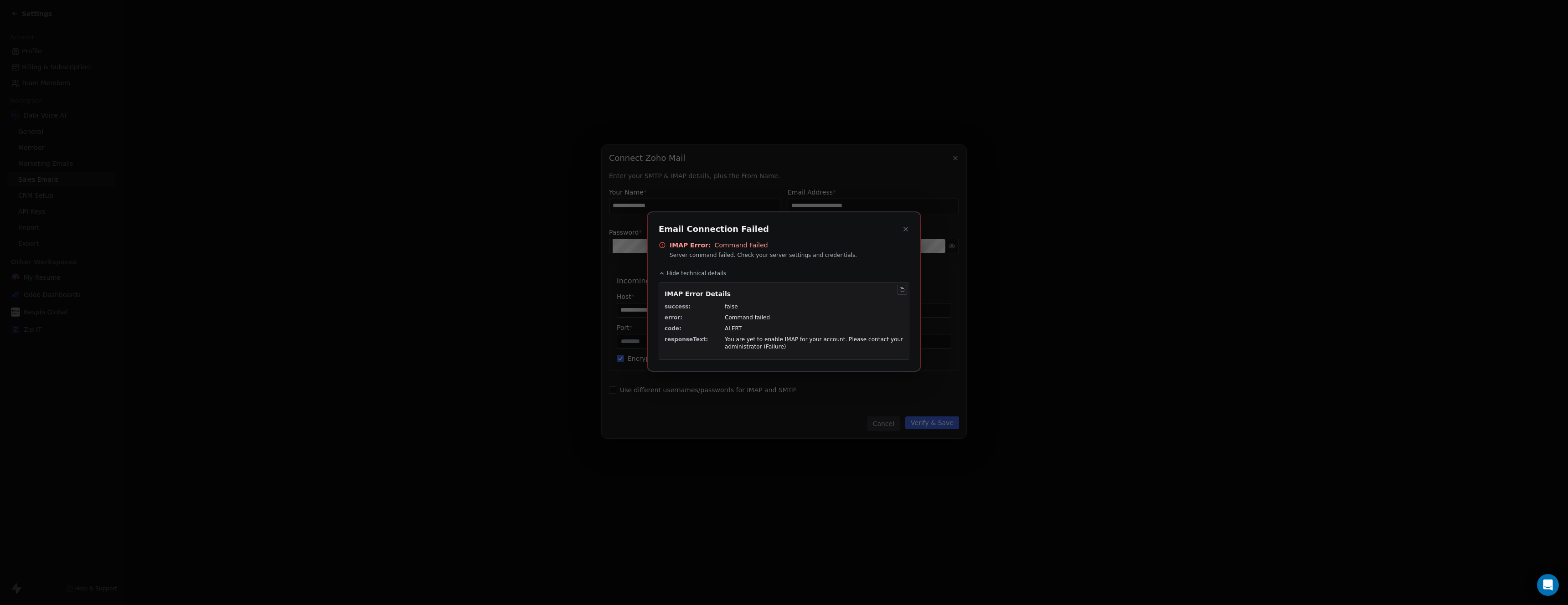
click at [907, 233] on button at bounding box center [905, 229] width 11 height 11
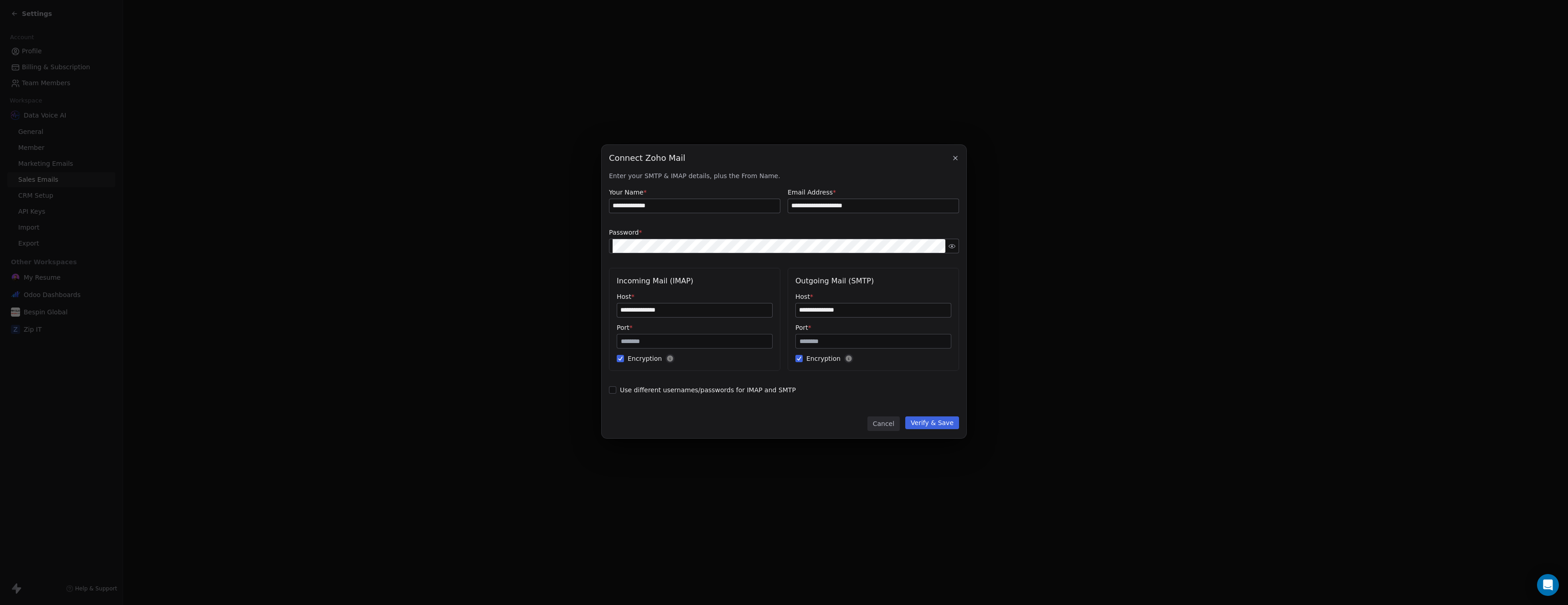
click at [925, 424] on button "Verify & Save" at bounding box center [932, 423] width 54 height 13
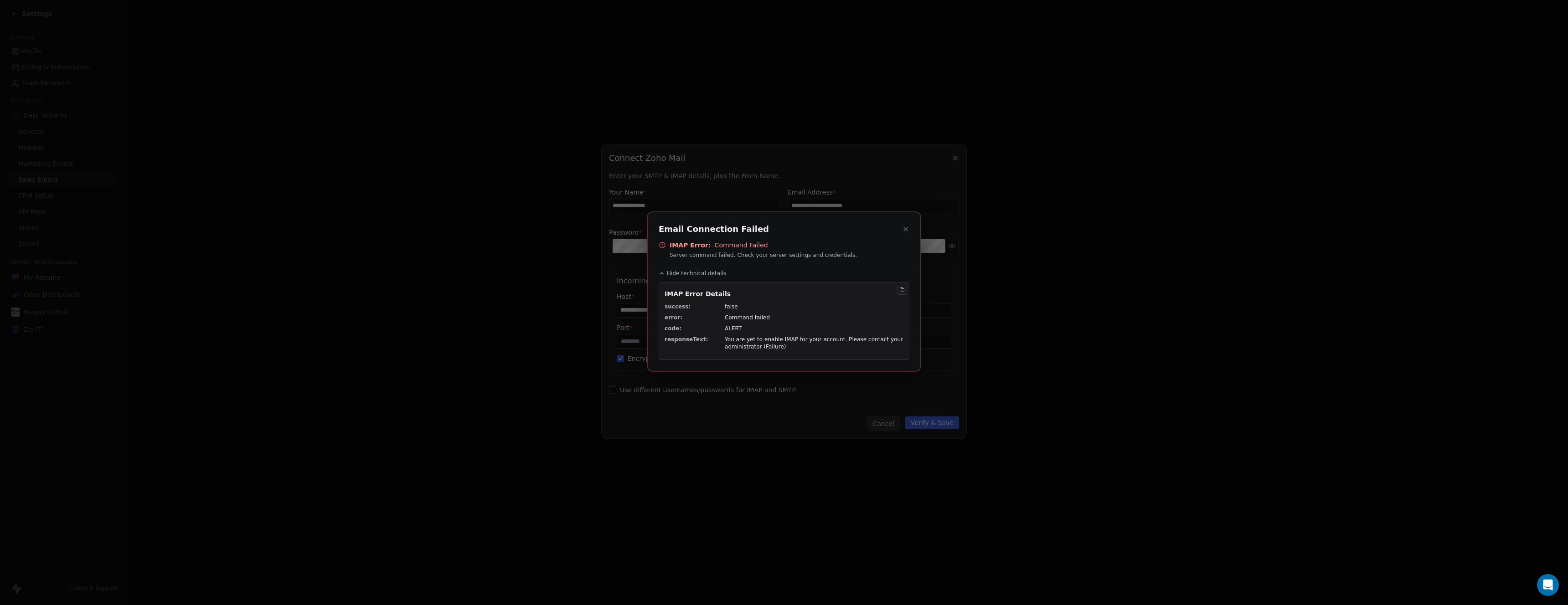
click at [907, 230] on icon at bounding box center [905, 229] width 4 height 4
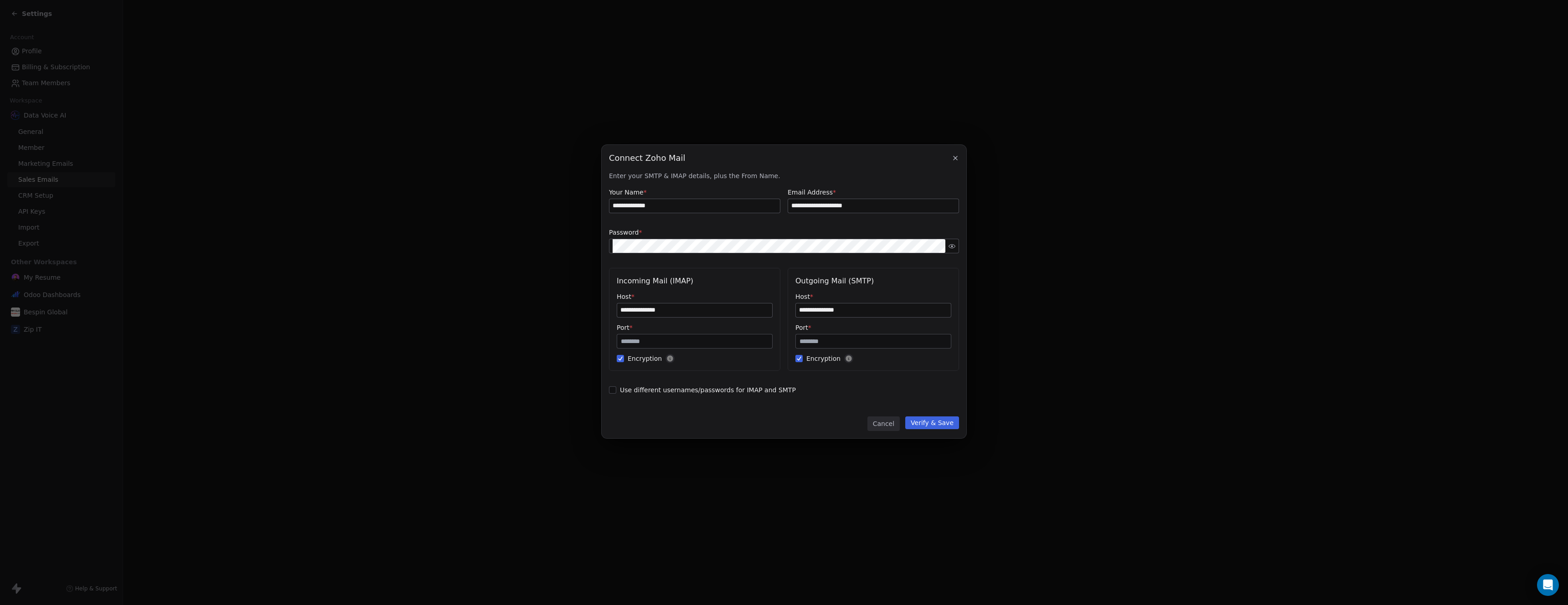
click at [933, 425] on button "Verify & Save" at bounding box center [932, 423] width 54 height 13
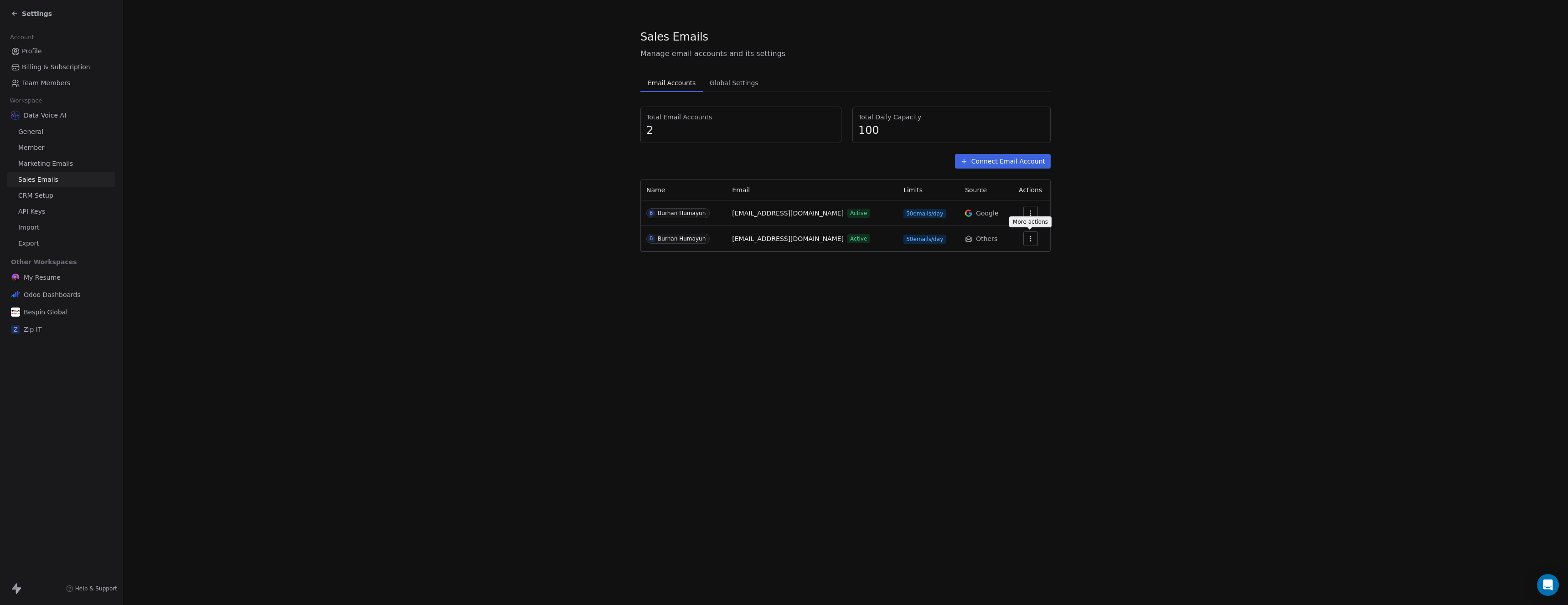
click at [1028, 239] on icon "button" at bounding box center [1031, 239] width 7 height 7
click at [1013, 259] on span "Settings" at bounding box center [1016, 260] width 26 height 10
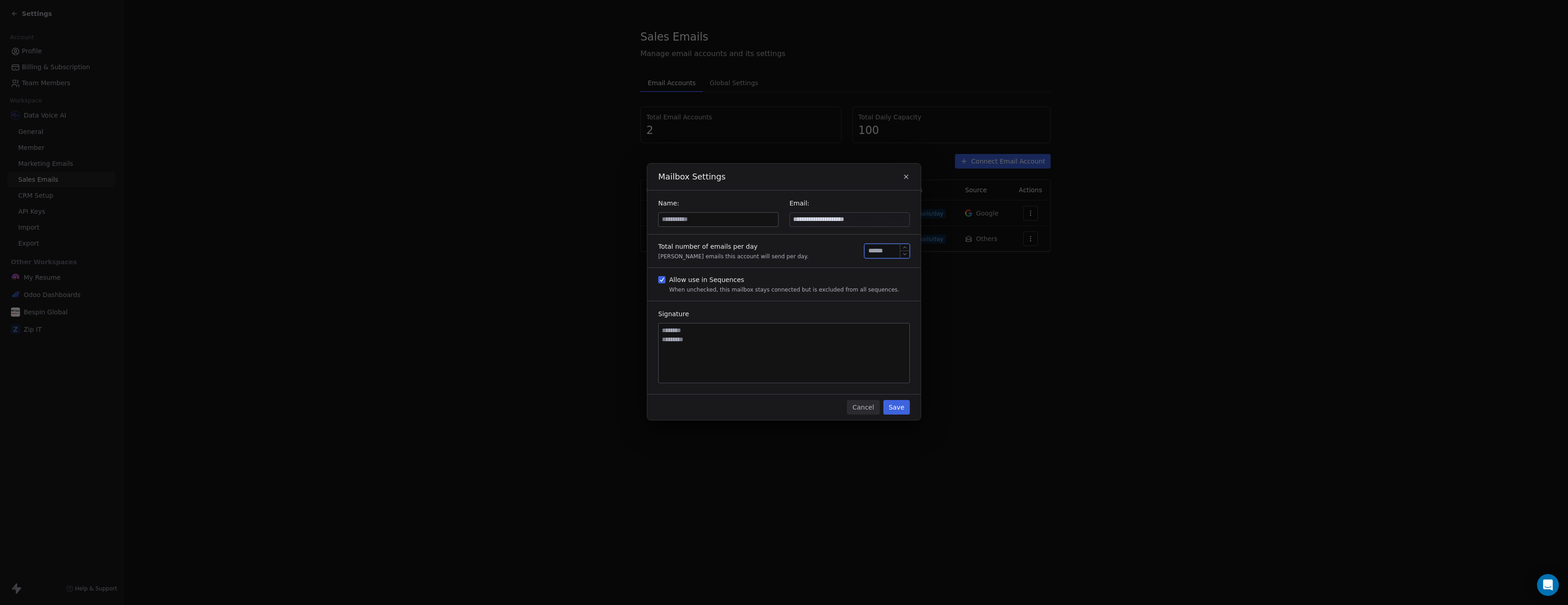
drag, startPoint x: 886, startPoint y: 254, endPoint x: 839, endPoint y: 251, distance: 47.1
click at [839, 251] on div "Total number of emails per day Max emails this account will send per day. **" at bounding box center [784, 251] width 273 height 32
type input "**"
click at [771, 372] on textarea at bounding box center [784, 353] width 251 height 59
type textarea "**********"
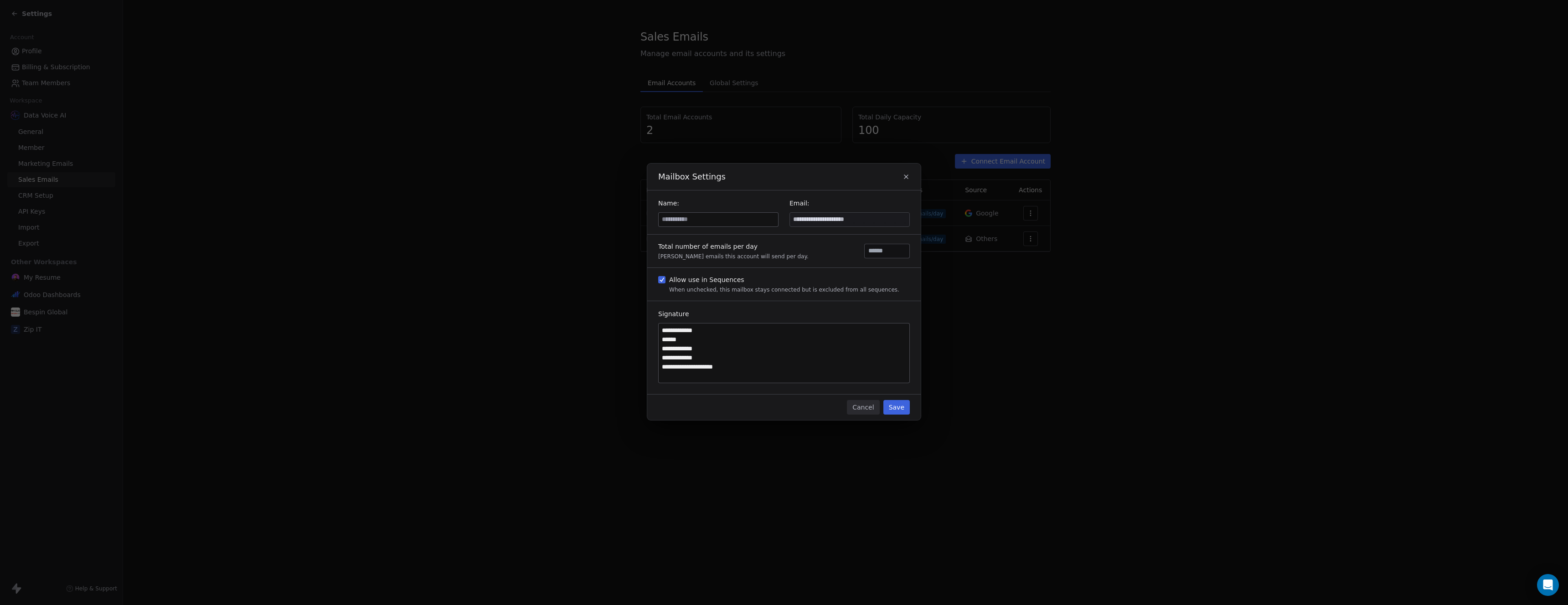
click at [899, 417] on div "Cancel Save" at bounding box center [784, 407] width 273 height 25
click at [899, 414] on button "Save" at bounding box center [896, 407] width 26 height 15
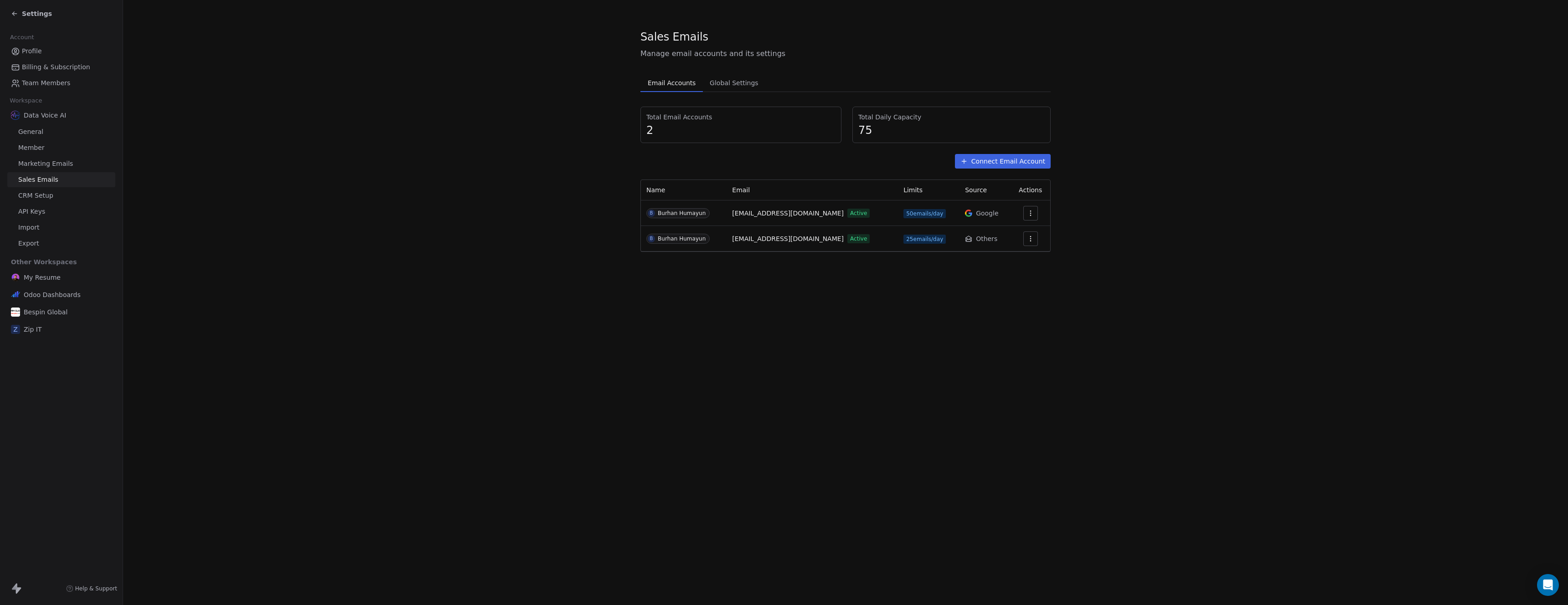
click at [47, 201] on link "CRM Setup" at bounding box center [61, 196] width 108 height 15
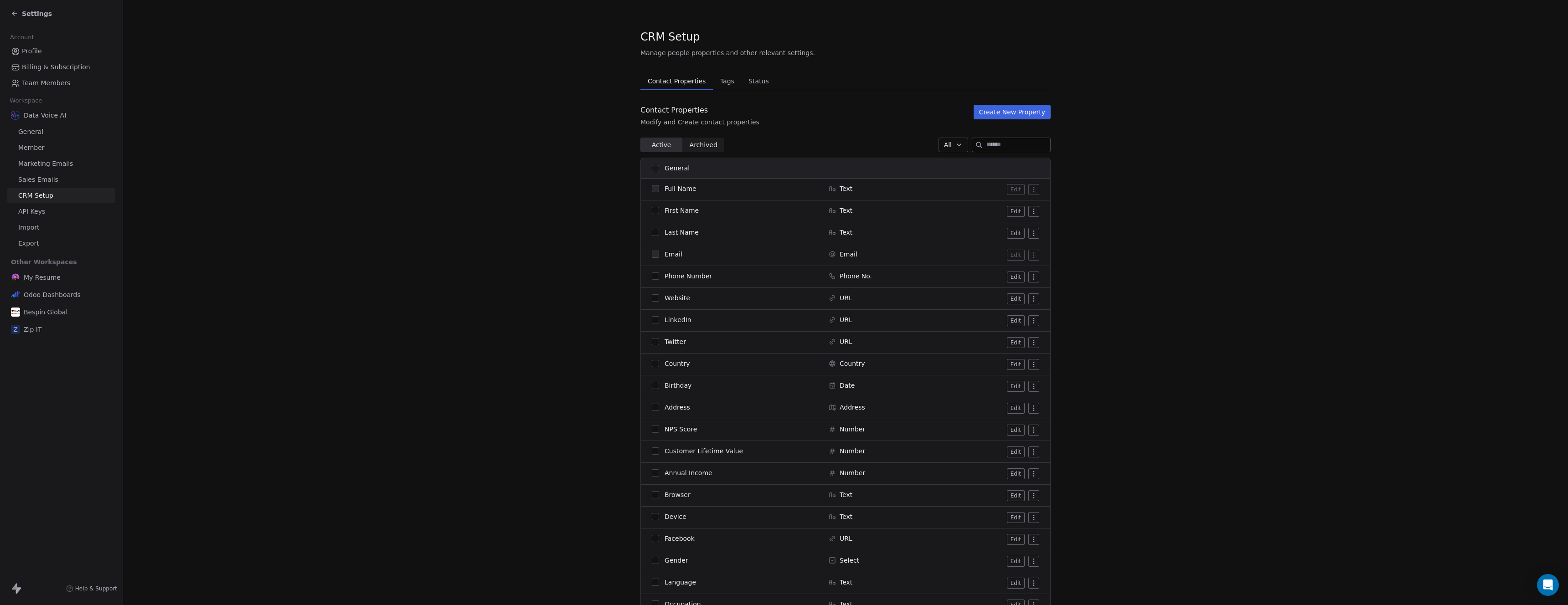
click at [40, 182] on span "Sales Emails" at bounding box center [38, 180] width 40 height 10
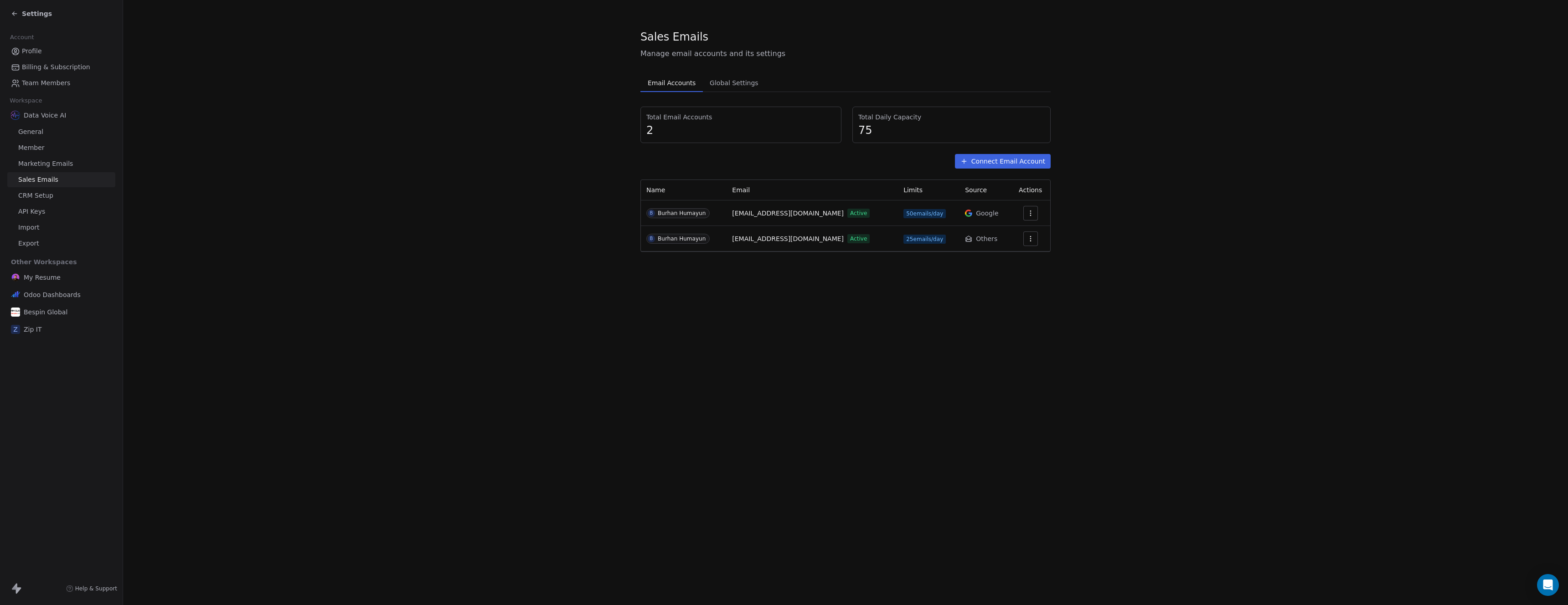
click at [38, 229] on span "Import" at bounding box center [29, 228] width 21 height 10
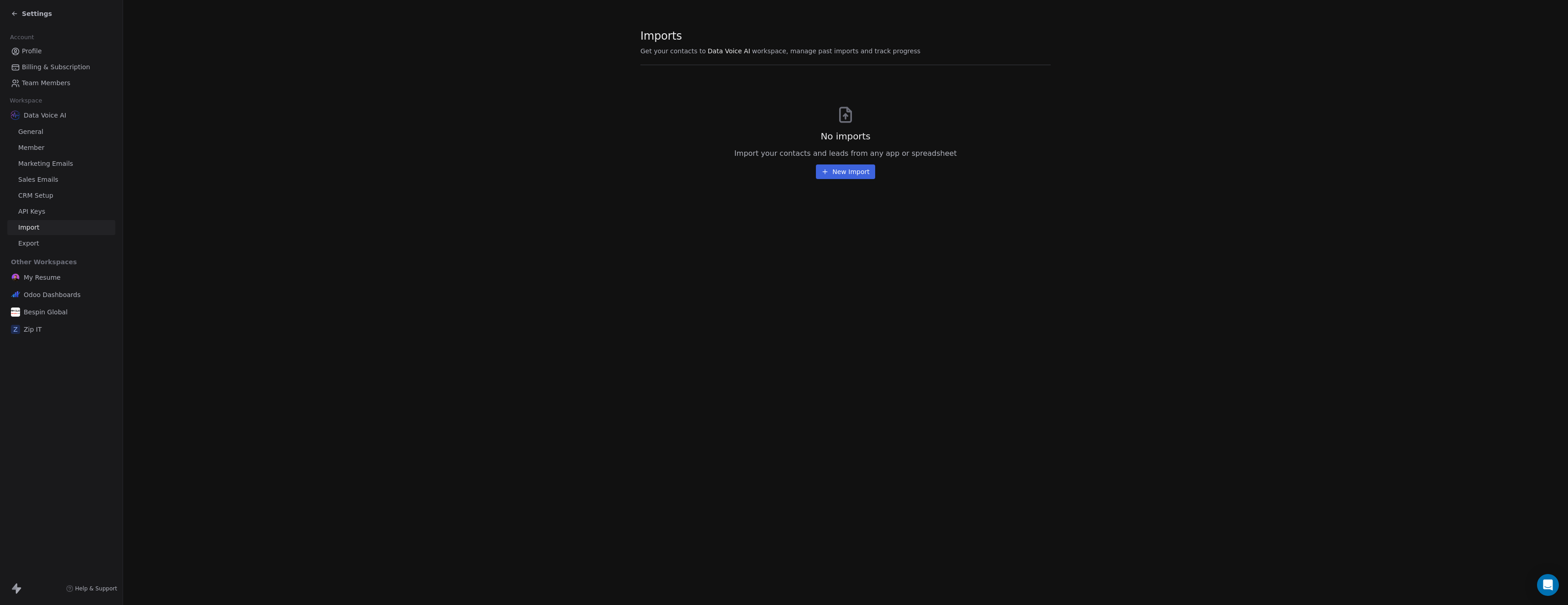
click at [32, 244] on span "Export" at bounding box center [29, 244] width 21 height 10
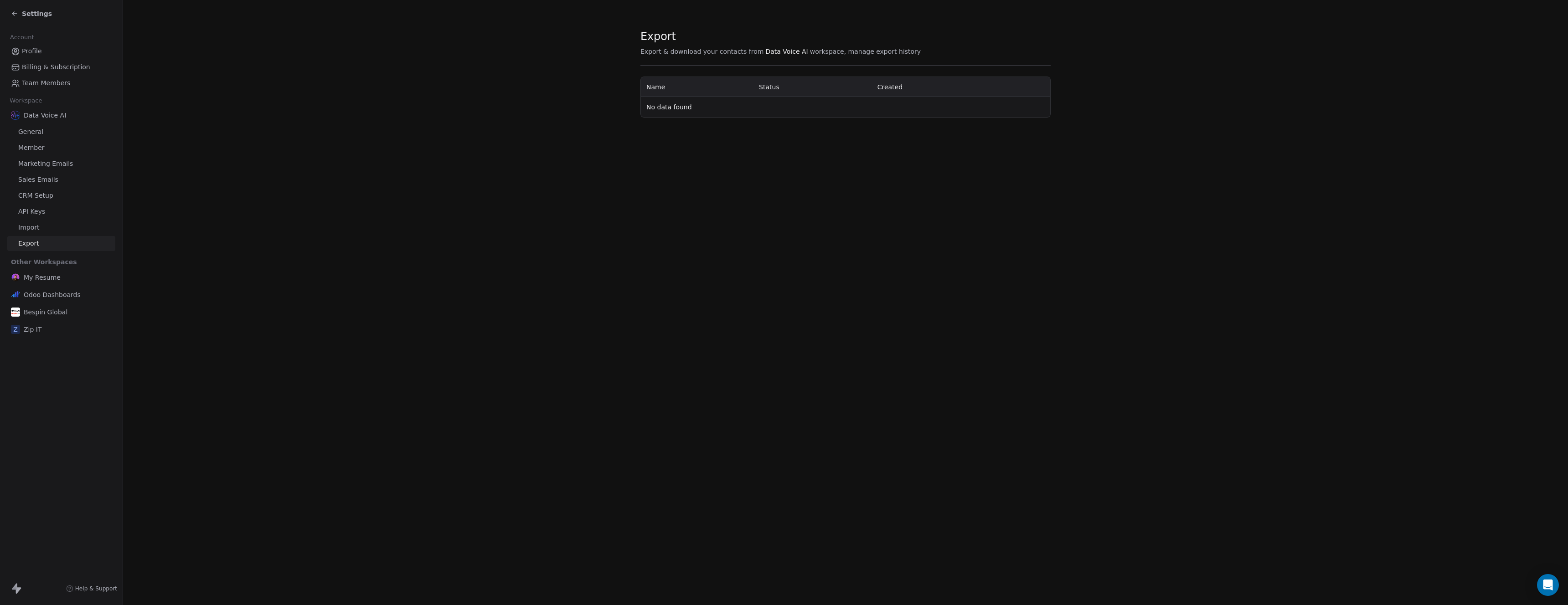
click at [30, 134] on span "General" at bounding box center [30, 132] width 25 height 10
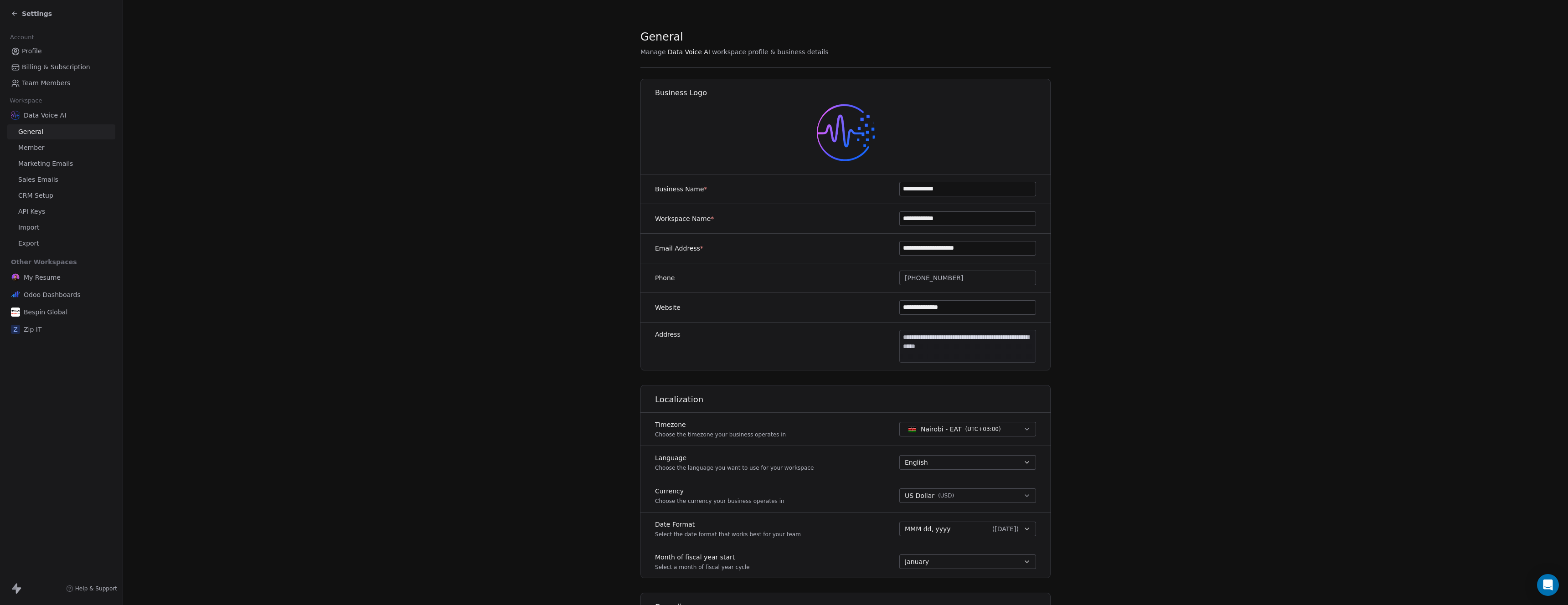
click at [857, 133] on img at bounding box center [846, 133] width 59 height 59
click at [833, 140] on img at bounding box center [846, 133] width 59 height 59
click at [505, 159] on section "**********" at bounding box center [845, 426] width 1445 height 853
click at [13, 14] on icon at bounding box center [13, 14] width 2 height 2
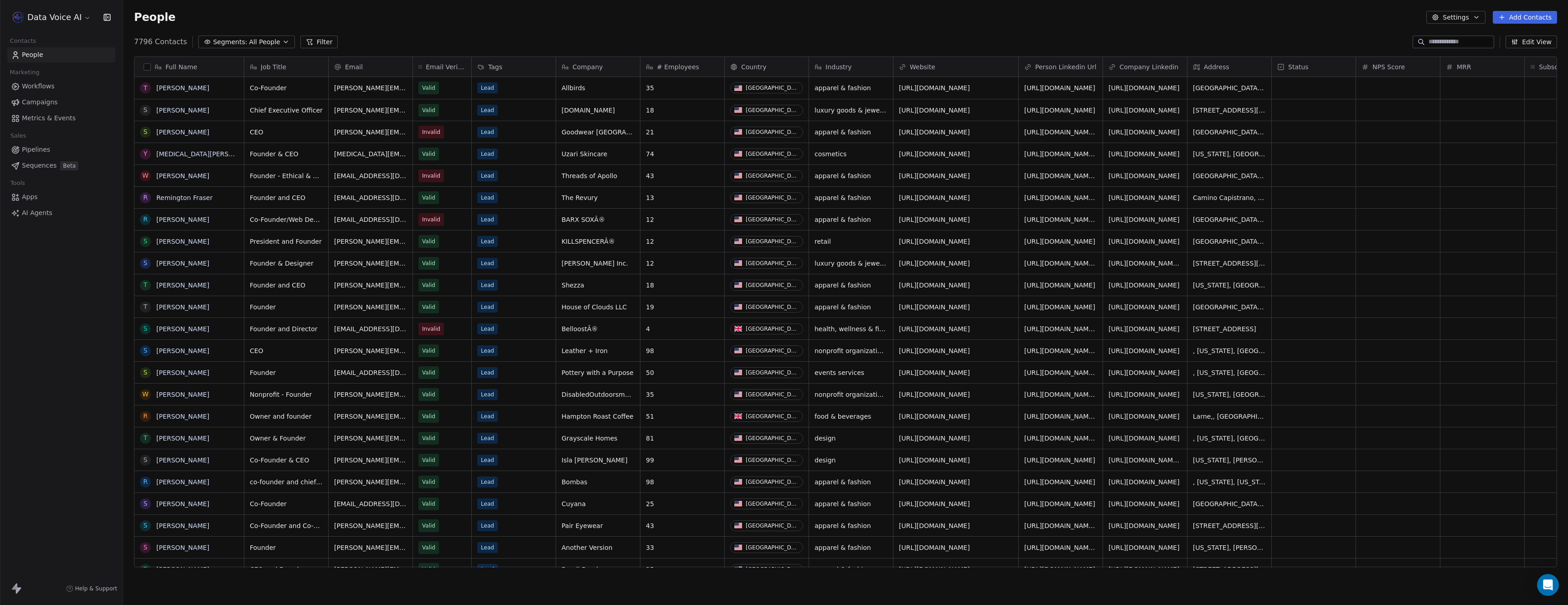
scroll to position [525, 1438]
click at [65, 18] on html "Data Voice AI Contacts People Marketing Workflows Campaigns Metrics & Events Sa…" at bounding box center [784, 302] width 1568 height 605
click at [70, 369] on html "Data Voice AI Contacts People Marketing Workflows Campaigns Metrics & Events Sa…" at bounding box center [784, 302] width 1568 height 605
click at [42, 18] on html "Data Voice AI Contacts People Marketing Workflows Campaigns Metrics & Events Sa…" at bounding box center [784, 302] width 1568 height 605
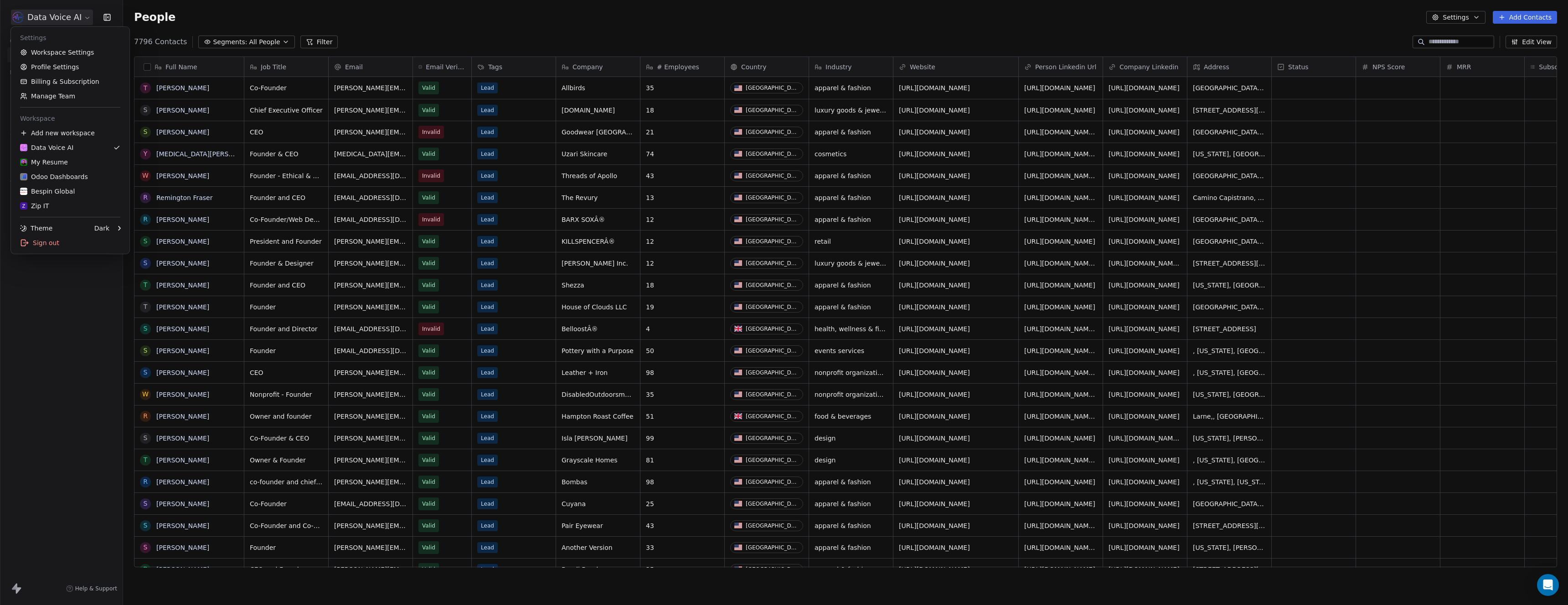
click at [61, 296] on html "Data Voice AI Contacts People Marketing Workflows Campaigns Metrics & Events Sa…" at bounding box center [784, 302] width 1568 height 605
click at [59, 11] on html "Data Voice AI Contacts People Marketing Workflows Campaigns Metrics & Events Sa…" at bounding box center [784, 302] width 1568 height 605
click at [68, 65] on link "Profile Settings" at bounding box center [70, 67] width 111 height 15
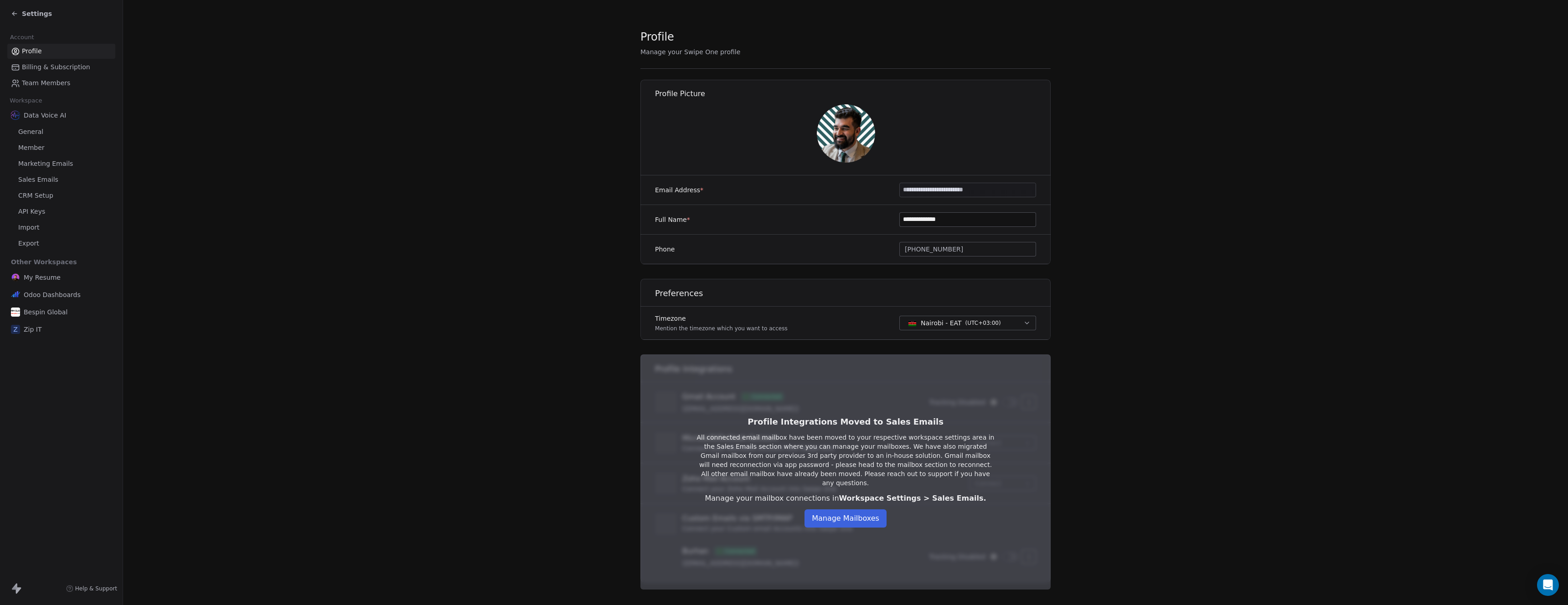
click at [46, 68] on span "Billing & Subscription" at bounding box center [56, 67] width 69 height 10
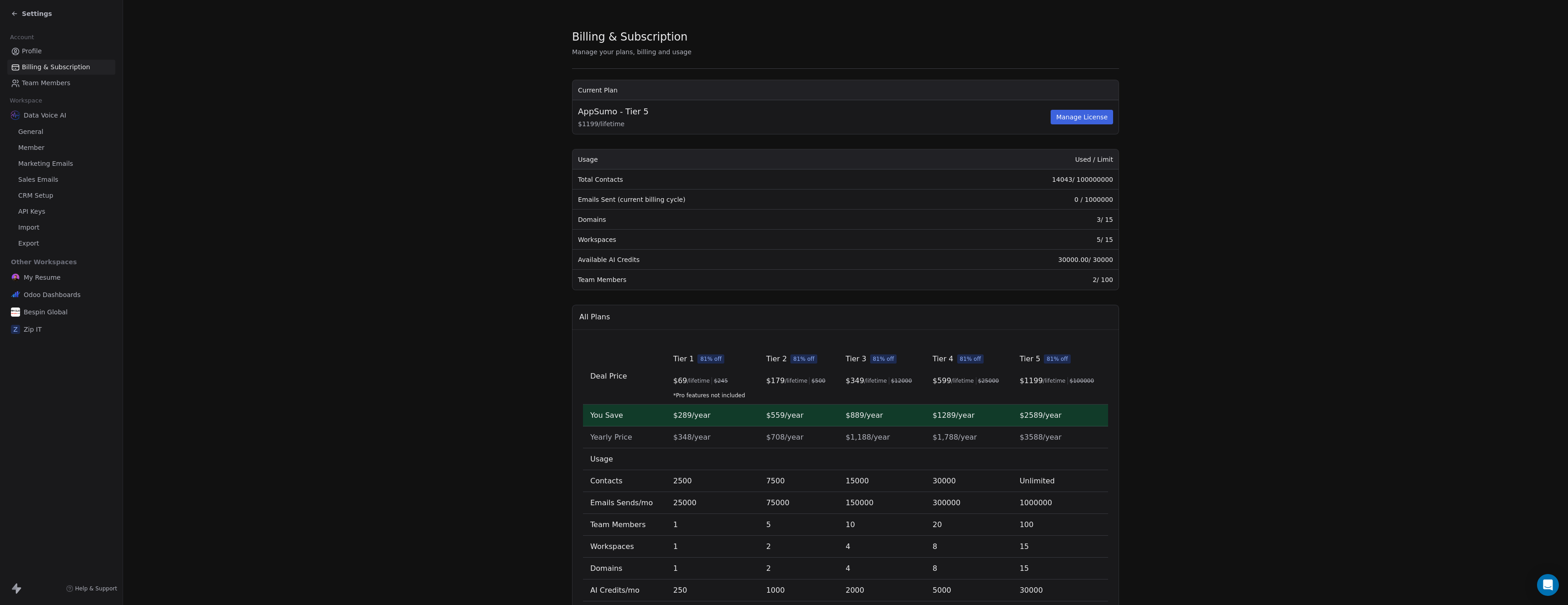
click at [35, 128] on span "General" at bounding box center [30, 132] width 25 height 10
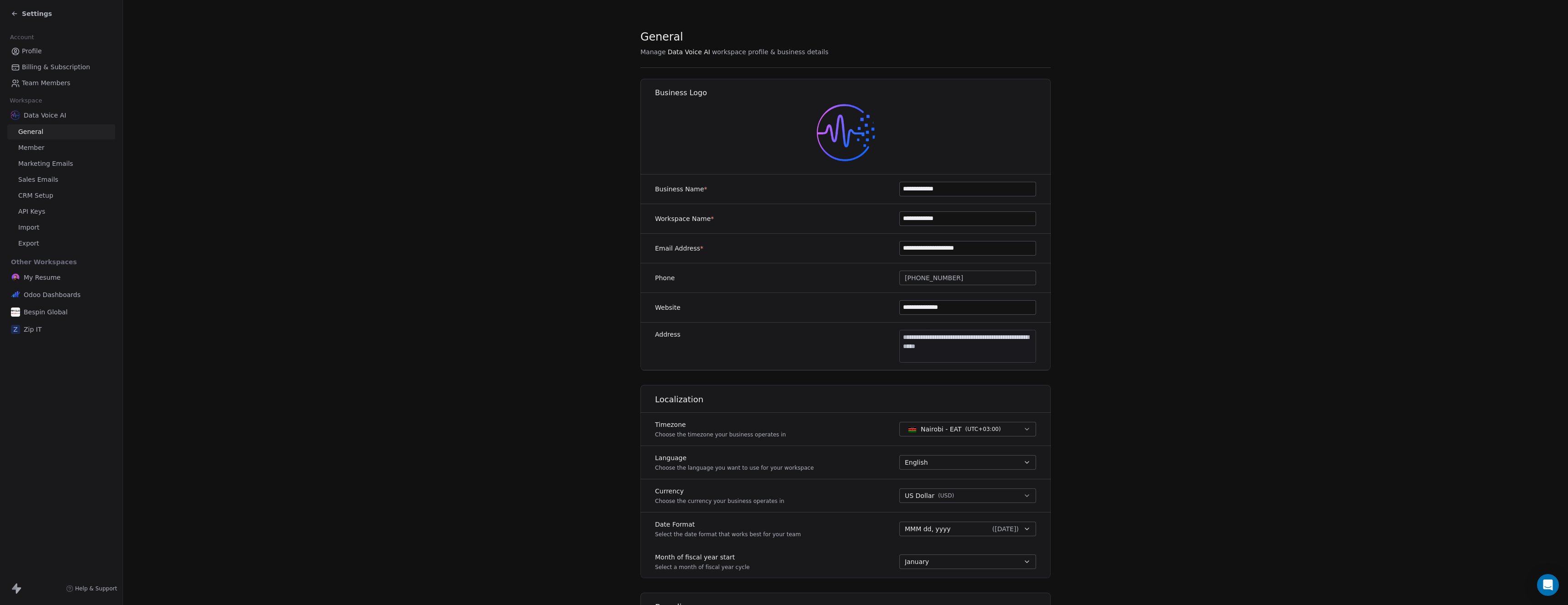
click at [826, 131] on img at bounding box center [846, 133] width 59 height 59
click at [16, 15] on icon at bounding box center [14, 13] width 7 height 7
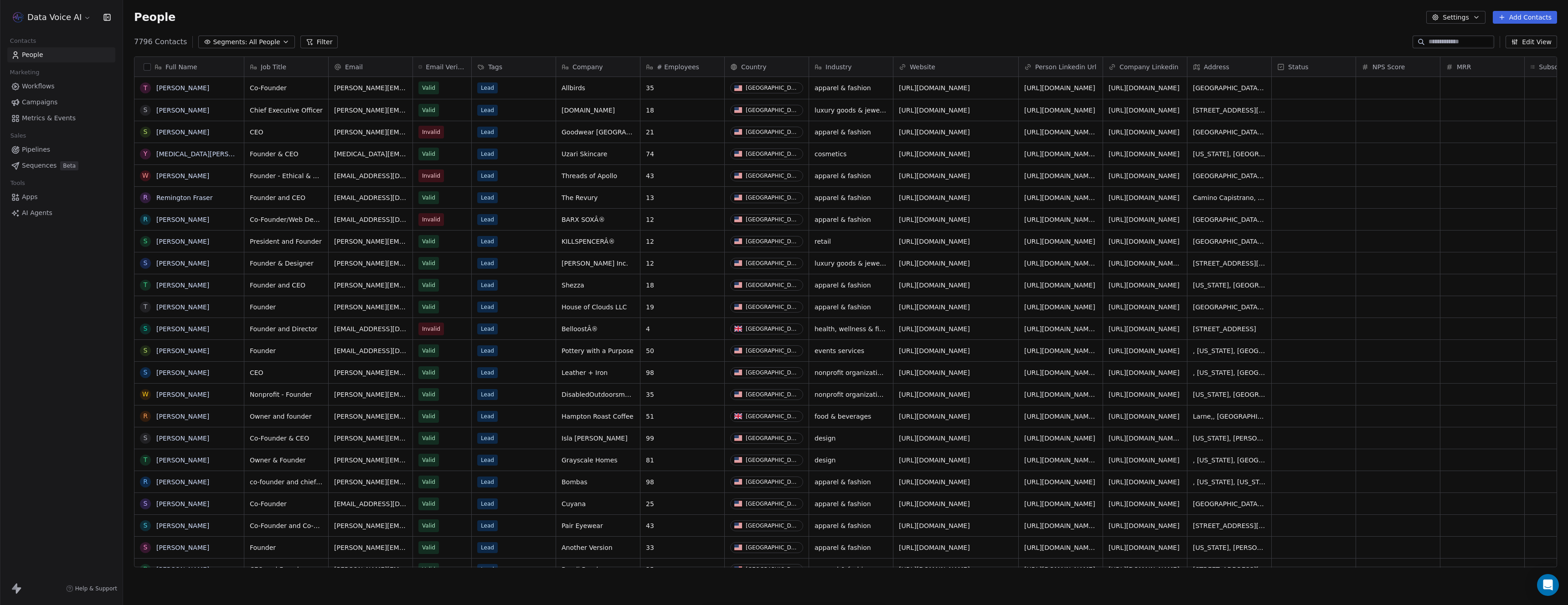
scroll to position [525, 1438]
click at [69, 15] on html "Data Voice AI Contacts People Marketing Workflows Campaigns Metrics & Events Sa…" at bounding box center [784, 302] width 1568 height 605
drag, startPoint x: 83, startPoint y: 333, endPoint x: 85, endPoint y: 304, distance: 29.1
click at [83, 331] on html "Data Voice AI Contacts People Marketing Workflows Campaigns Metrics & Events Sa…" at bounding box center [784, 302] width 1568 height 605
click at [46, 165] on span "Sequences" at bounding box center [39, 166] width 35 height 10
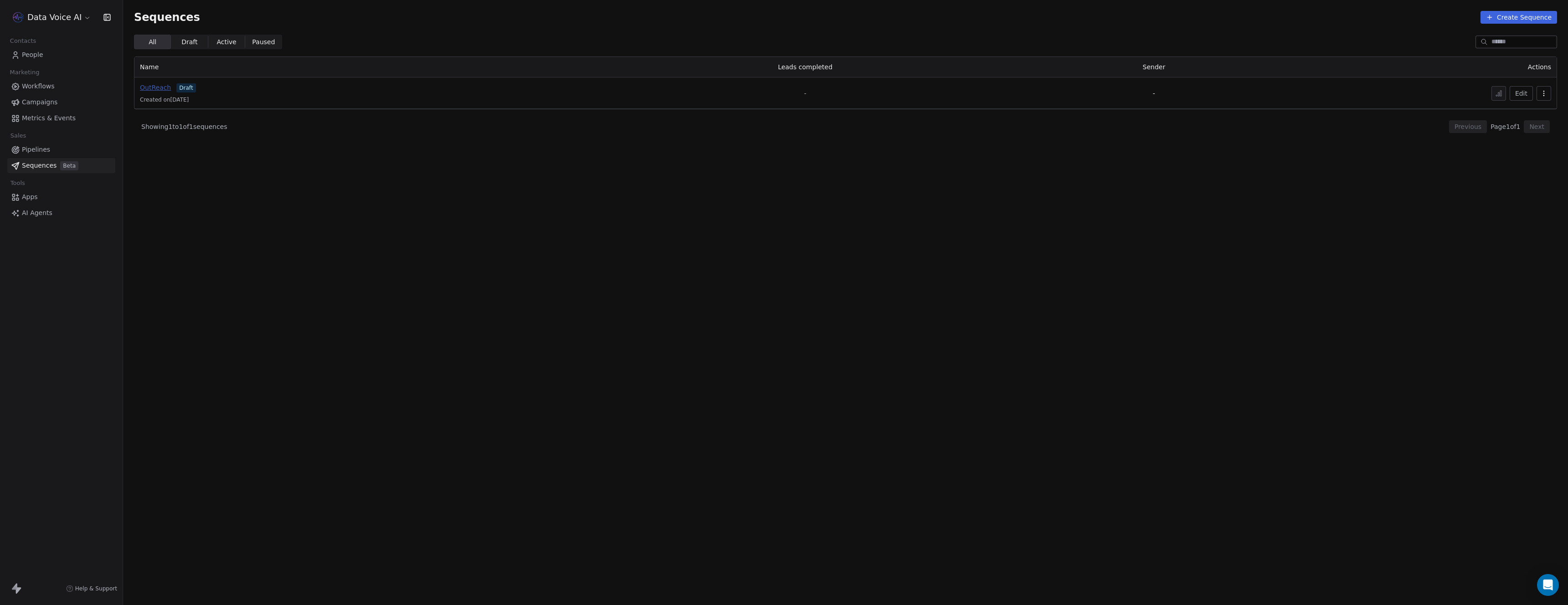
click at [162, 89] on span "OutReach" at bounding box center [155, 88] width 31 height 7
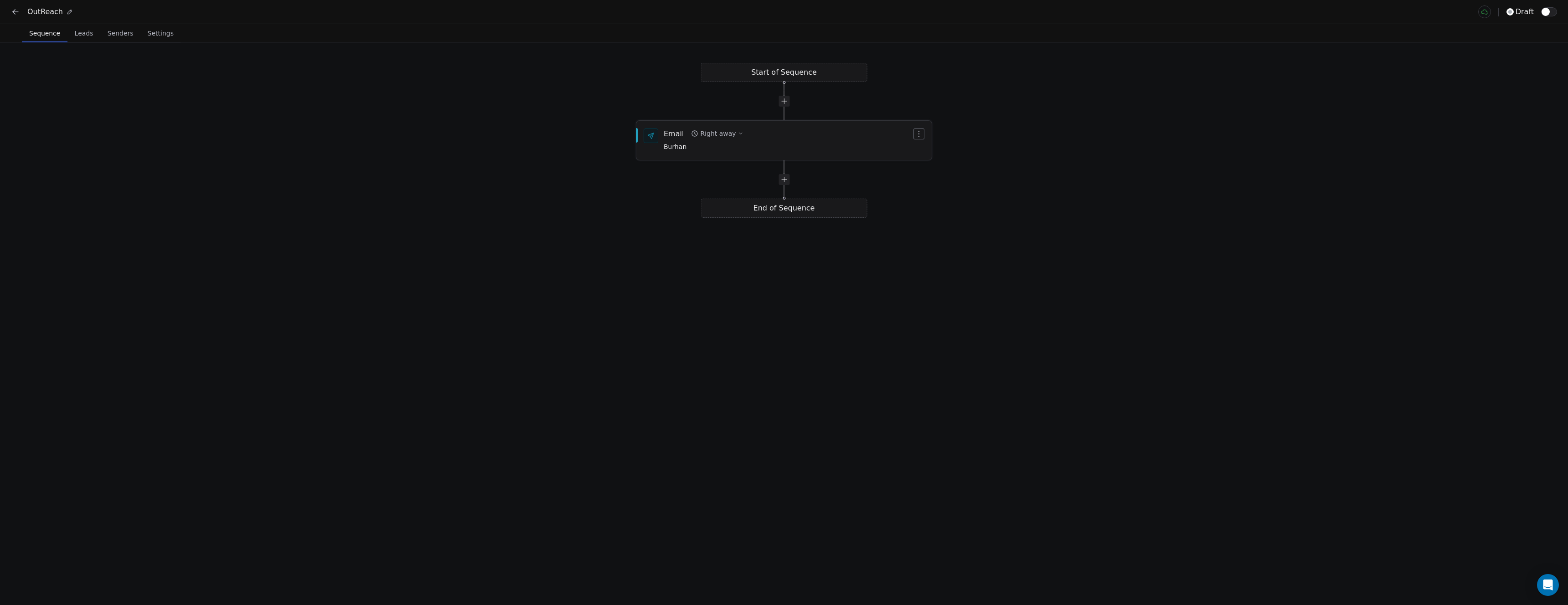
click at [743, 145] on div "Email Right away Burhan" at bounding box center [788, 140] width 248 height 24
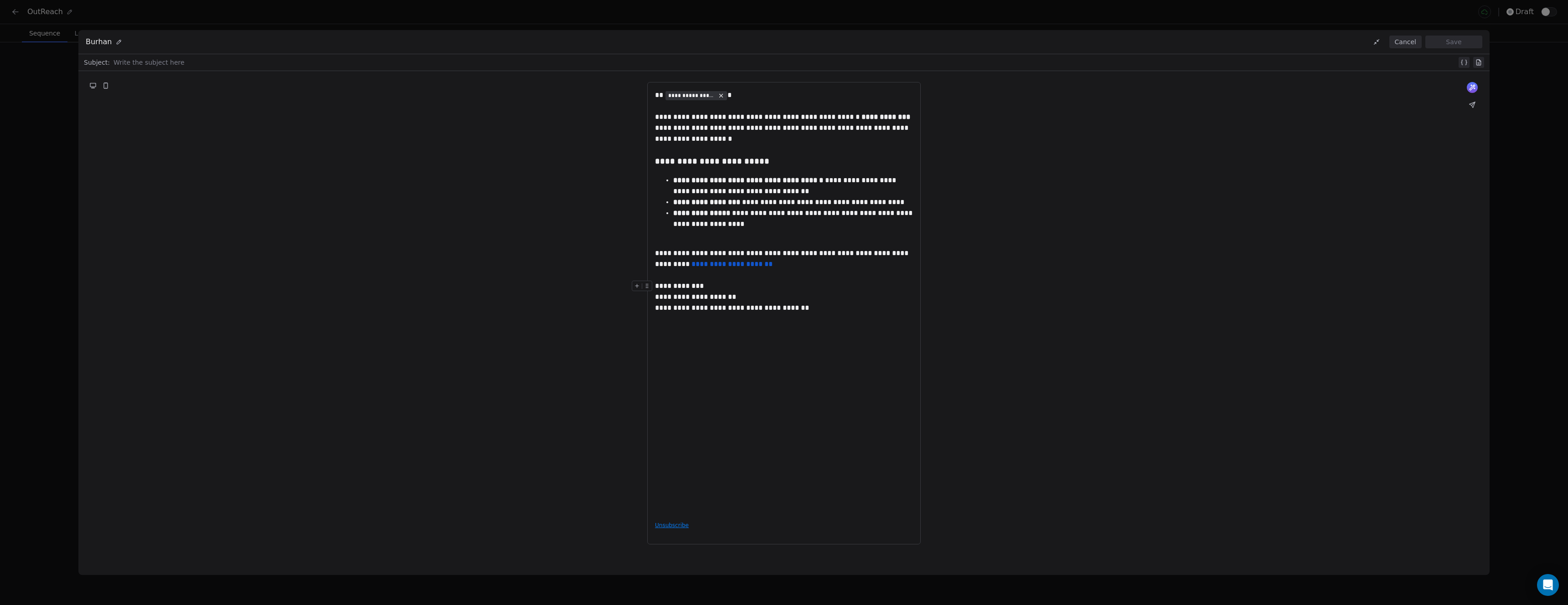
click at [809, 303] on div "**********" at bounding box center [784, 297] width 258 height 32
drag, startPoint x: 809, startPoint y: 306, endPoint x: 660, endPoint y: 299, distance: 149.2
click at [660, 299] on div "**********" at bounding box center [784, 297] width 258 height 32
drag, startPoint x: 657, startPoint y: 299, endPoint x: 783, endPoint y: 306, distance: 126.2
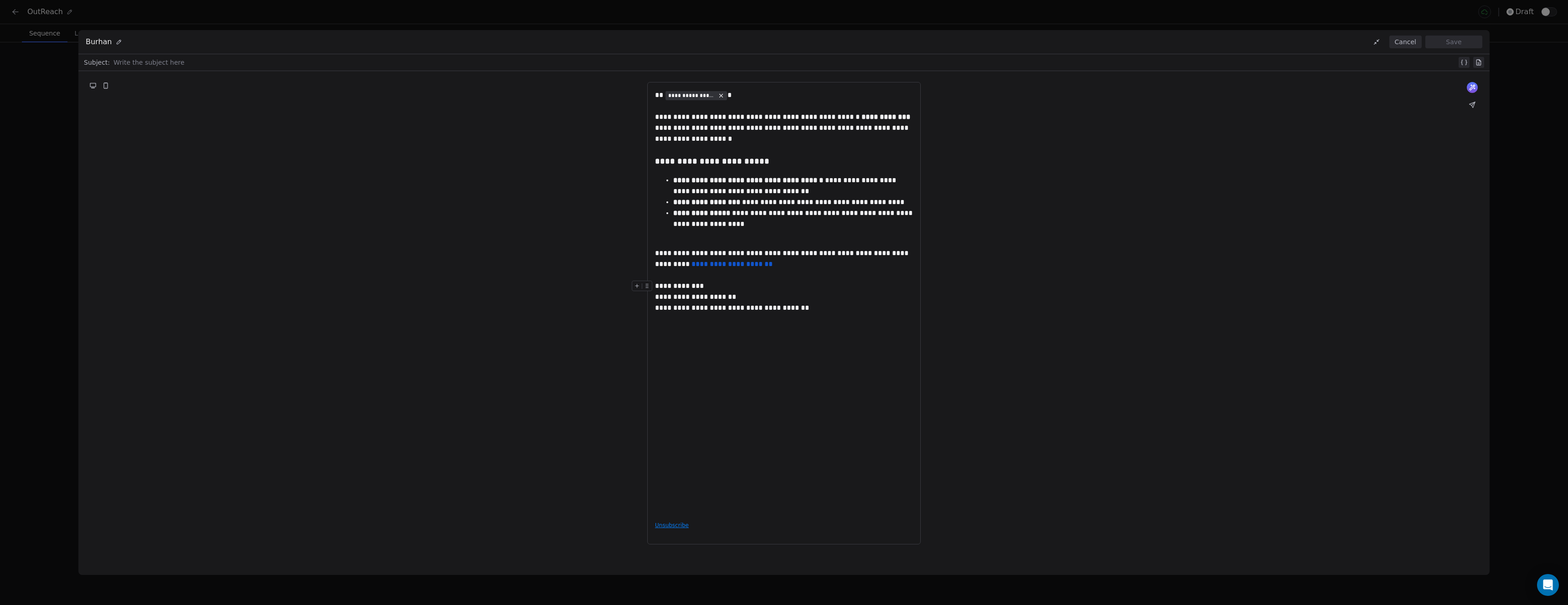
click at [783, 306] on div "**********" at bounding box center [784, 297] width 258 height 32
drag, startPoint x: 818, startPoint y: 313, endPoint x: 657, endPoint y: 299, distance: 161.6
click at [657, 299] on div "**********" at bounding box center [784, 297] width 258 height 32
click at [814, 319] on div "**********" at bounding box center [784, 301] width 258 height 424
click at [1533, 52] on div "**********" at bounding box center [784, 302] width 1568 height 605
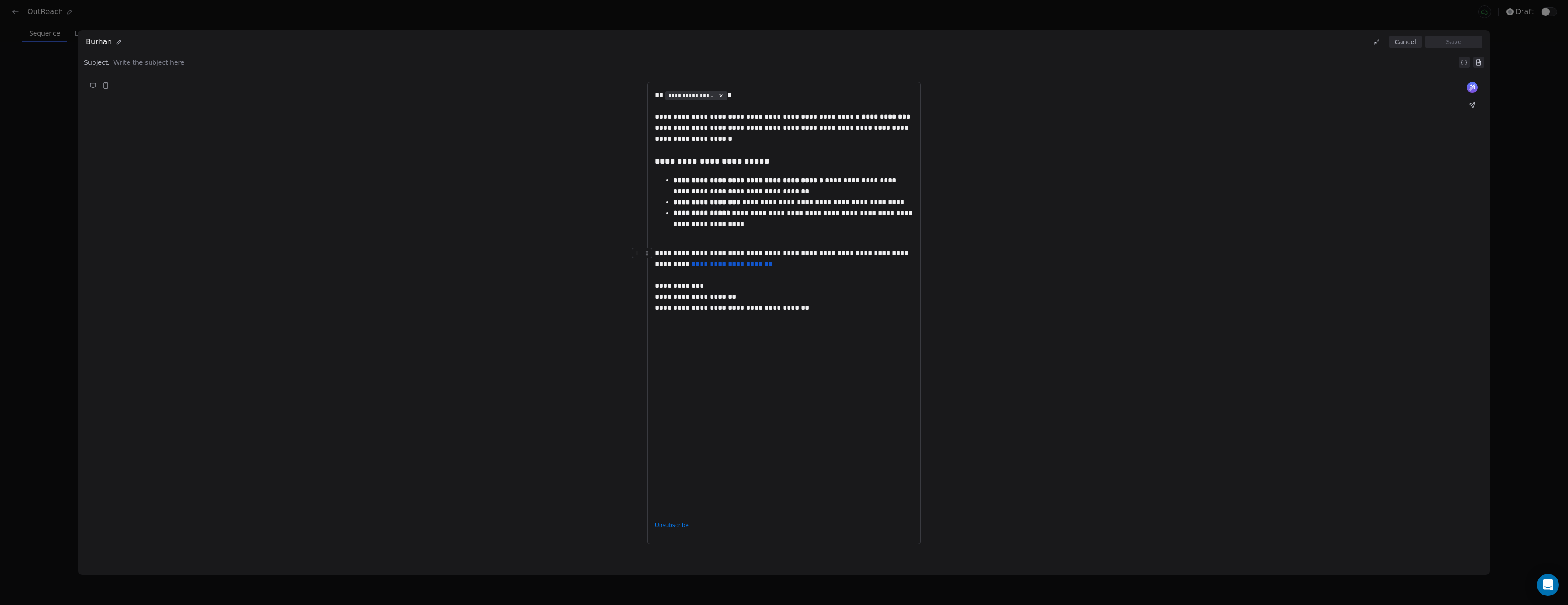
click at [1552, 182] on div "**********" at bounding box center [784, 302] width 1568 height 605
click at [1413, 42] on button "Cancel" at bounding box center [1406, 42] width 32 height 13
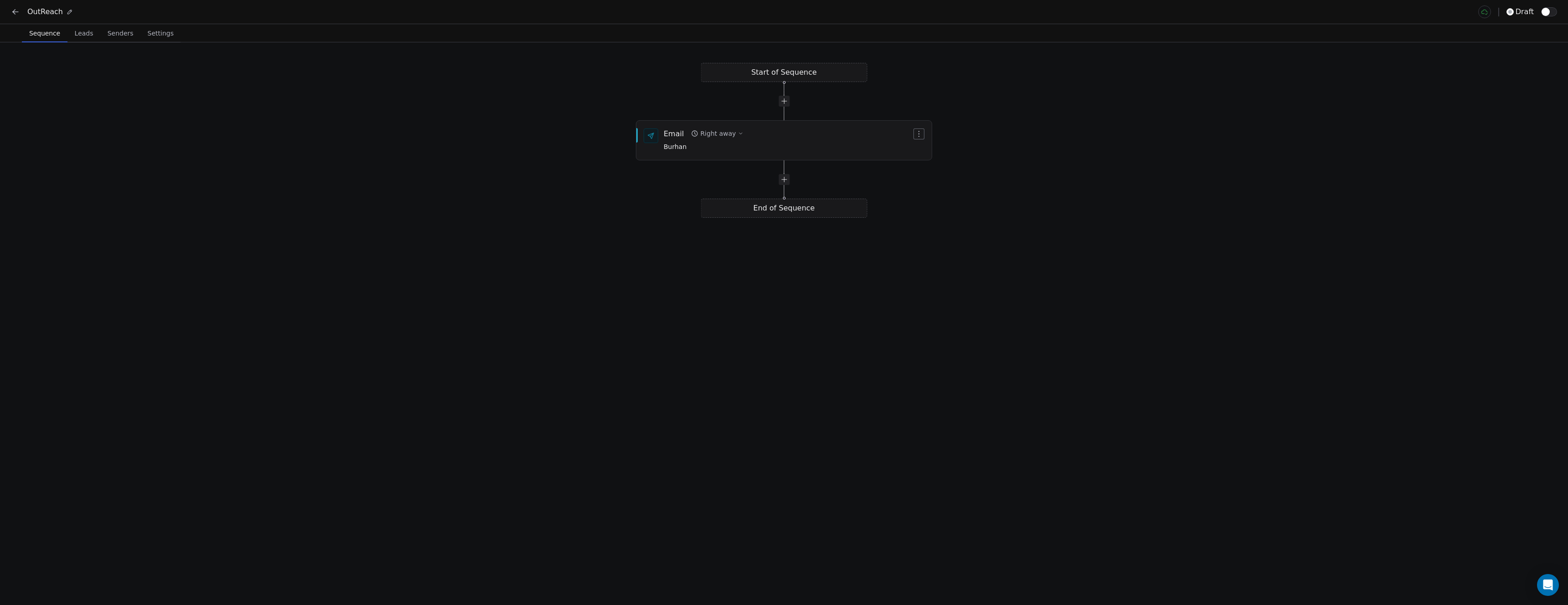
click at [21, 13] on button at bounding box center [16, 12] width 13 height 13
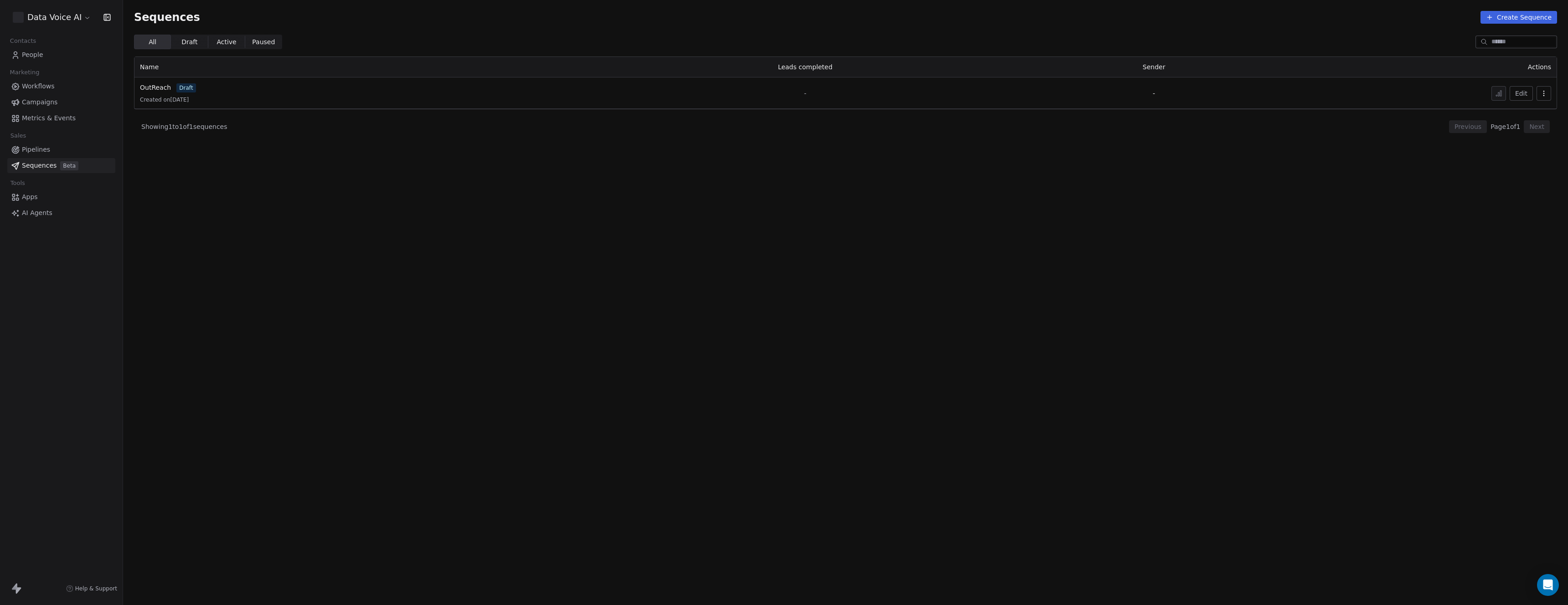
click at [42, 218] on link "AI Agents" at bounding box center [61, 212] width 108 height 15
